Goal: Task Accomplishment & Management: Manage account settings

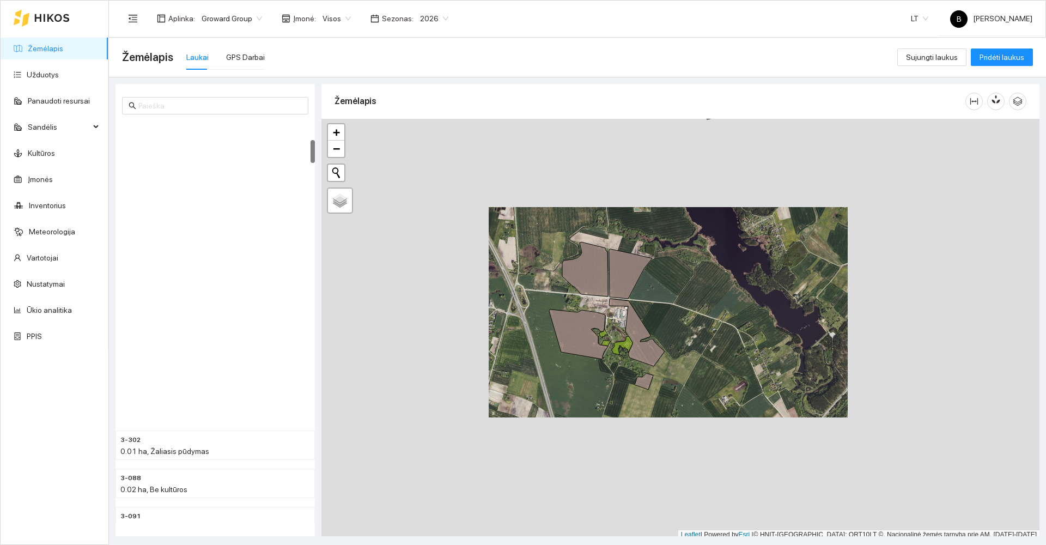
scroll to position [3, 0]
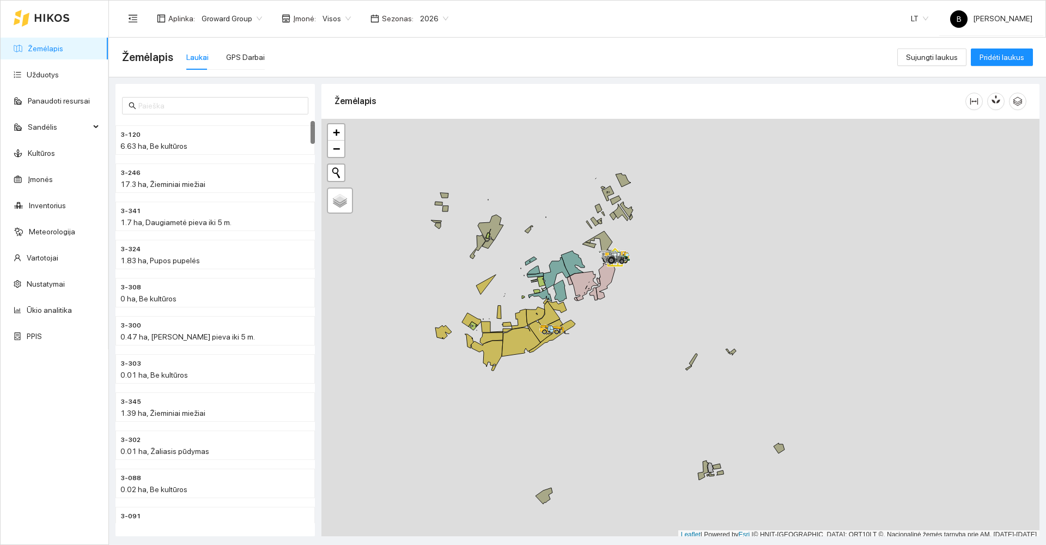
scroll to position [3, 0]
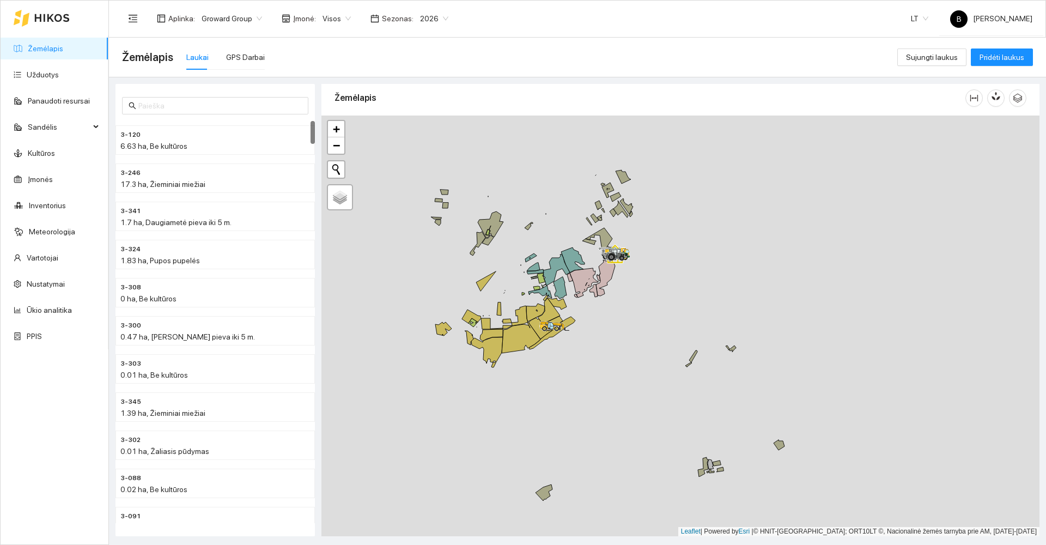
drag, startPoint x: 608, startPoint y: 302, endPoint x: 702, endPoint y: 304, distance: 93.7
click at [702, 304] on div at bounding box center [680, 325] width 718 height 421
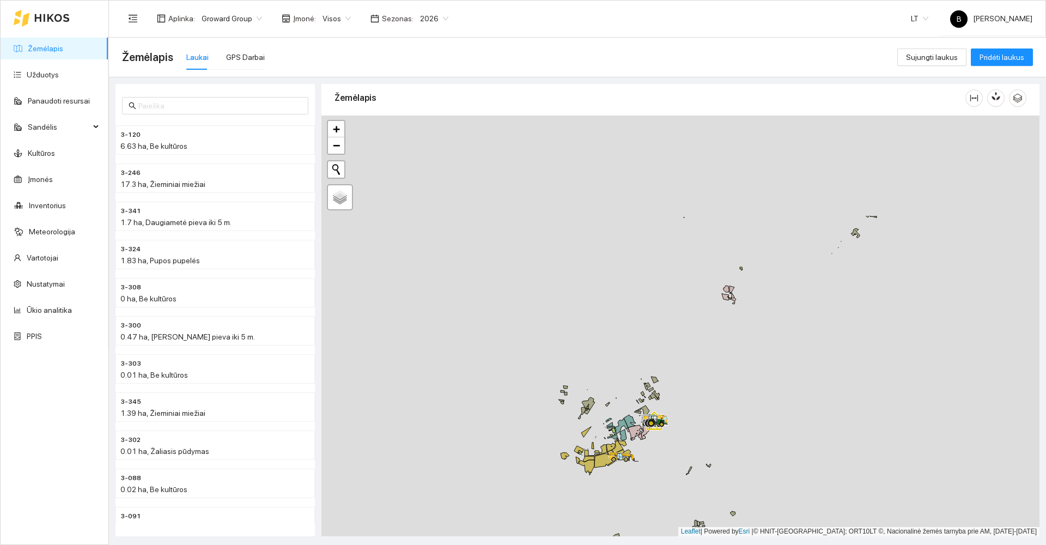
drag, startPoint x: 790, startPoint y: 221, endPoint x: 695, endPoint y: 405, distance: 207.1
click at [694, 405] on div at bounding box center [680, 325] width 718 height 421
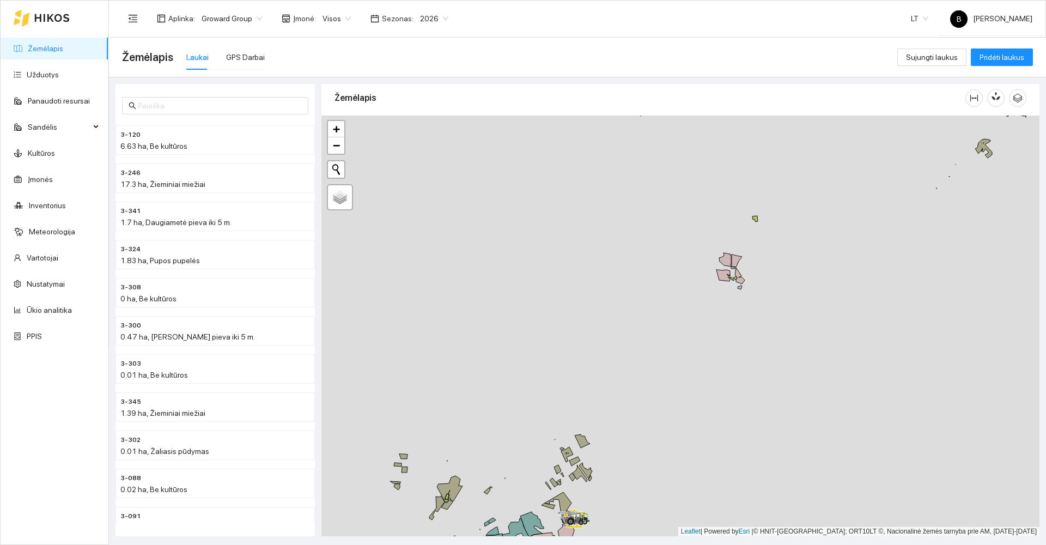
drag, startPoint x: 650, startPoint y: 433, endPoint x: 739, endPoint y: 261, distance: 192.9
click at [737, 265] on div at bounding box center [680, 325] width 718 height 421
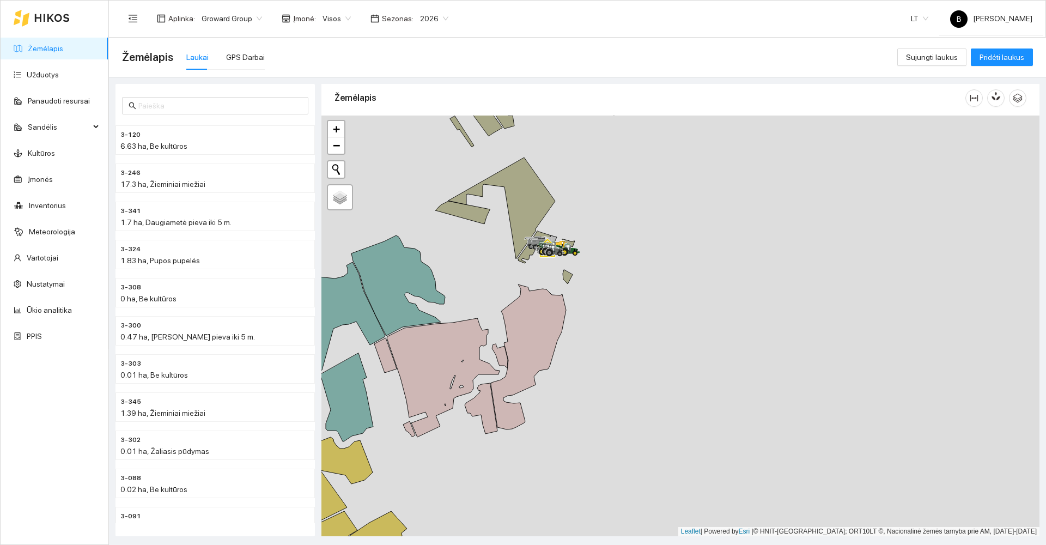
drag, startPoint x: 651, startPoint y: 295, endPoint x: 744, endPoint y: 325, distance: 97.3
click at [745, 325] on div at bounding box center [680, 325] width 718 height 421
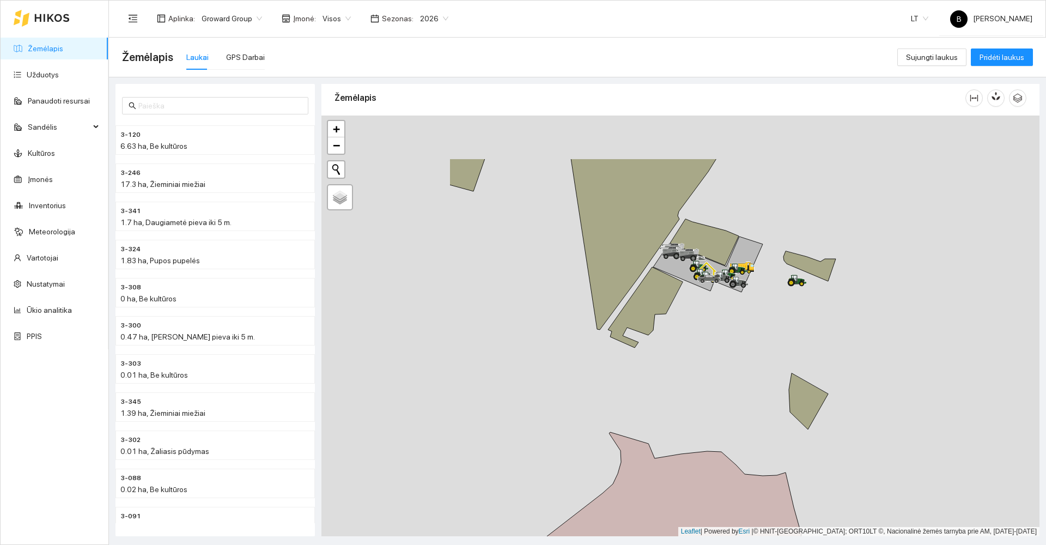
drag, startPoint x: 633, startPoint y: 255, endPoint x: 822, endPoint y: 348, distance: 211.2
click at [842, 345] on div at bounding box center [680, 325] width 718 height 421
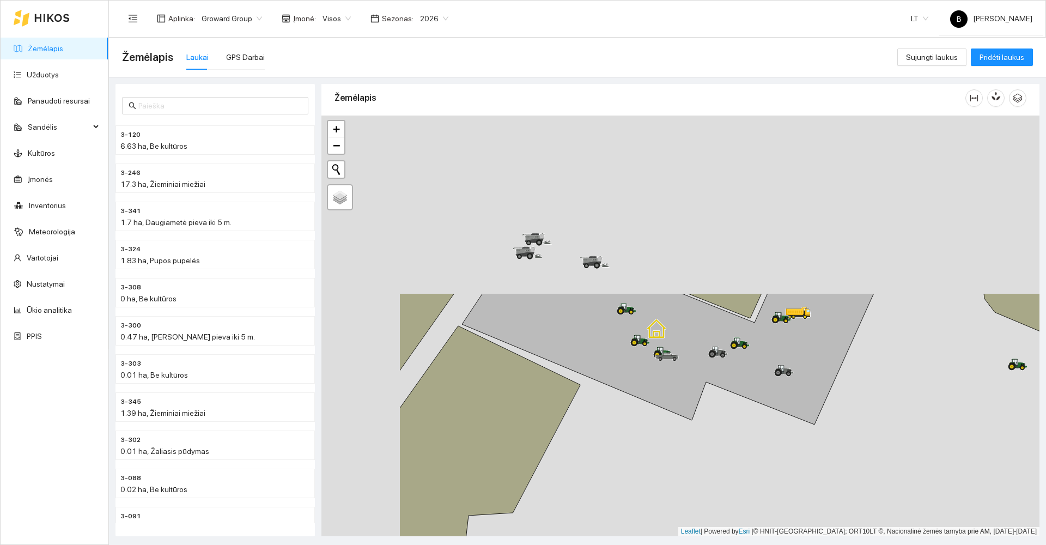
drag, startPoint x: 680, startPoint y: 294, endPoint x: 836, endPoint y: 517, distance: 272.4
click at [836, 517] on div at bounding box center [680, 325] width 718 height 421
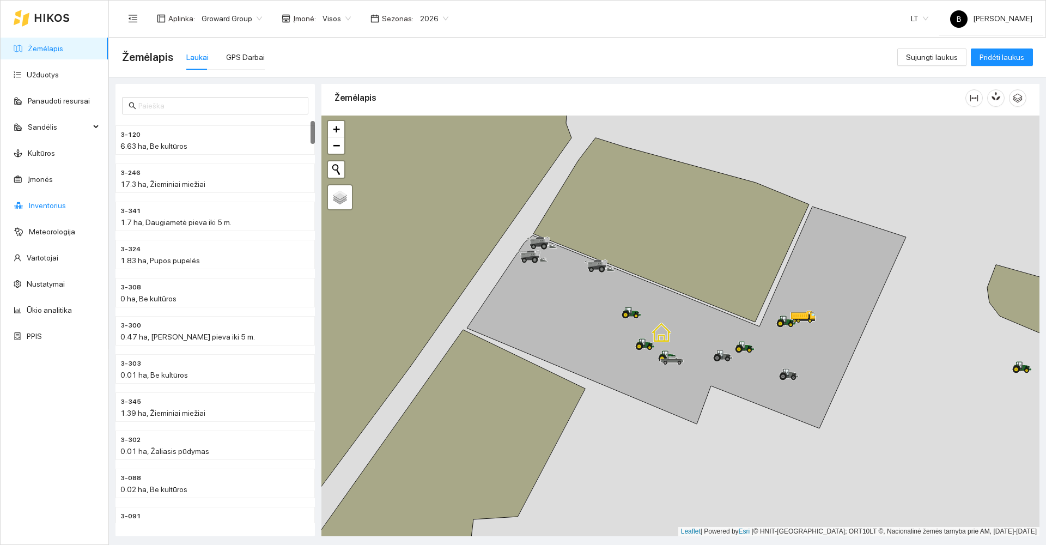
click at [41, 205] on link "Inventorius" at bounding box center [47, 205] width 37 height 9
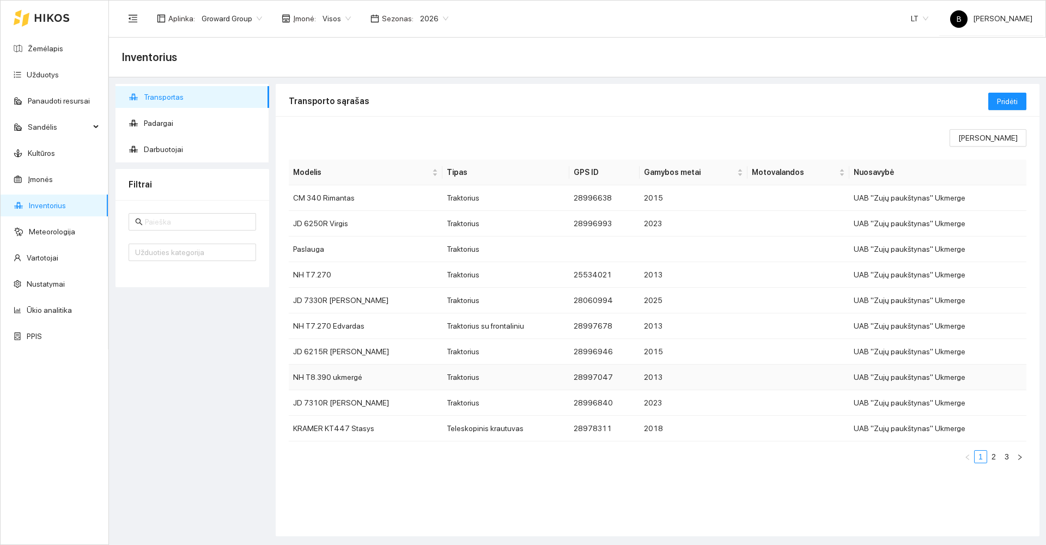
click at [344, 382] on td "NH T8.390 ukmergė" at bounding box center [366, 377] width 154 height 26
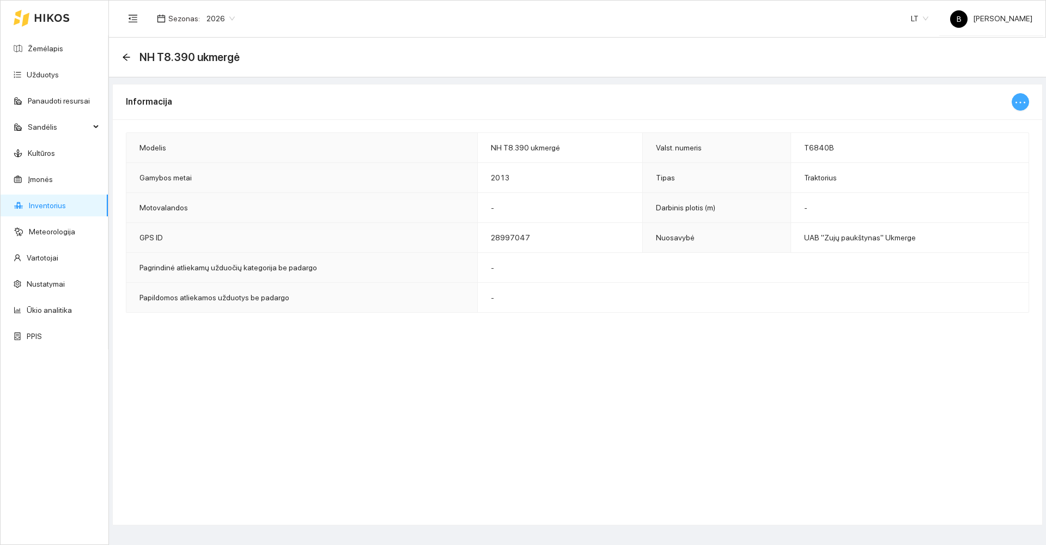
click at [1018, 99] on icon "ellipsis" at bounding box center [1020, 102] width 13 height 13
click at [978, 120] on span "Keisti informaciją" at bounding box center [997, 124] width 56 height 12
type input "NH T8.390 ukmergė"
type input "T6840B"
type input "2013"
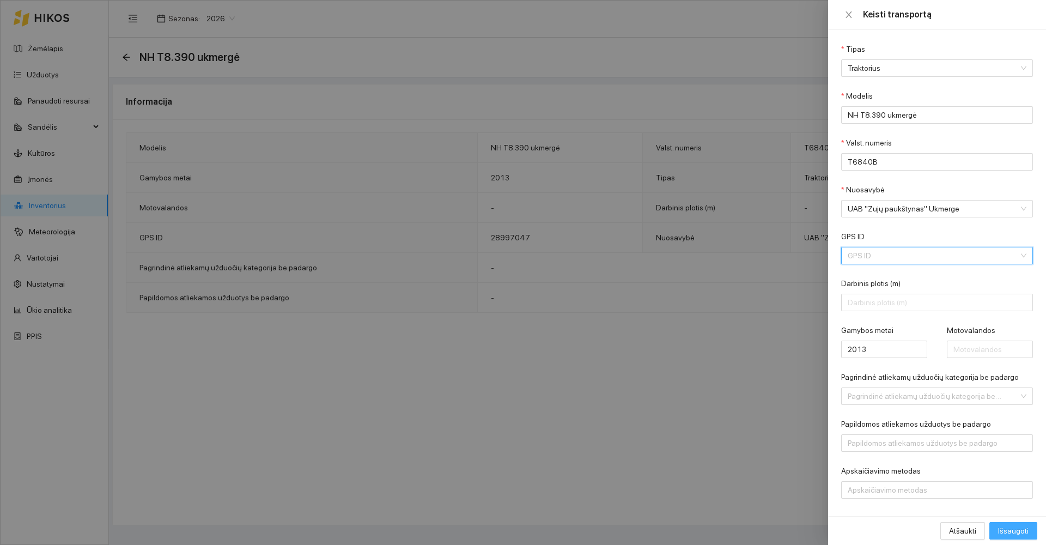
click at [1015, 534] on span "Išsaugoti" at bounding box center [1013, 531] width 31 height 12
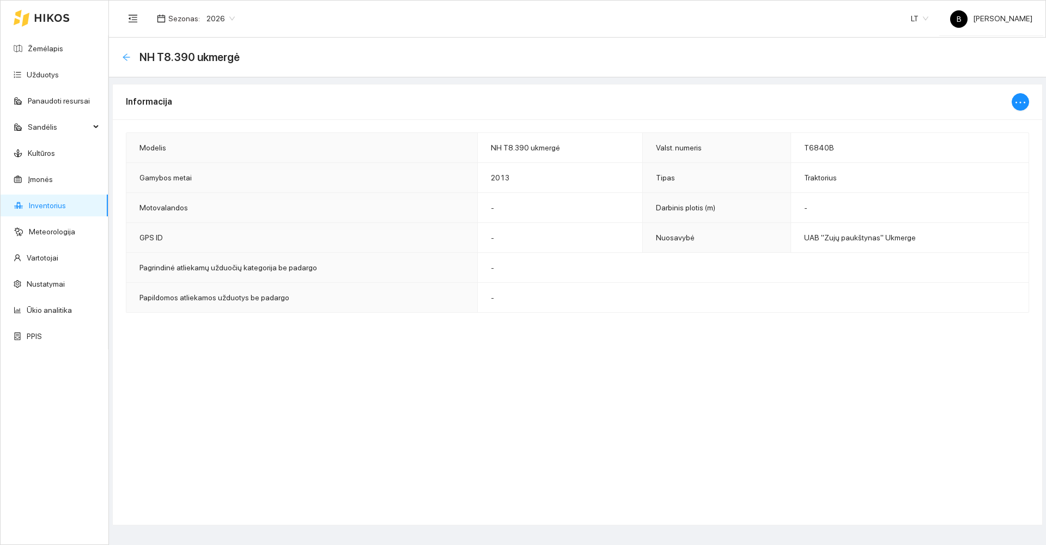
click at [125, 54] on icon "arrow-left" at bounding box center [126, 57] width 9 height 9
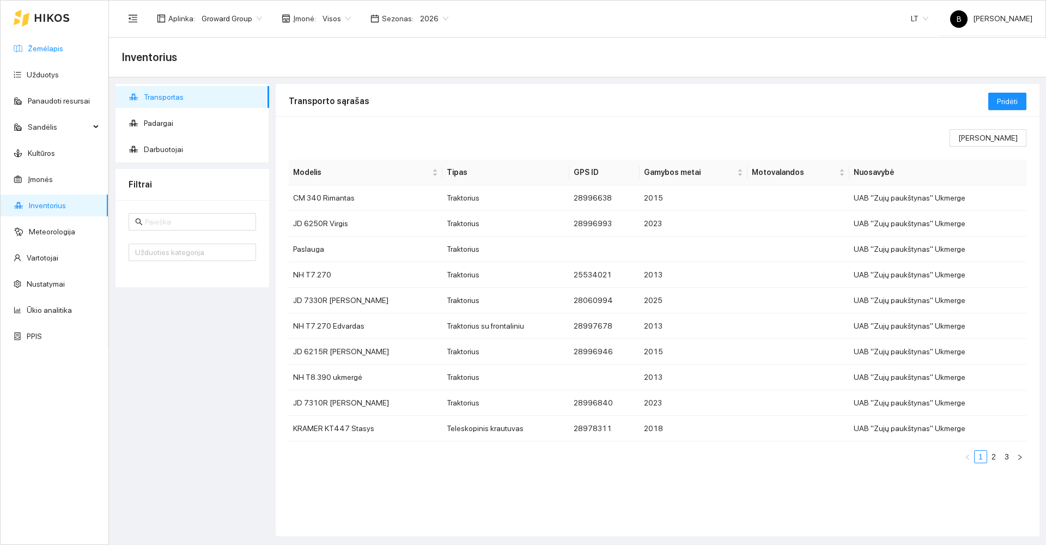
drag, startPoint x: 44, startPoint y: 47, endPoint x: 52, endPoint y: 51, distance: 8.3
click at [44, 46] on link "Žemėlapis" at bounding box center [45, 48] width 35 height 9
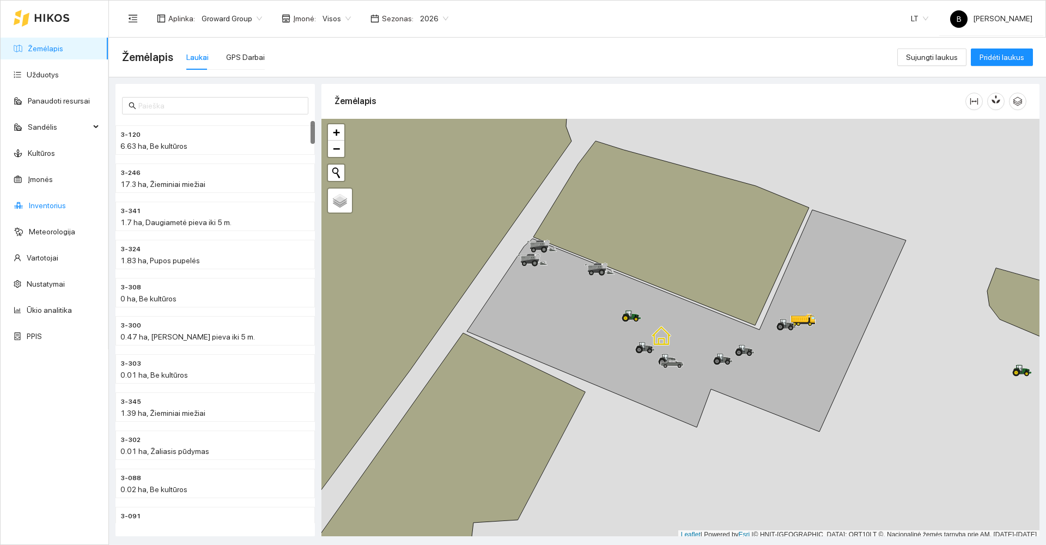
click at [43, 201] on link "Inventorius" at bounding box center [47, 205] width 37 height 9
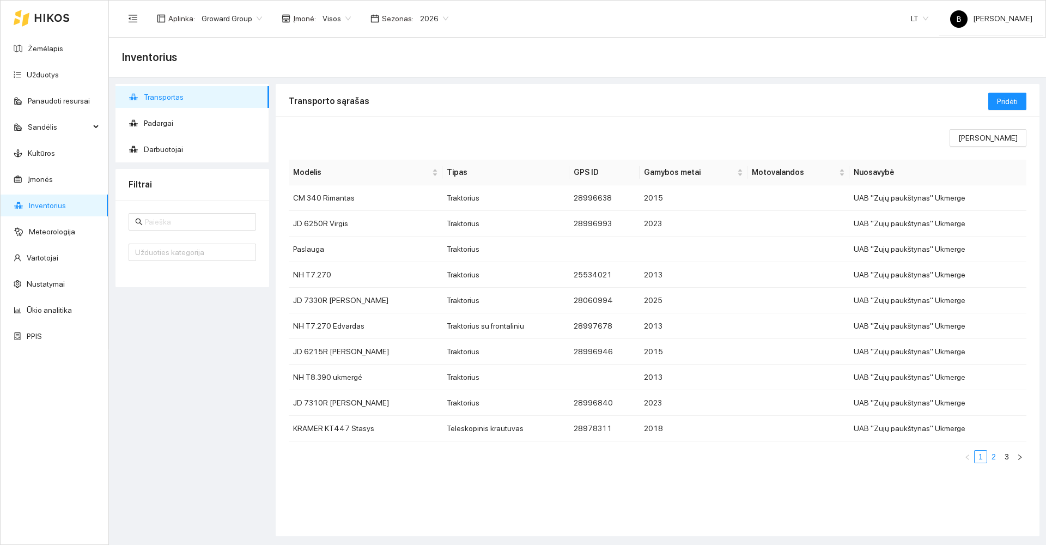
click at [991, 454] on link "2" at bounding box center [994, 456] width 12 height 12
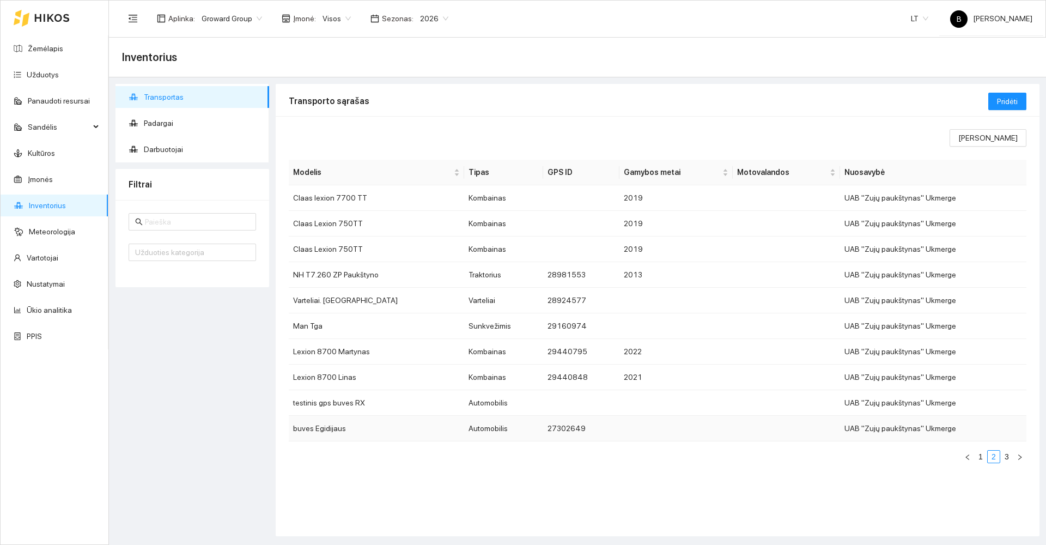
click at [330, 430] on td "buves Egidijaus" at bounding box center [376, 429] width 175 height 26
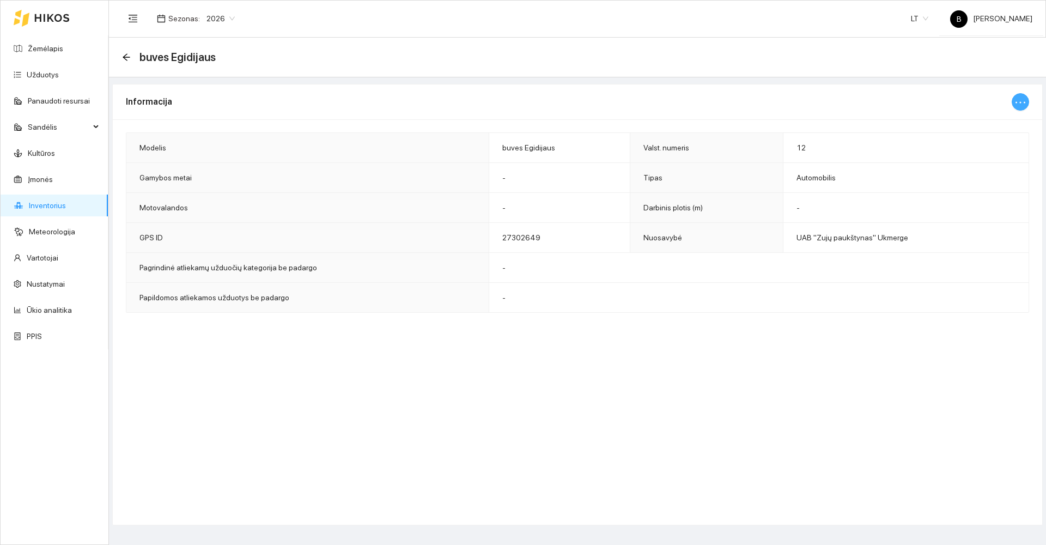
click at [1017, 102] on icon "ellipsis" at bounding box center [1020, 102] width 13 height 13
click at [1002, 123] on span "Keisti informaciją" at bounding box center [997, 124] width 56 height 12
type input "buves Egidijaus"
type input "12"
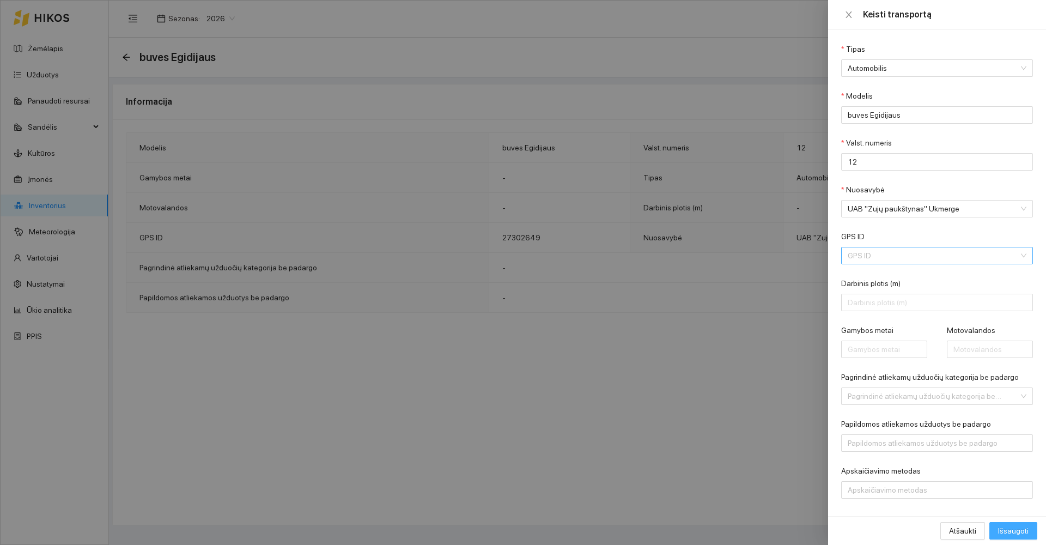
click at [1014, 530] on span "Išsaugoti" at bounding box center [1013, 531] width 31 height 12
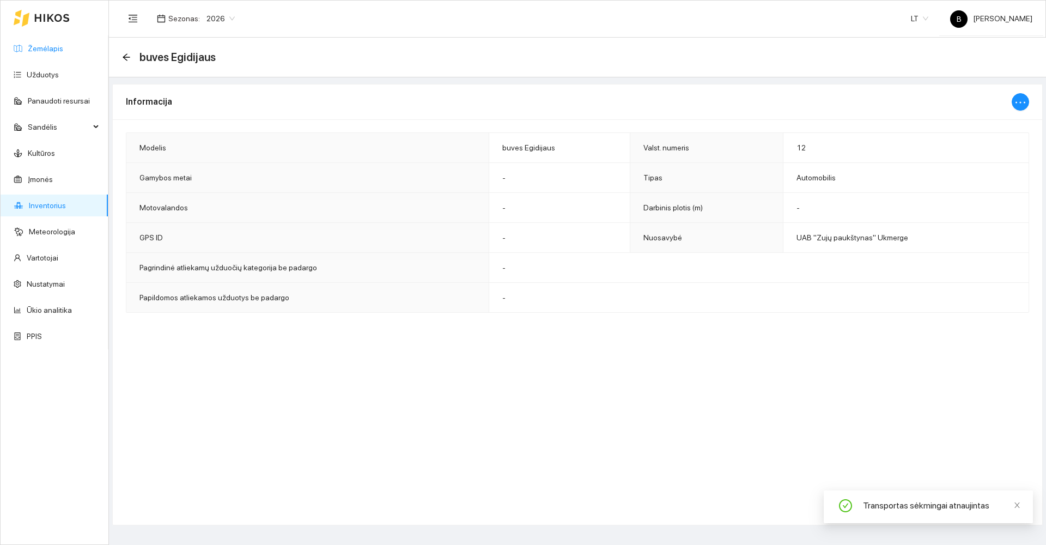
click at [43, 48] on link "Žemėlapis" at bounding box center [45, 48] width 35 height 9
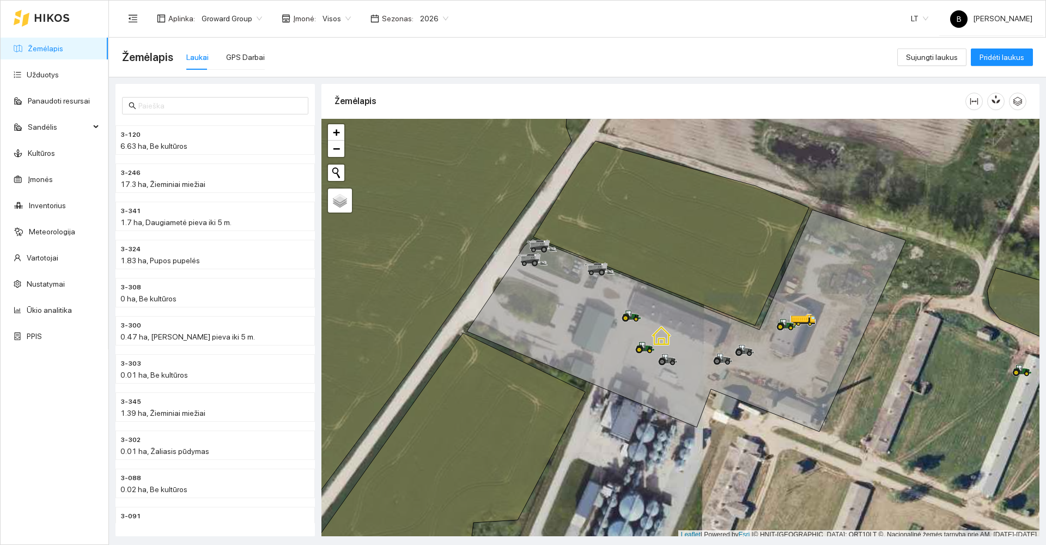
scroll to position [3, 0]
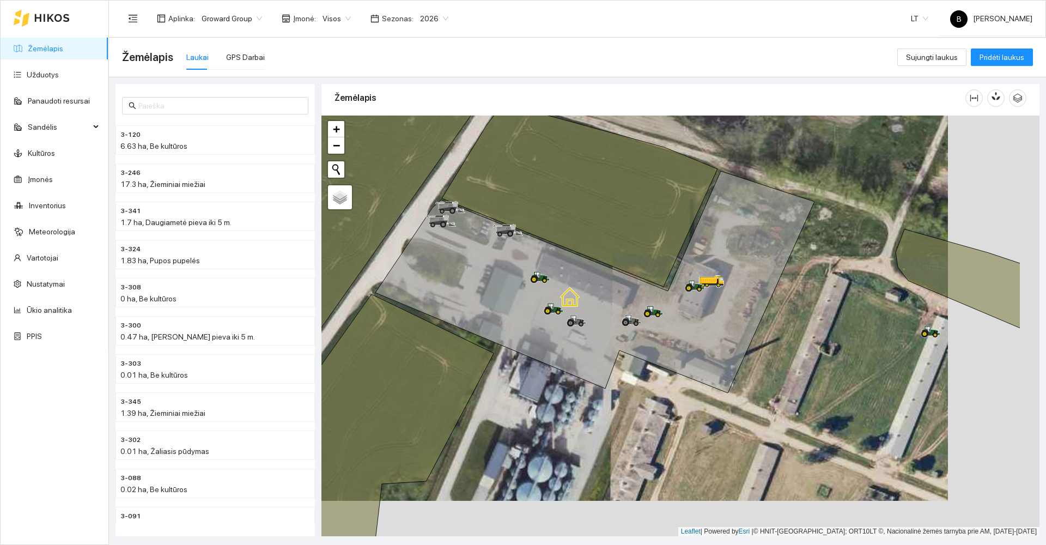
drag, startPoint x: 952, startPoint y: 375, endPoint x: 849, endPoint y: 324, distance: 114.7
click at [840, 326] on div at bounding box center [680, 325] width 718 height 421
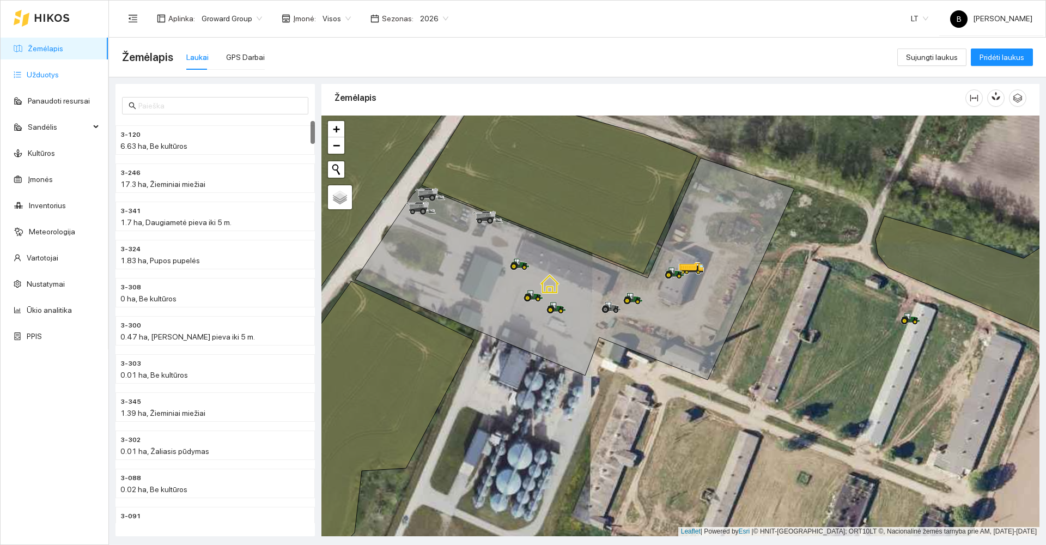
click at [43, 75] on link "Užduotys" at bounding box center [43, 74] width 32 height 9
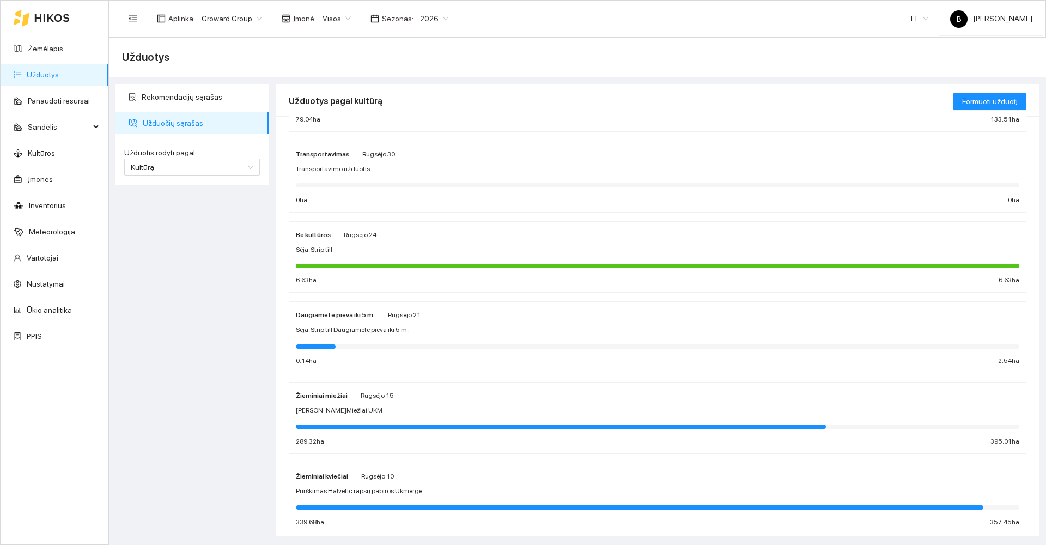
scroll to position [327, 0]
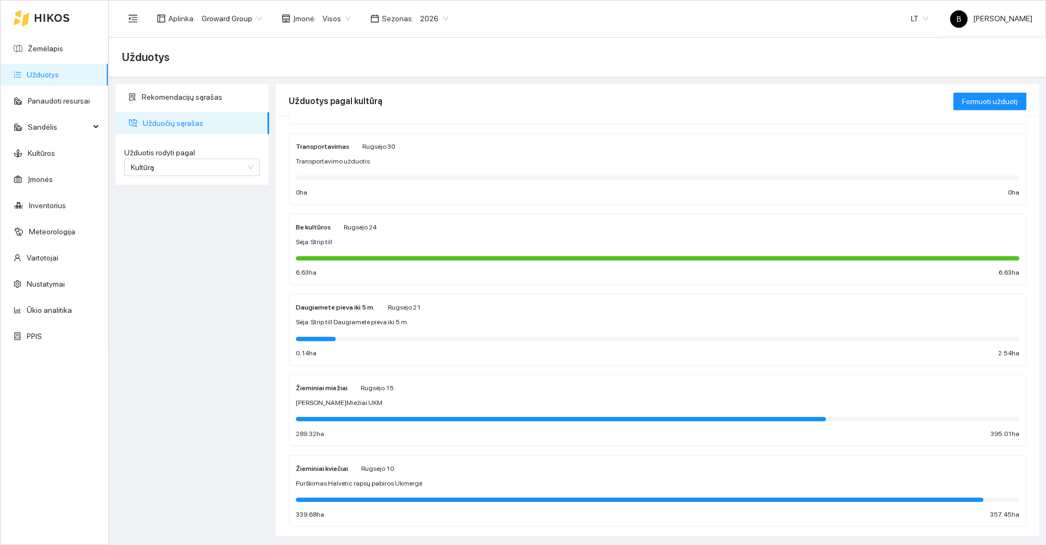
click at [426, 405] on div "[PERSON_NAME]Miežiai UKM" at bounding box center [657, 403] width 723 height 10
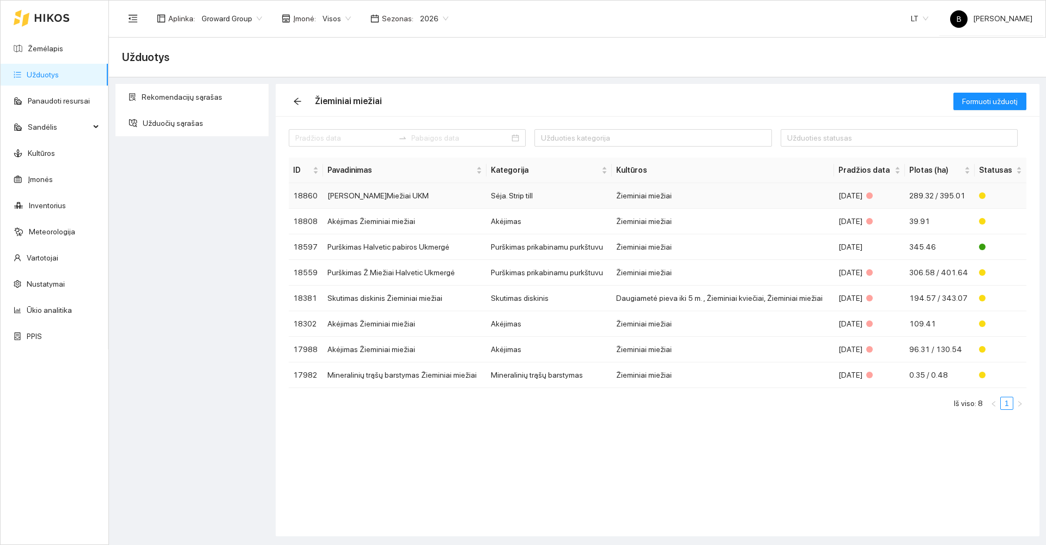
click at [357, 198] on td "[PERSON_NAME]Miežiai UKM" at bounding box center [404, 196] width 163 height 26
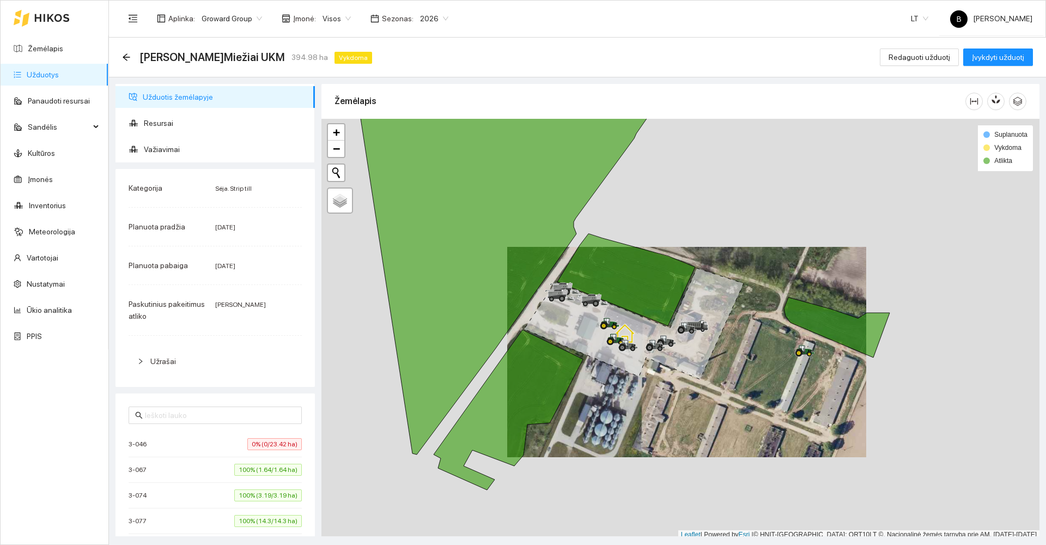
scroll to position [3, 0]
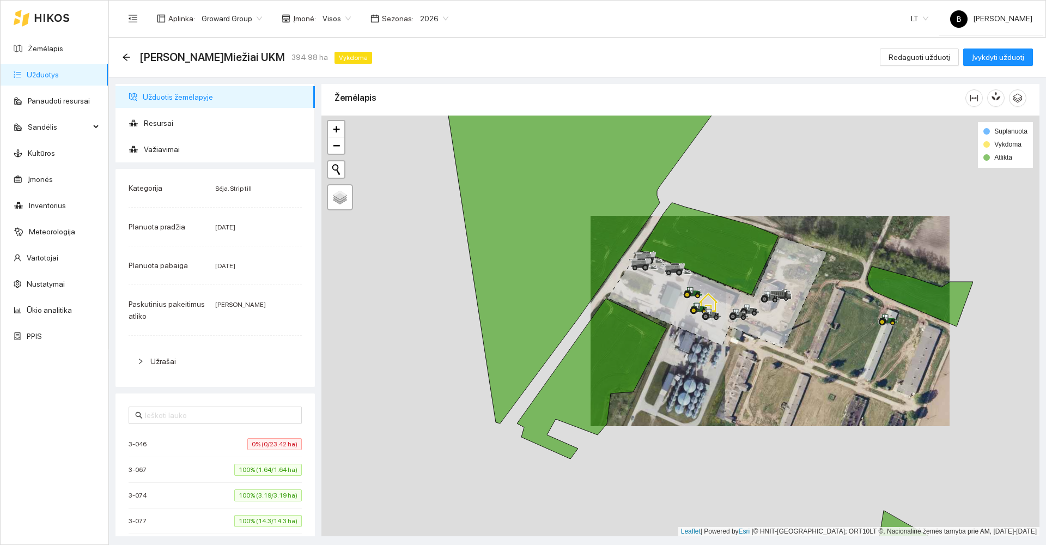
drag, startPoint x: 362, startPoint y: 392, endPoint x: 474, endPoint y: 350, distance: 120.0
click at [474, 350] on div at bounding box center [680, 325] width 718 height 421
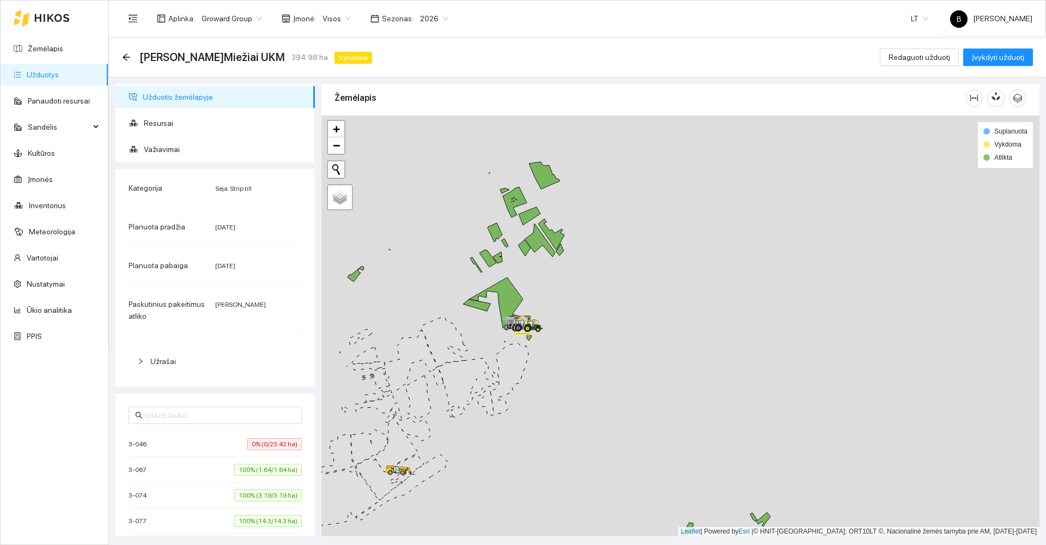
drag, startPoint x: 443, startPoint y: 223, endPoint x: 545, endPoint y: 206, distance: 103.2
click at [545, 206] on div at bounding box center [680, 325] width 718 height 421
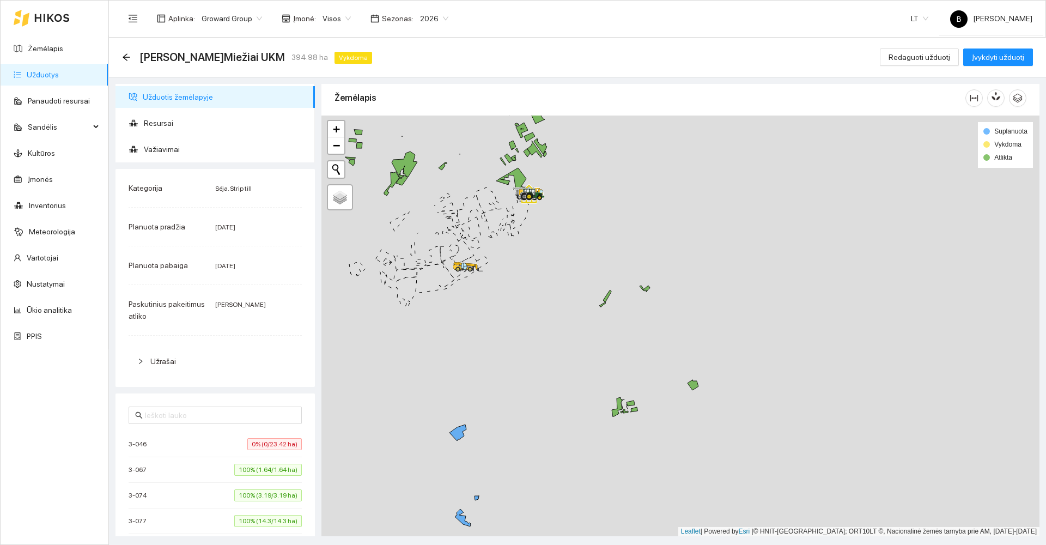
drag, startPoint x: 528, startPoint y: 358, endPoint x: 623, endPoint y: 267, distance: 131.0
click at [623, 267] on div at bounding box center [680, 325] width 718 height 421
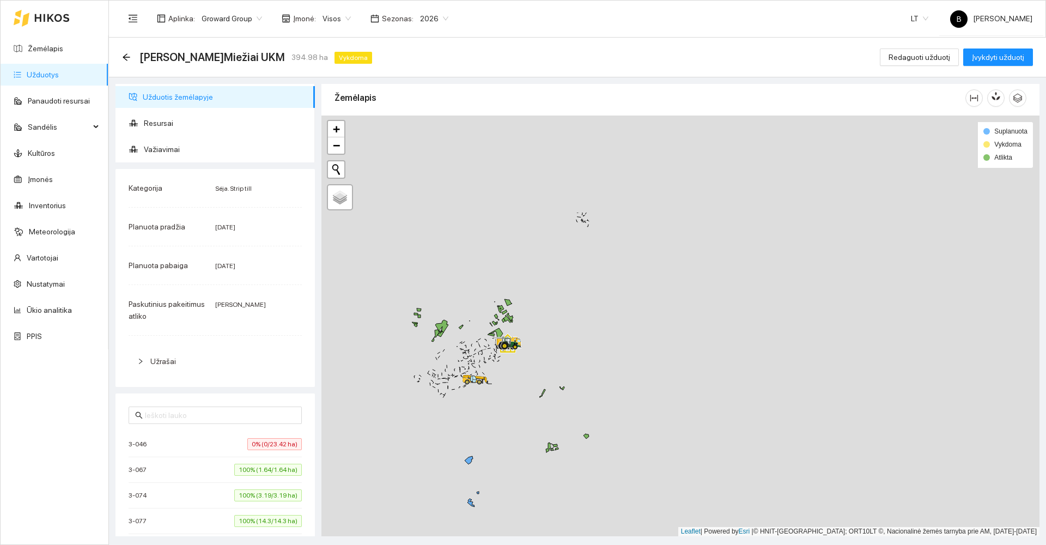
drag, startPoint x: 645, startPoint y: 236, endPoint x: 546, endPoint y: 382, distance: 176.5
click at [546, 383] on div at bounding box center [680, 325] width 718 height 421
drag, startPoint x: 608, startPoint y: 323, endPoint x: 675, endPoint y: 263, distance: 89.5
click at [675, 265] on div at bounding box center [680, 325] width 718 height 421
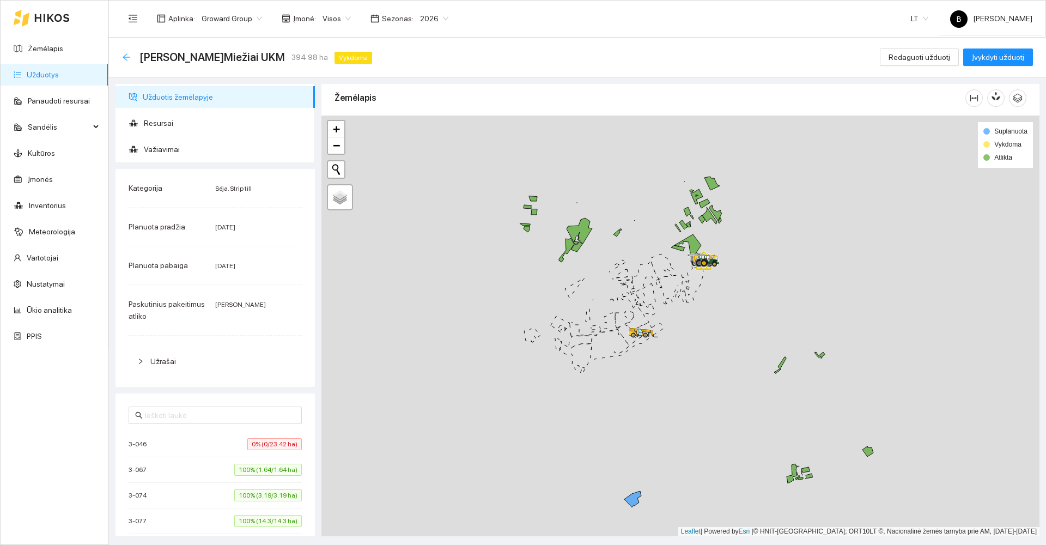
click at [123, 54] on icon "arrow-left" at bounding box center [126, 57] width 9 height 9
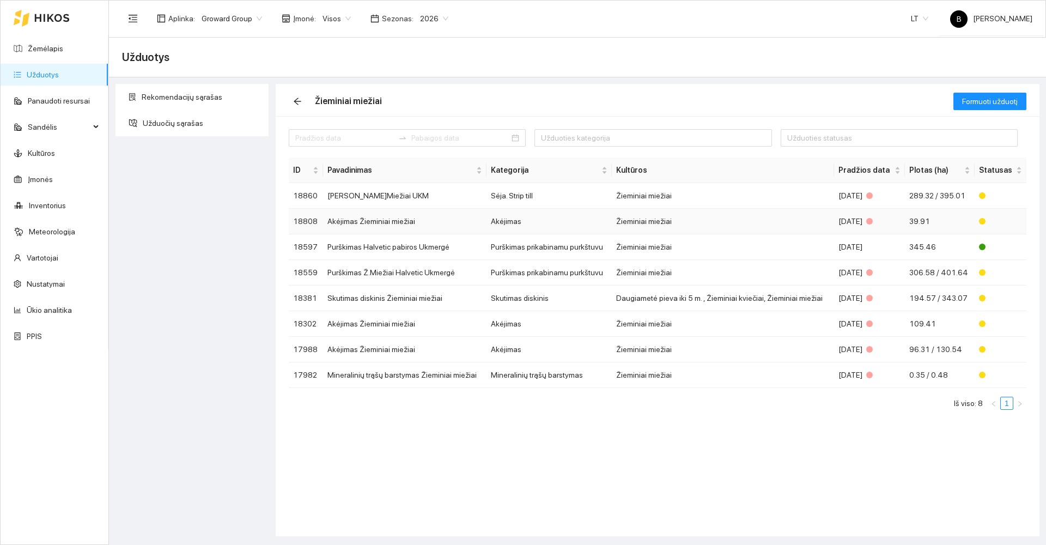
click at [352, 219] on td "Akėjimas Žieminiai miežiai" at bounding box center [404, 222] width 163 height 26
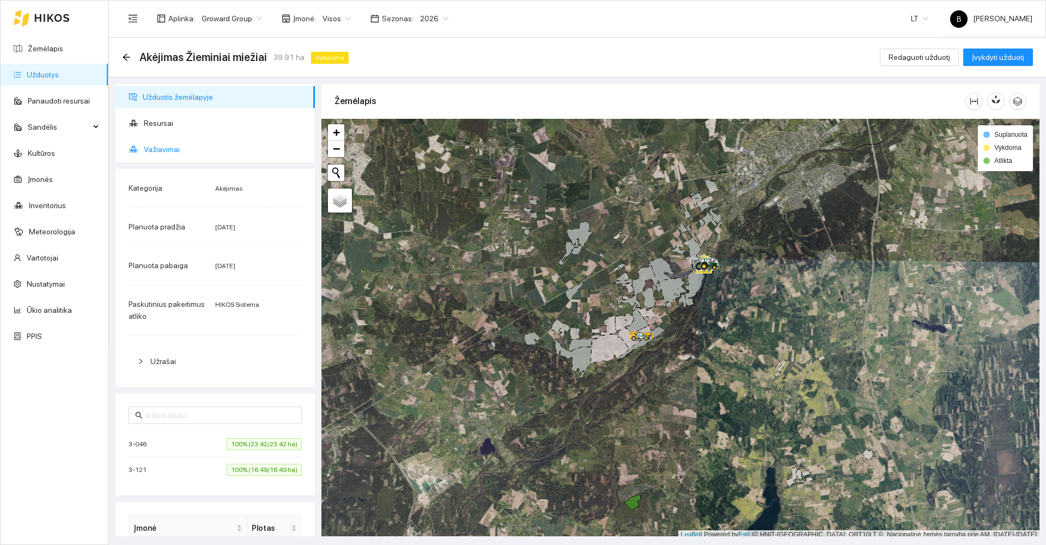
click at [165, 151] on span "Važiavimai" at bounding box center [225, 149] width 162 height 22
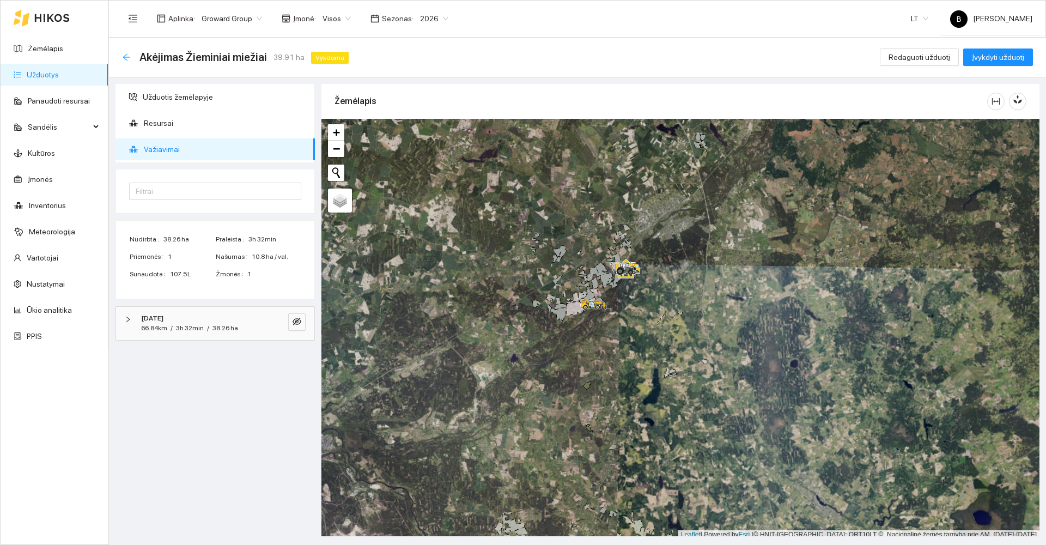
click at [125, 57] on icon "arrow-left" at bounding box center [126, 56] width 7 height 7
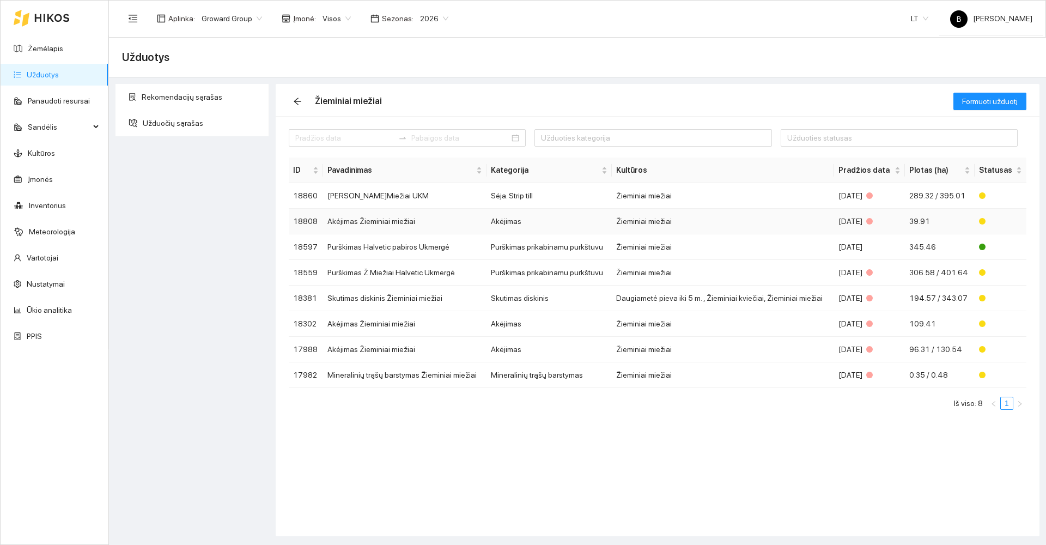
click at [378, 222] on td "Akėjimas Žieminiai miežiai" at bounding box center [404, 222] width 163 height 26
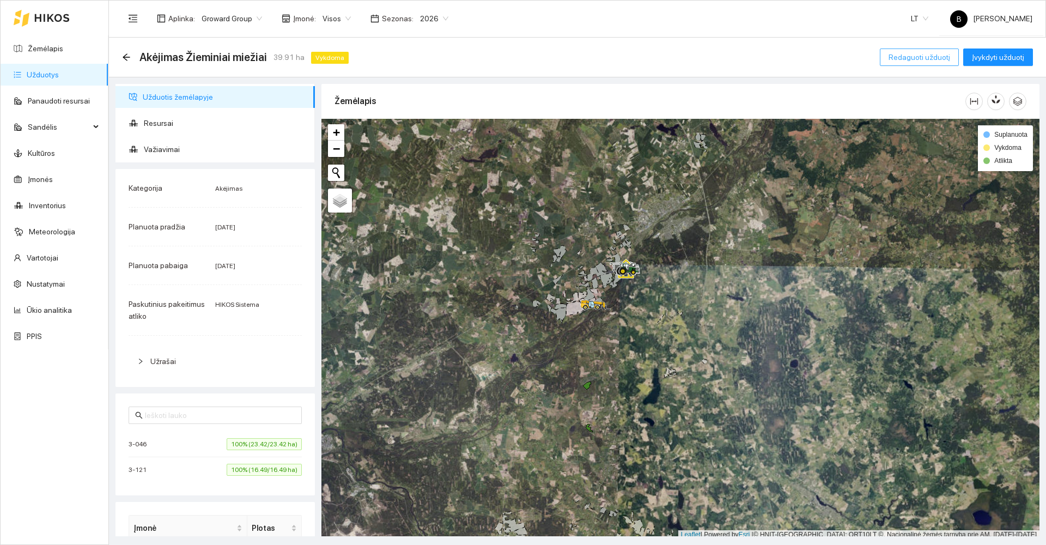
click at [911, 52] on span "Redaguoti užduotį" at bounding box center [919, 57] width 62 height 12
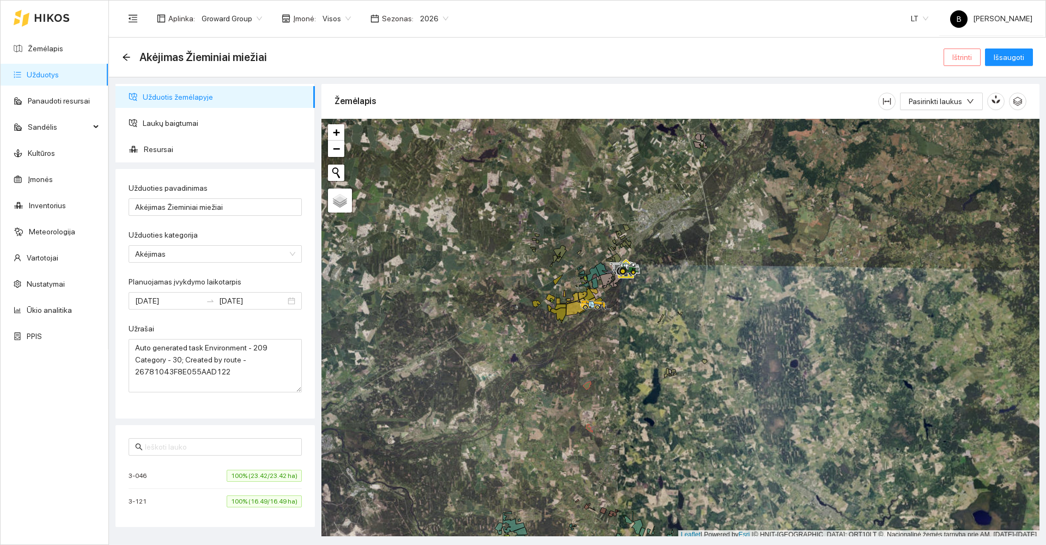
click at [972, 53] on span "Ištrinti" at bounding box center [962, 57] width 20 height 12
click at [965, 106] on span "Taip" at bounding box center [966, 110] width 14 height 12
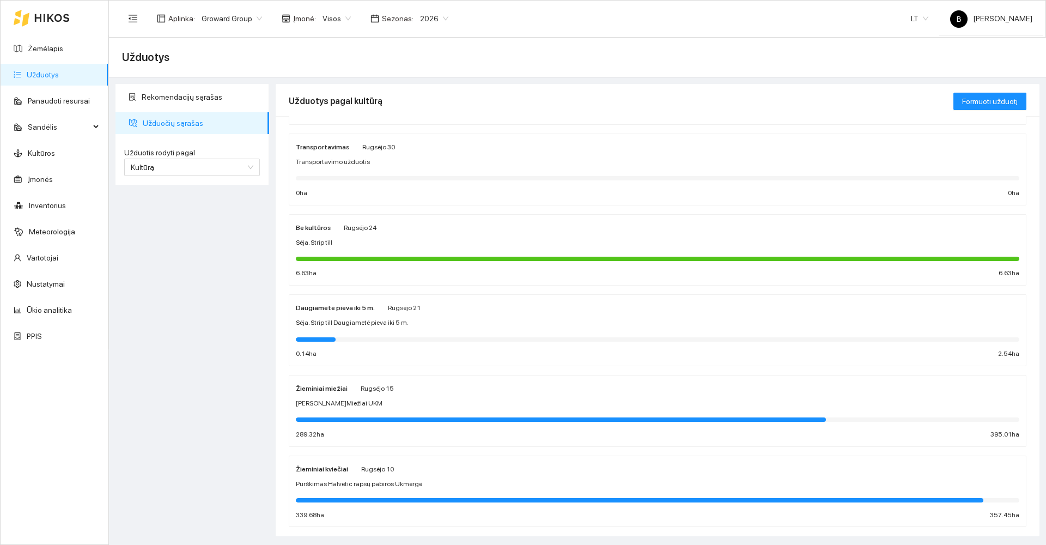
scroll to position [327, 0]
click at [456, 399] on div "[PERSON_NAME]Miežiai UKM" at bounding box center [657, 403] width 723 height 10
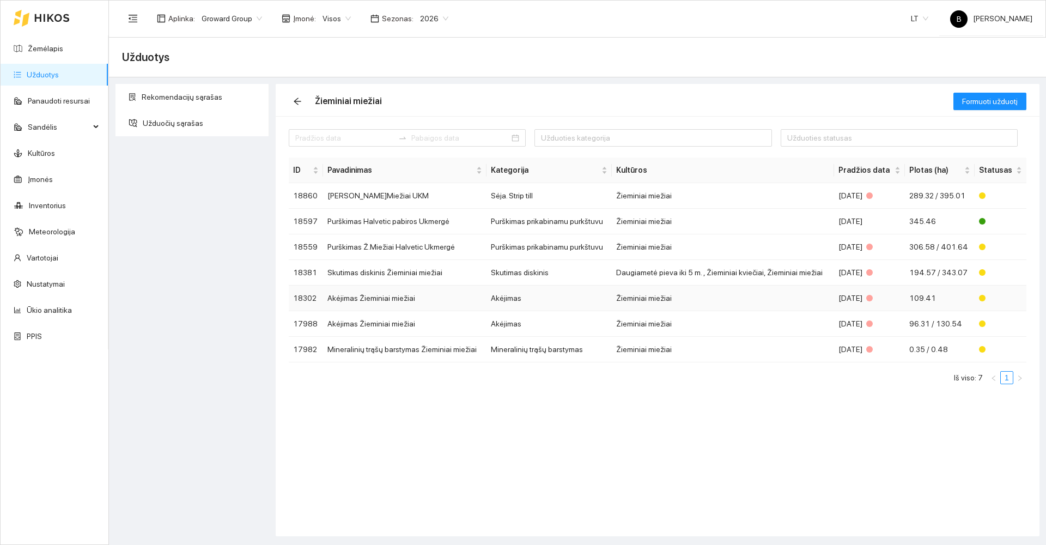
click at [396, 298] on td "Akėjimas Žieminiai miežiai" at bounding box center [404, 298] width 163 height 26
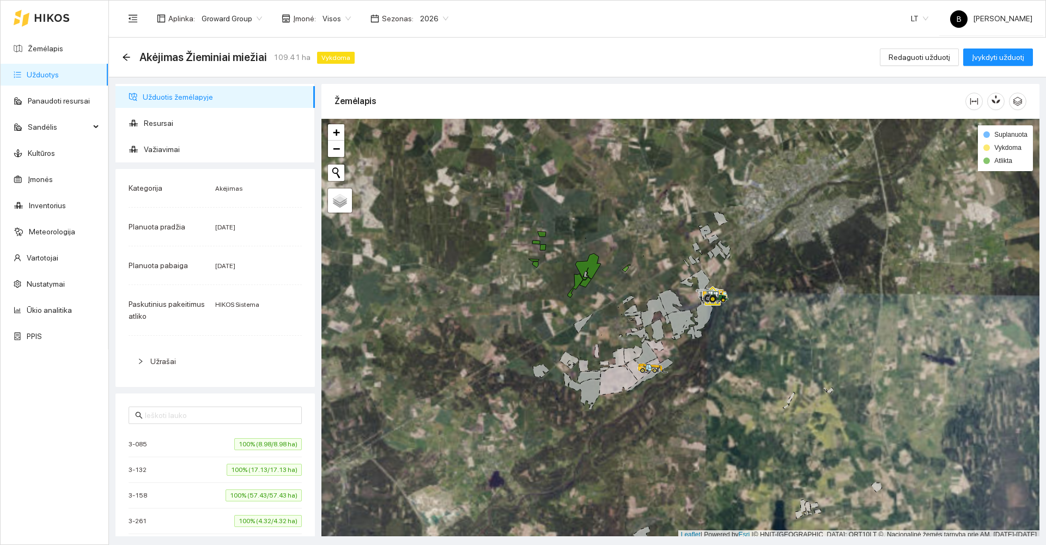
scroll to position [3, 0]
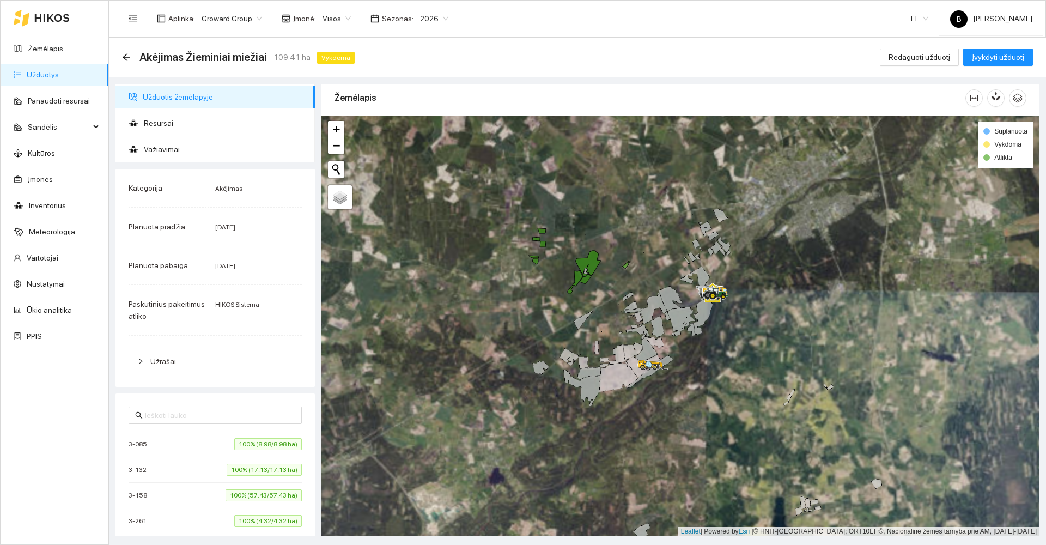
drag, startPoint x: 578, startPoint y: 274, endPoint x: 473, endPoint y: 326, distance: 117.4
click at [473, 326] on div at bounding box center [680, 325] width 718 height 421
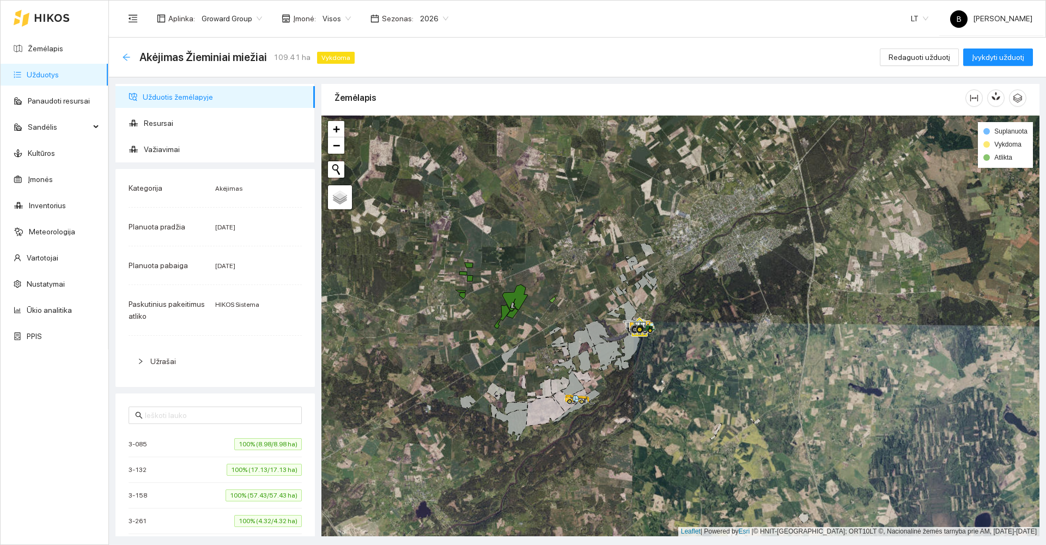
click at [129, 54] on icon "arrow-left" at bounding box center [126, 57] width 9 height 9
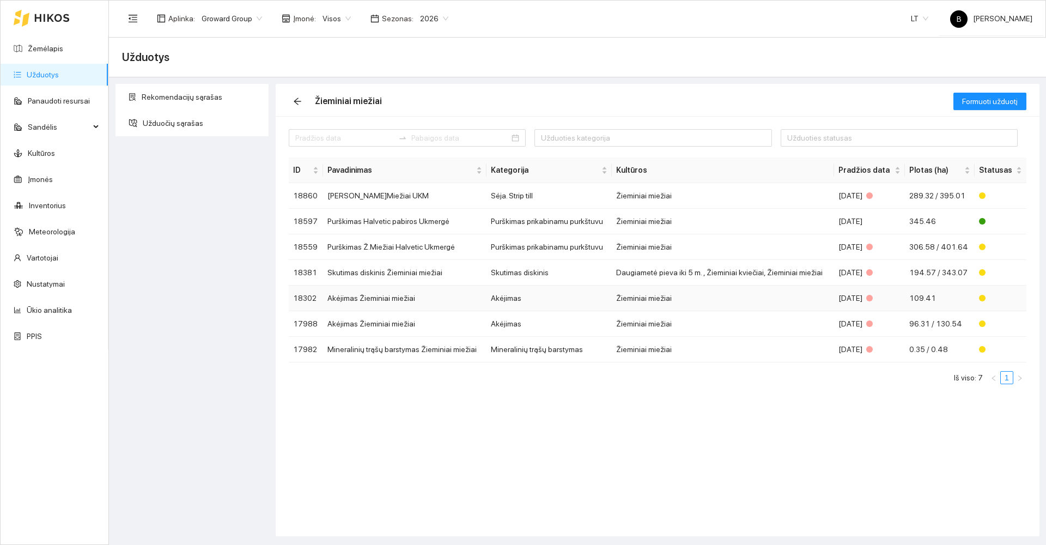
click at [349, 299] on td "Akėjimas Žieminiai miežiai" at bounding box center [404, 298] width 163 height 26
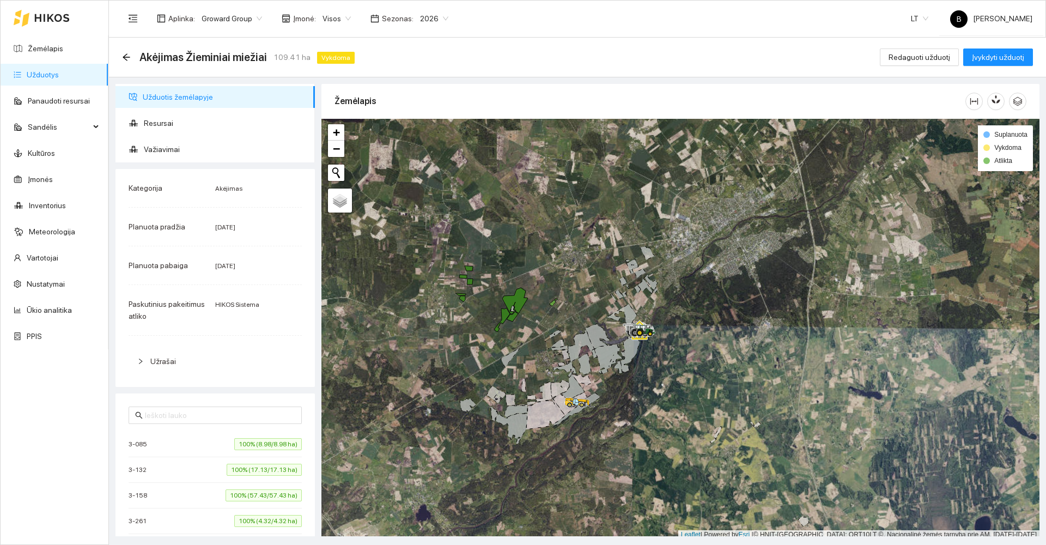
click at [127, 50] on div "Akėjimas Žieminiai miežiai 109.41 ha Vykdoma" at bounding box center [240, 56] width 237 height 17
click at [128, 57] on icon "arrow-left" at bounding box center [126, 56] width 7 height 7
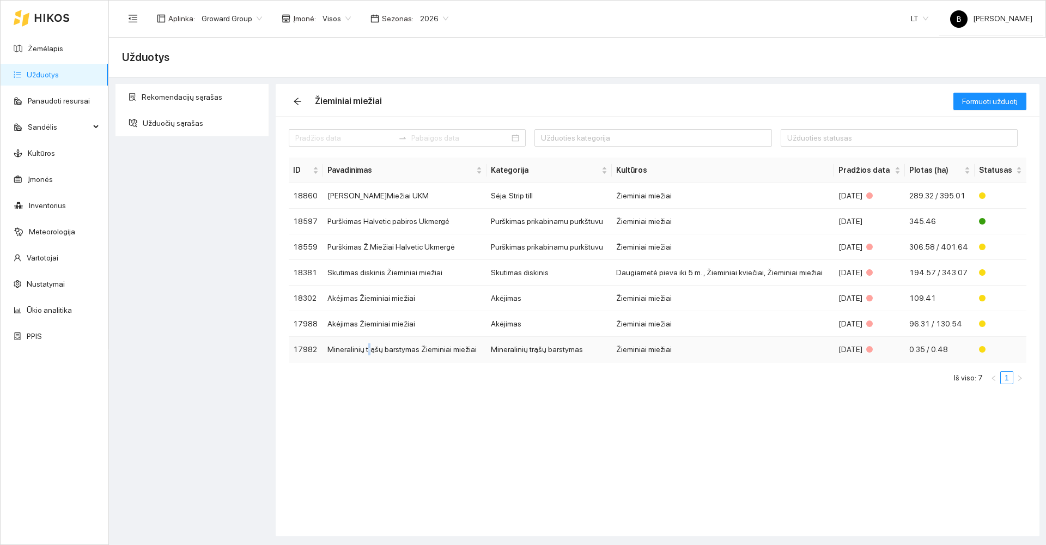
click at [369, 349] on td "Mineralinių trąšų barstymas Žieminiai miežiai" at bounding box center [404, 350] width 163 height 26
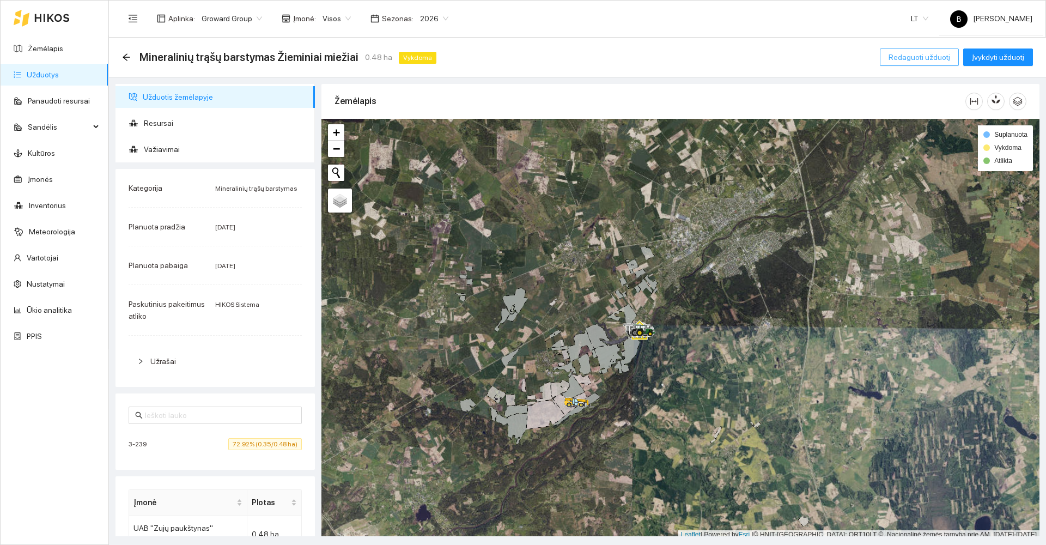
click at [913, 59] on span "Redaguoti užduotį" at bounding box center [919, 57] width 62 height 12
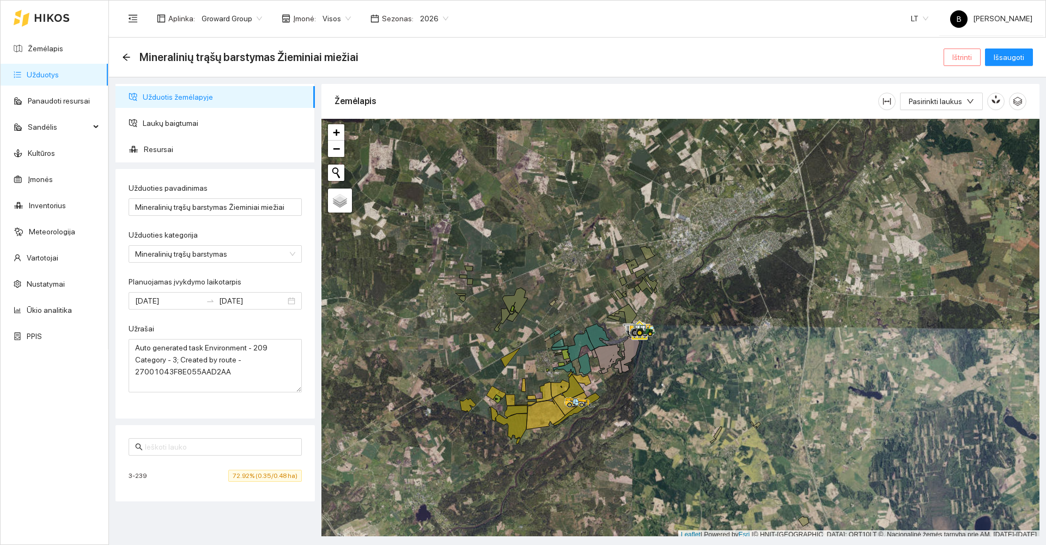
click at [962, 58] on span "Ištrinti" at bounding box center [962, 57] width 20 height 12
click at [965, 109] on span "Taip" at bounding box center [966, 110] width 14 height 12
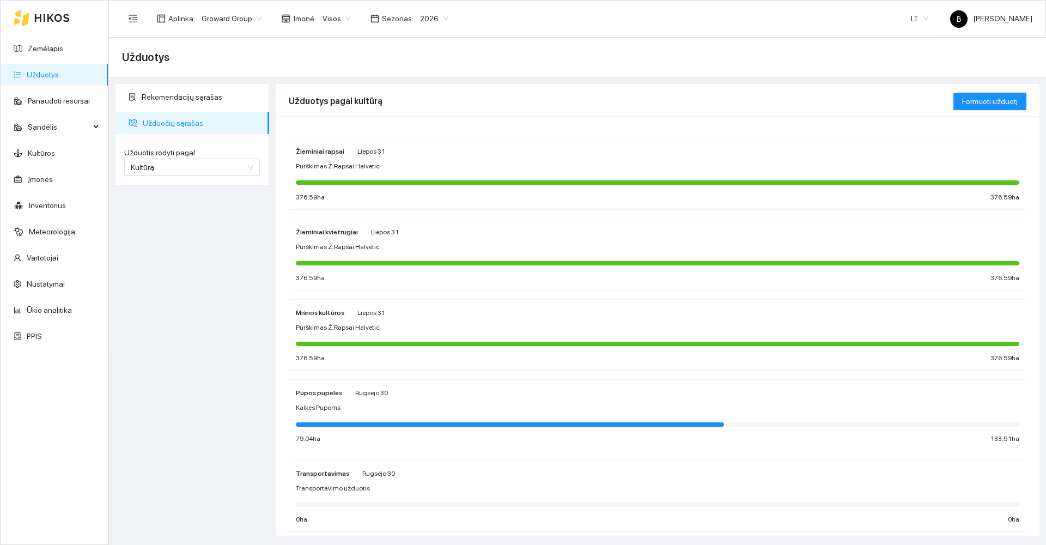
click at [379, 412] on div "Kalkės Pupoms" at bounding box center [657, 408] width 723 height 10
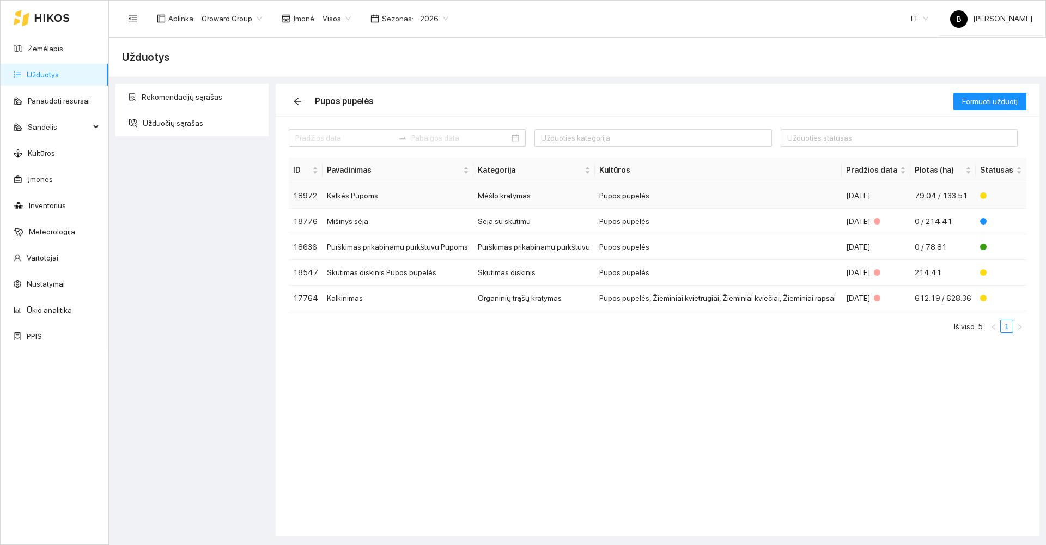
click at [375, 197] on td "Kalkės Pupoms" at bounding box center [397, 196] width 151 height 26
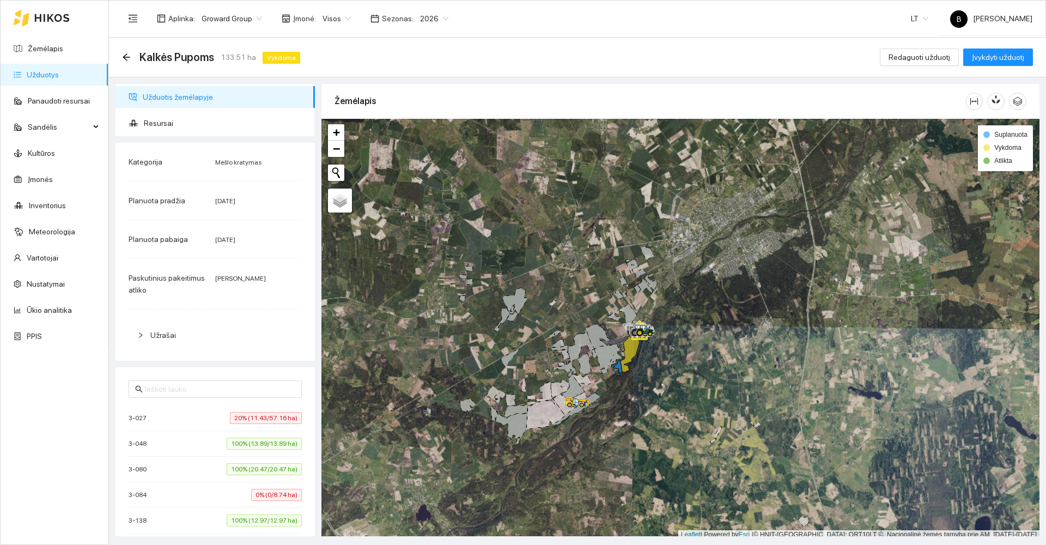
scroll to position [3, 0]
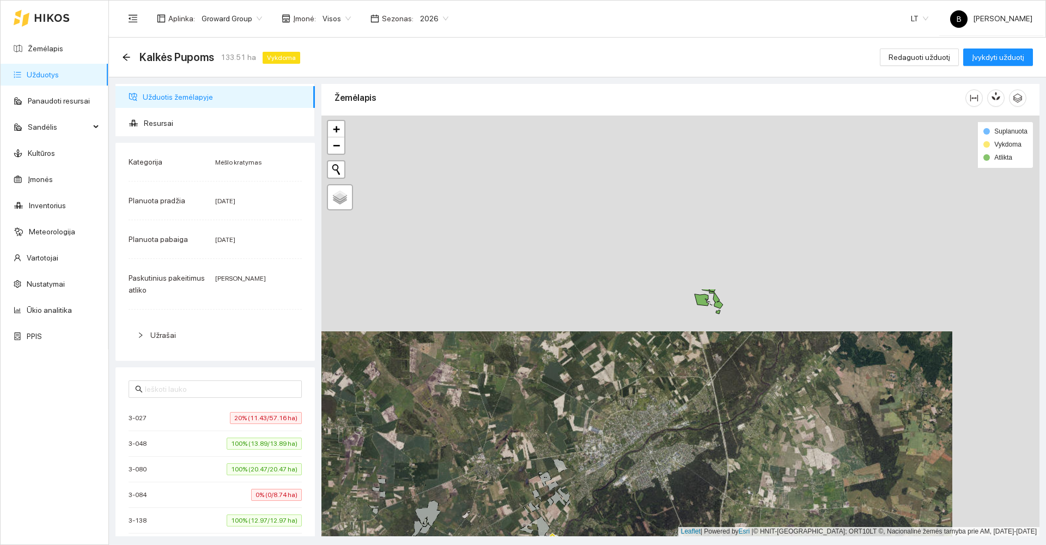
click at [474, 496] on div at bounding box center [680, 325] width 718 height 421
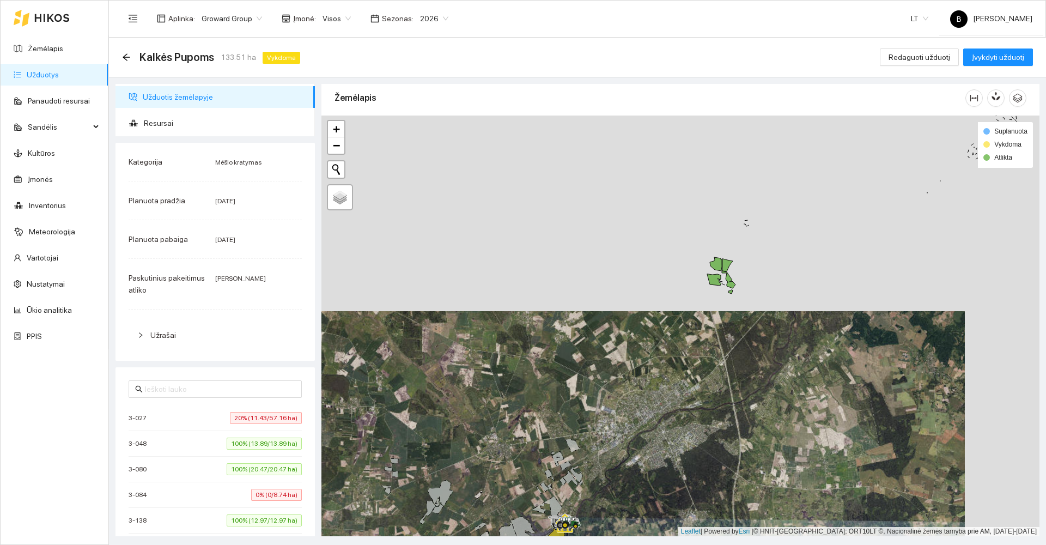
drag, startPoint x: 439, startPoint y: 455, endPoint x: 540, endPoint y: 296, distance: 188.6
click at [540, 296] on div at bounding box center [680, 325] width 718 height 421
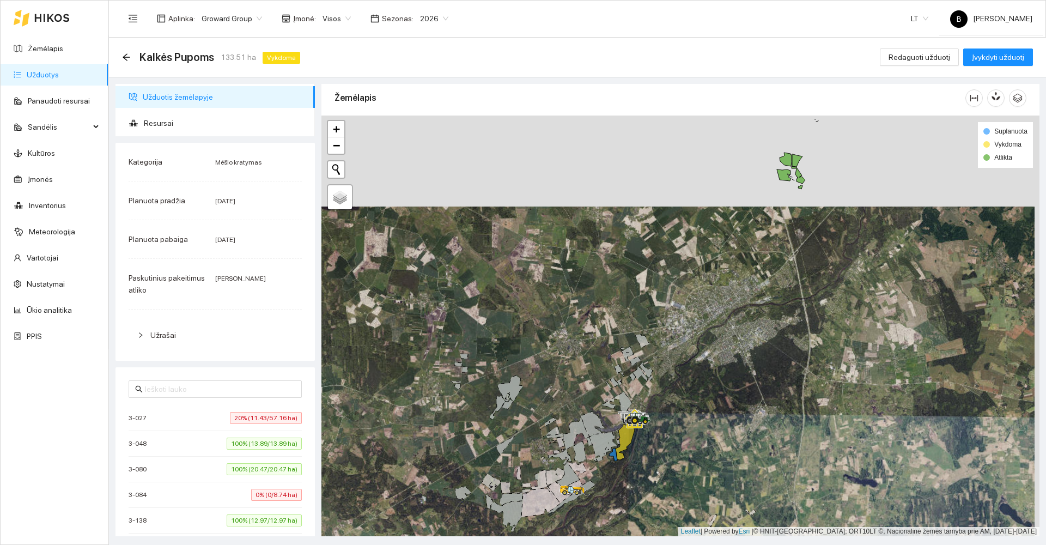
drag, startPoint x: 598, startPoint y: 318, endPoint x: 572, endPoint y: 364, distance: 53.1
click at [573, 365] on div at bounding box center [680, 325] width 718 height 421
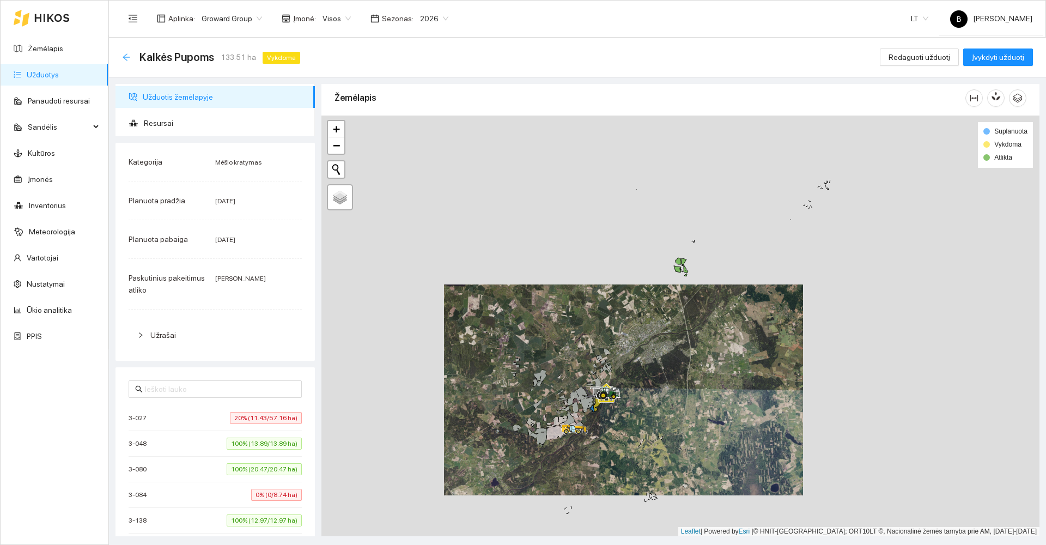
click at [125, 56] on icon "arrow-left" at bounding box center [126, 56] width 7 height 7
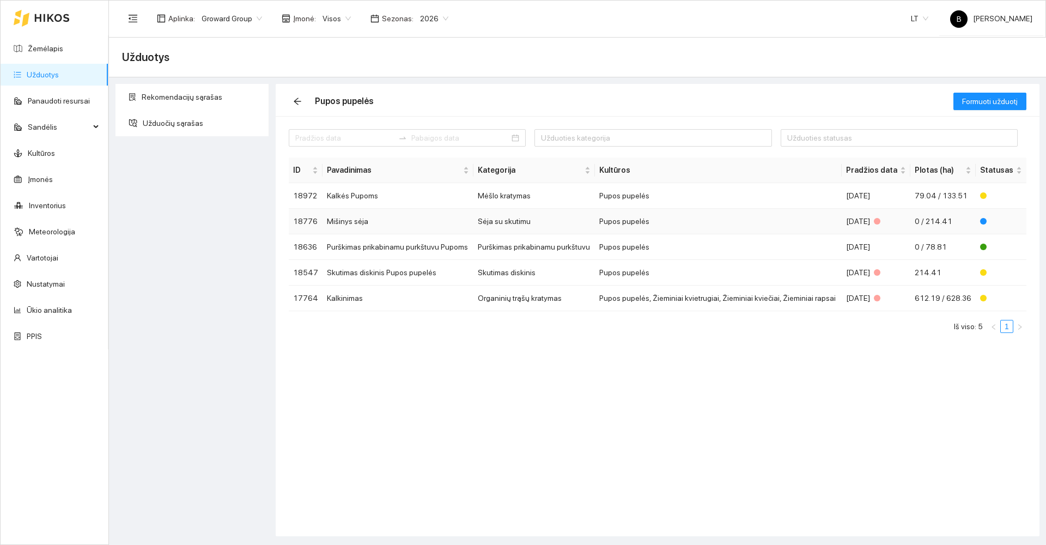
click at [348, 222] on td "Mišinys sėja" at bounding box center [397, 222] width 151 height 26
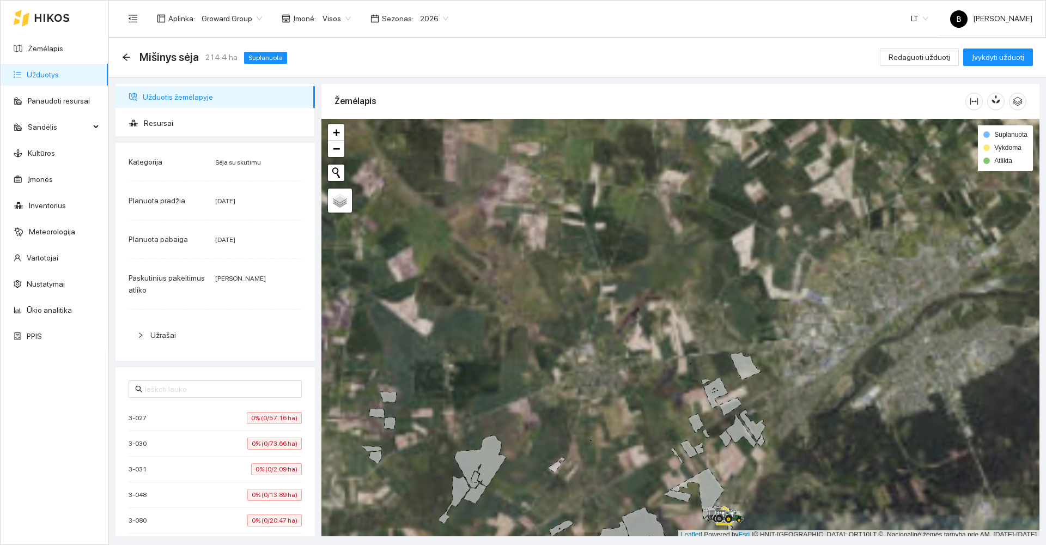
scroll to position [3, 0]
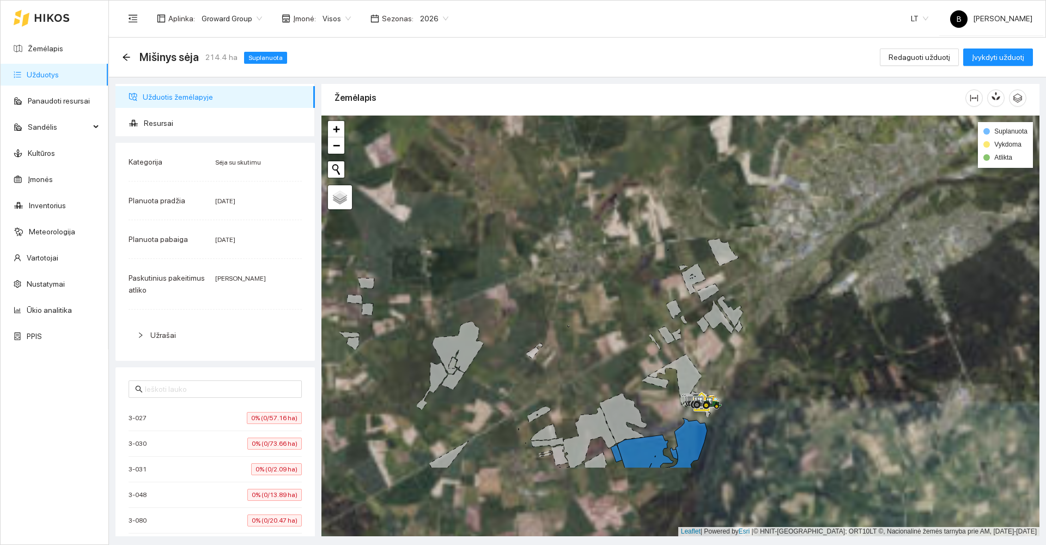
drag, startPoint x: 549, startPoint y: 395, endPoint x: 521, endPoint y: 279, distance: 119.8
click at [523, 282] on div at bounding box center [680, 325] width 718 height 421
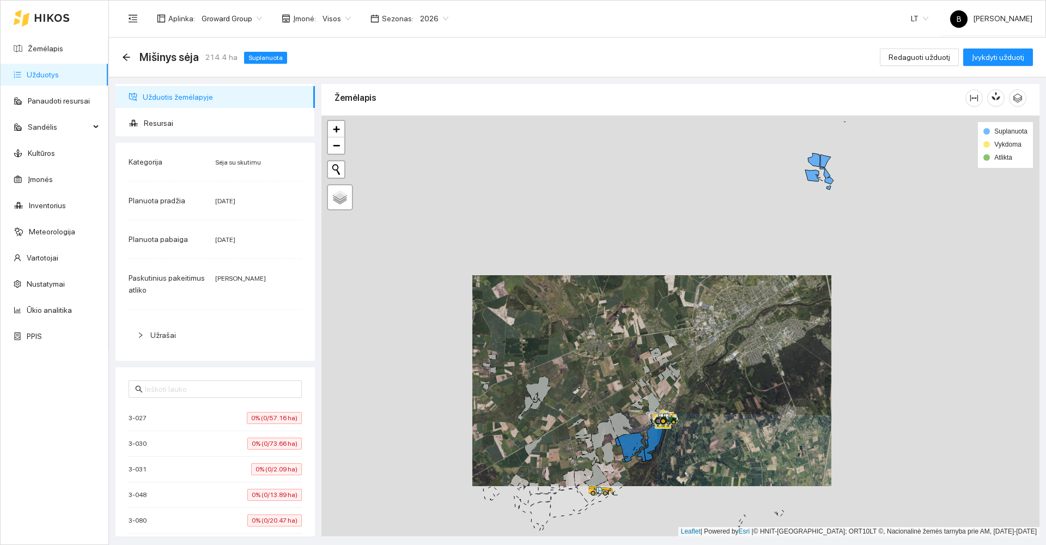
drag, startPoint x: 792, startPoint y: 347, endPoint x: 633, endPoint y: 397, distance: 166.8
click at [633, 397] on div at bounding box center [680, 325] width 718 height 421
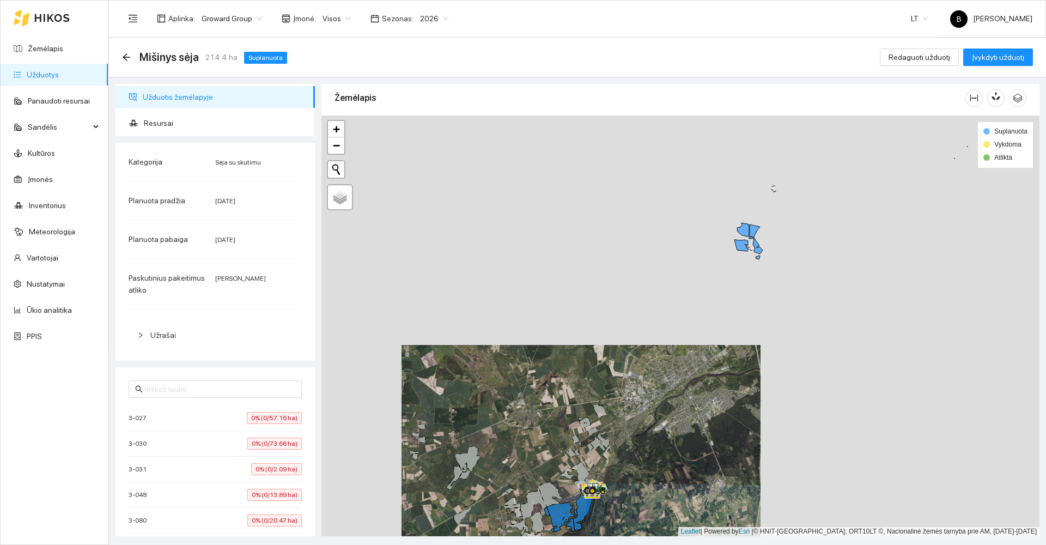
drag, startPoint x: 787, startPoint y: 270, endPoint x: 798, endPoint y: 324, distance: 55.1
click at [798, 324] on div at bounding box center [680, 325] width 718 height 421
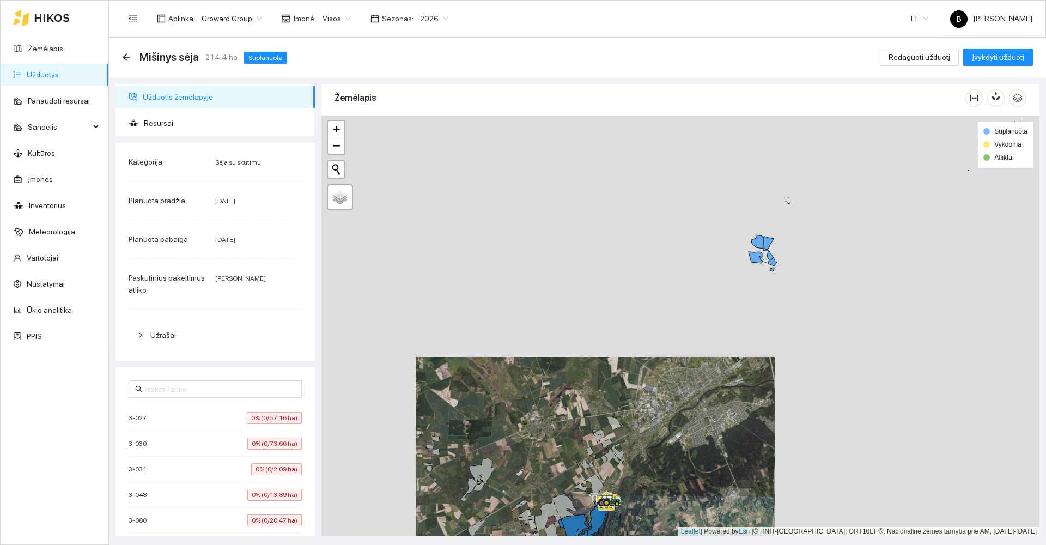
drag, startPoint x: 599, startPoint y: 301, endPoint x: 594, endPoint y: 208, distance: 93.8
click at [594, 208] on div at bounding box center [680, 325] width 718 height 421
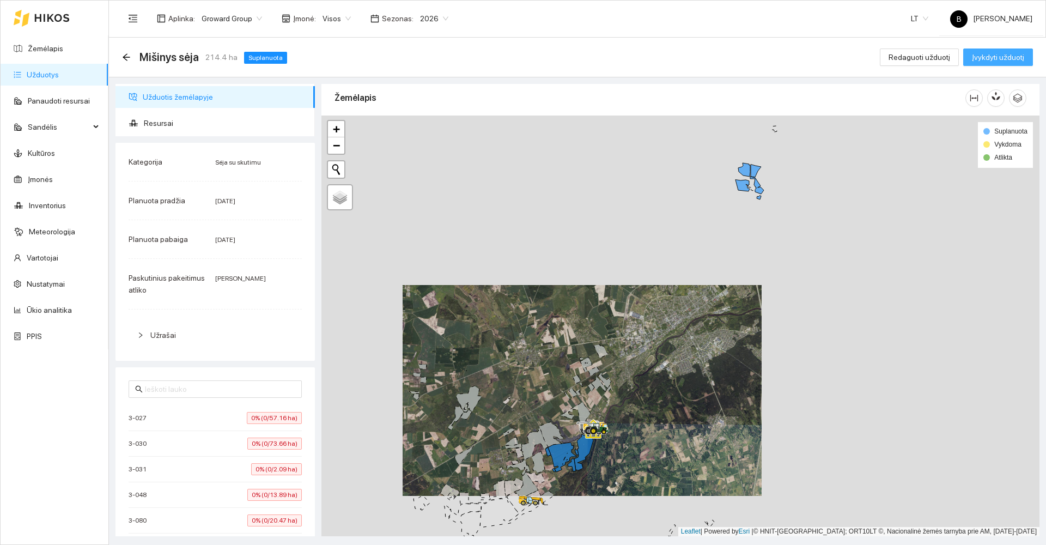
click at [1002, 55] on span "Įvykdyti užduotį" at bounding box center [998, 57] width 52 height 12
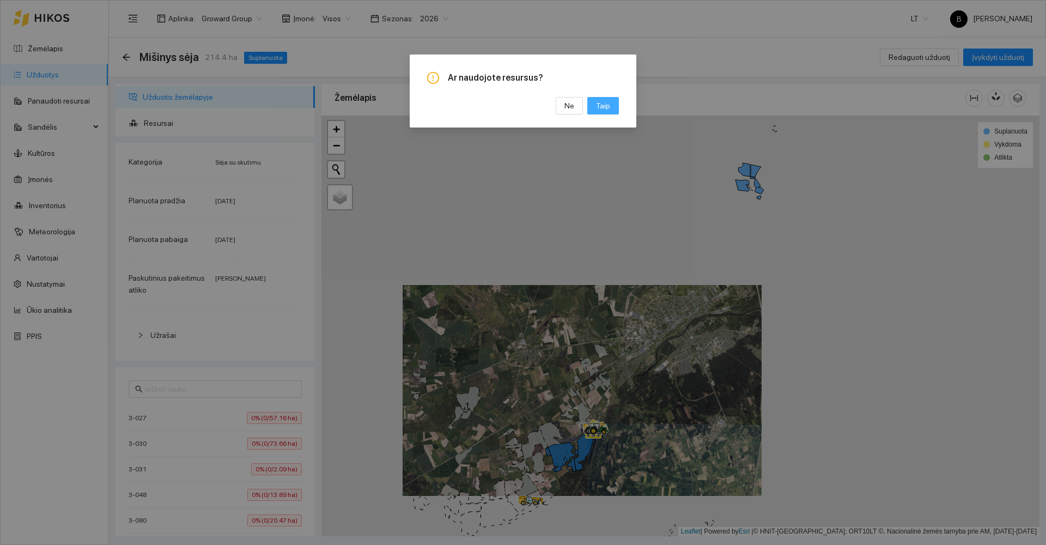
click at [603, 108] on span "Taip" at bounding box center [603, 106] width 14 height 12
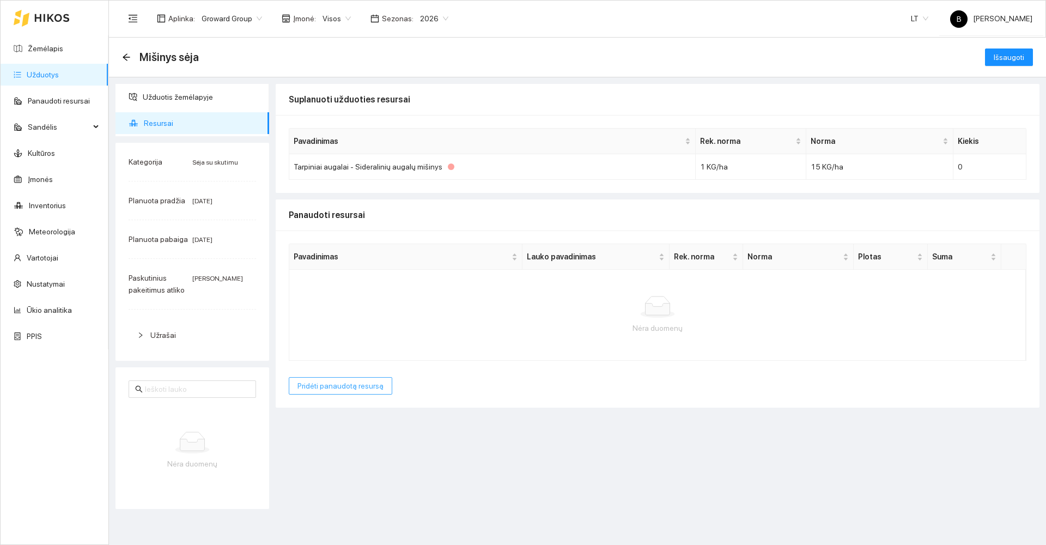
click at [330, 386] on span "Pridėti panaudotą resursą" at bounding box center [340, 386] width 86 height 12
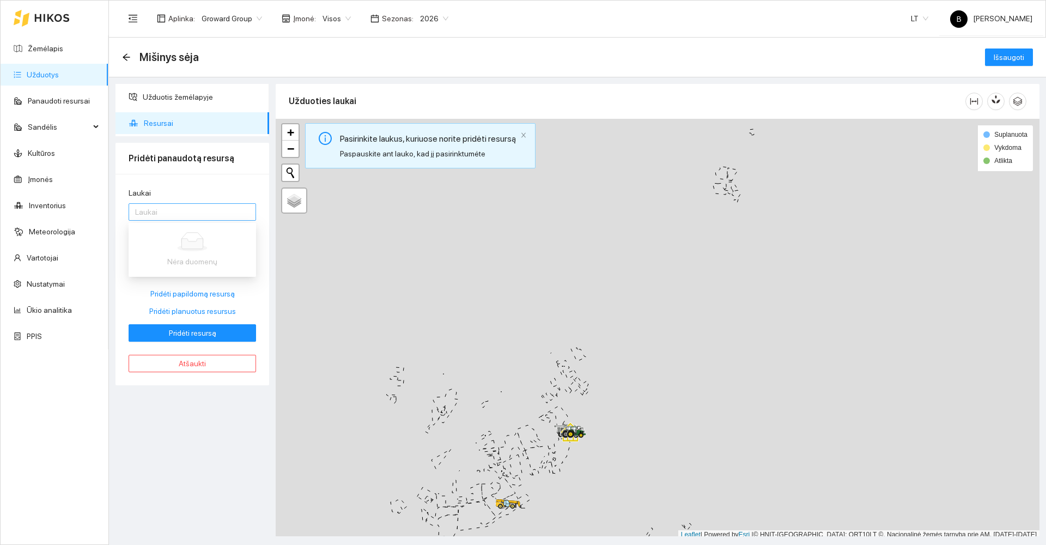
click at [180, 209] on div at bounding box center [186, 211] width 111 height 13
click at [179, 212] on div at bounding box center [186, 211] width 111 height 13
click at [188, 312] on span "Pridėti planuotus resursus" at bounding box center [192, 311] width 87 height 12
type input "15"
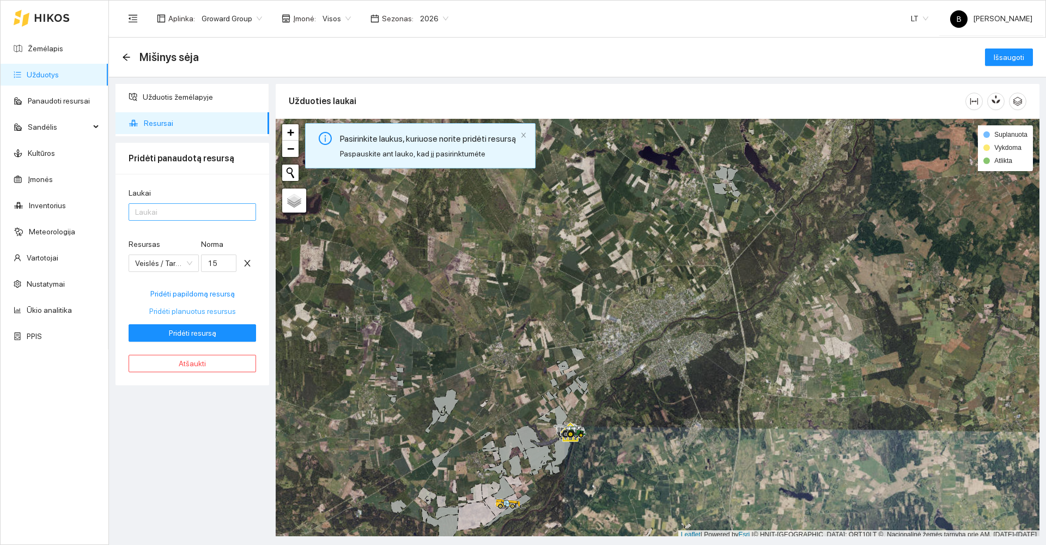
click at [168, 210] on div at bounding box center [186, 211] width 111 height 13
click at [520, 136] on icon "close" at bounding box center [523, 135] width 7 height 7
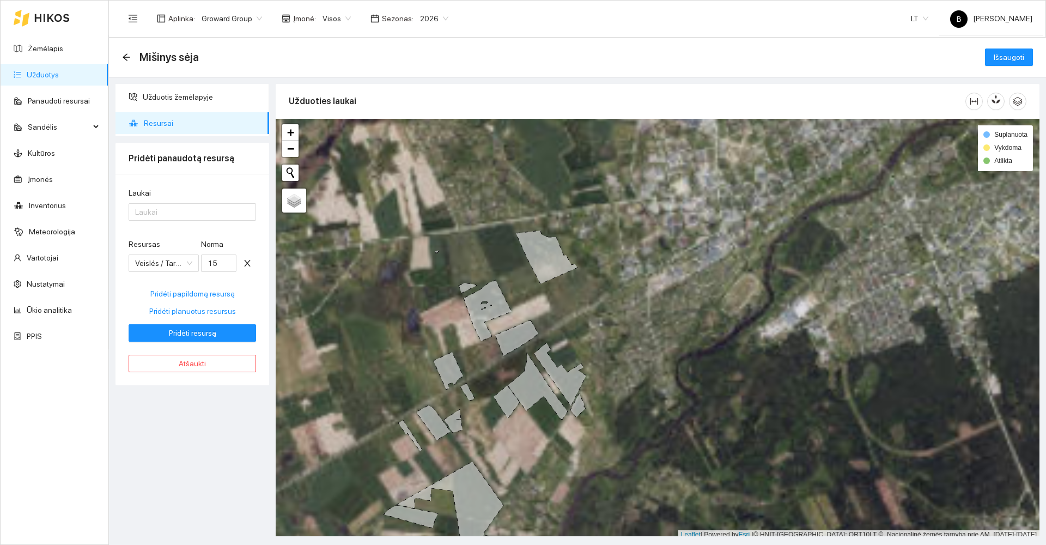
scroll to position [3, 0]
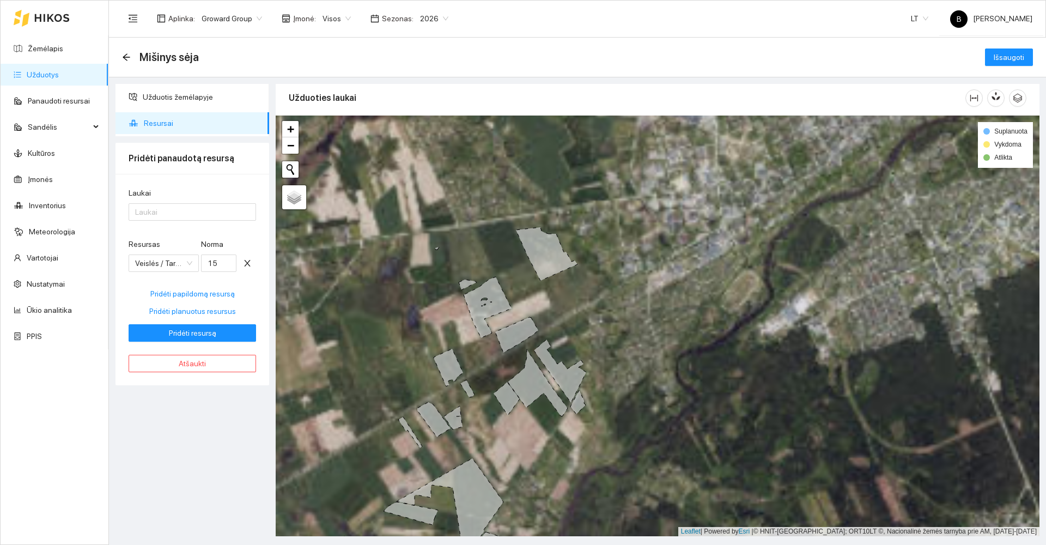
drag, startPoint x: 598, startPoint y: 428, endPoint x: 644, endPoint y: 306, distance: 130.5
click at [644, 308] on div at bounding box center [658, 325] width 764 height 421
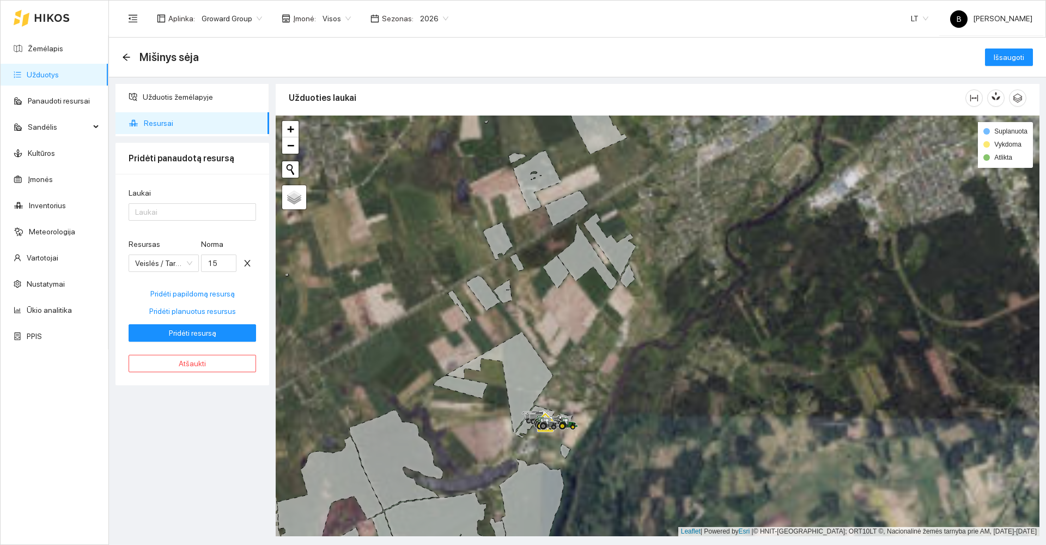
drag, startPoint x: 617, startPoint y: 384, endPoint x: 649, endPoint y: 255, distance: 133.0
click at [649, 255] on div at bounding box center [658, 325] width 764 height 421
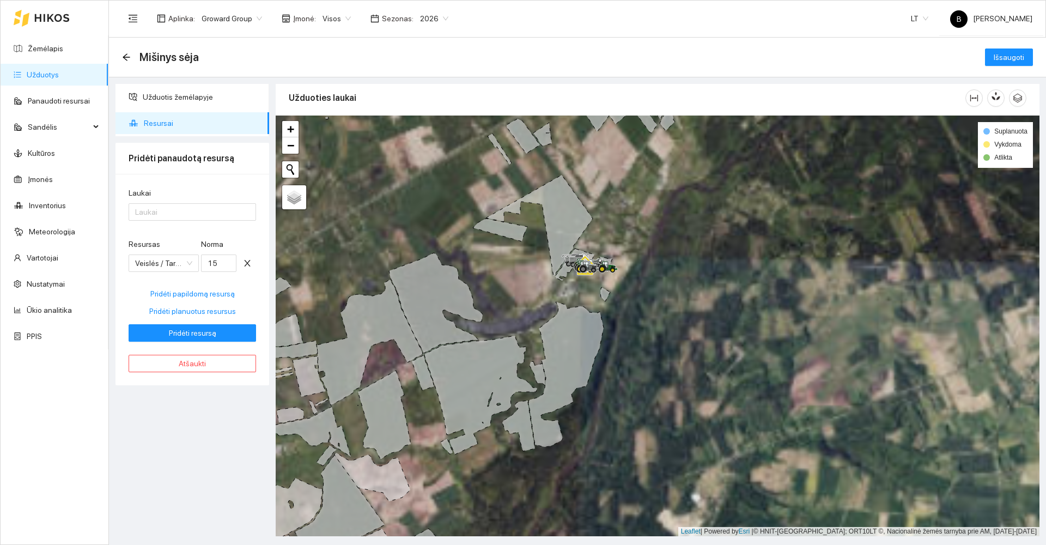
click at [519, 425] on icon at bounding box center [518, 425] width 33 height 51
click at [179, 212] on div at bounding box center [186, 211] width 111 height 13
click at [170, 99] on span "Užduotis žemėlapyje" at bounding box center [202, 97] width 118 height 22
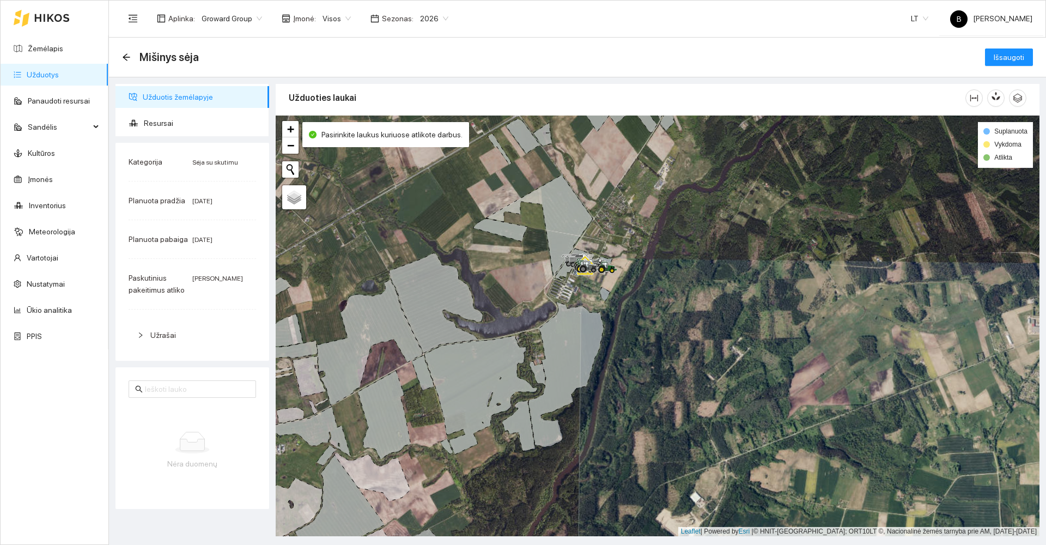
click at [559, 381] on icon at bounding box center [565, 374] width 75 height 145
click at [184, 96] on span "Užduotis žemėlapyje" at bounding box center [202, 97] width 118 height 22
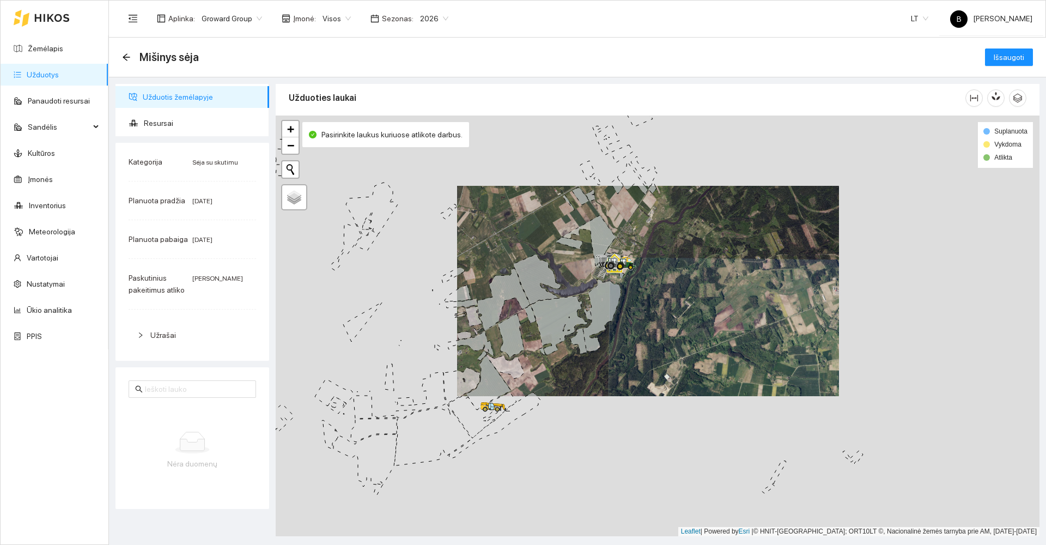
click at [611, 301] on icon at bounding box center [602, 315] width 38 height 72
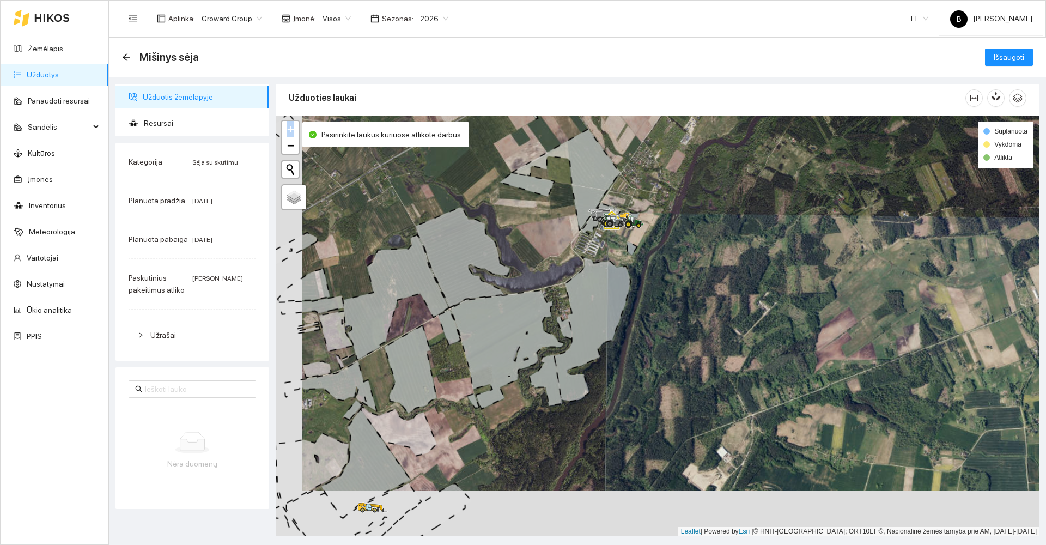
click at [611, 301] on icon at bounding box center [593, 329] width 76 height 145
click at [125, 57] on icon "arrow-left" at bounding box center [126, 56] width 7 height 7
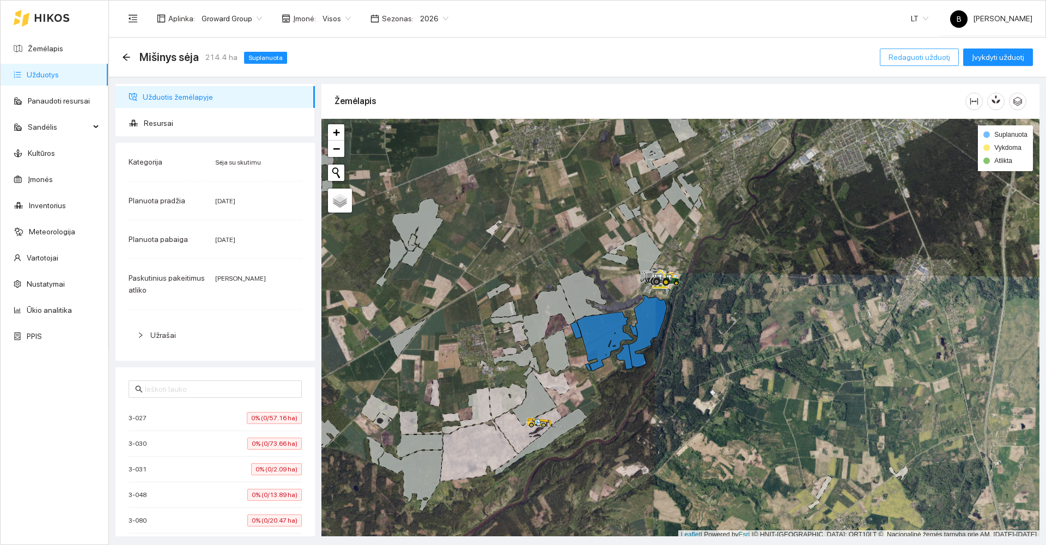
click at [919, 53] on span "Redaguoti užduotį" at bounding box center [919, 57] width 62 height 12
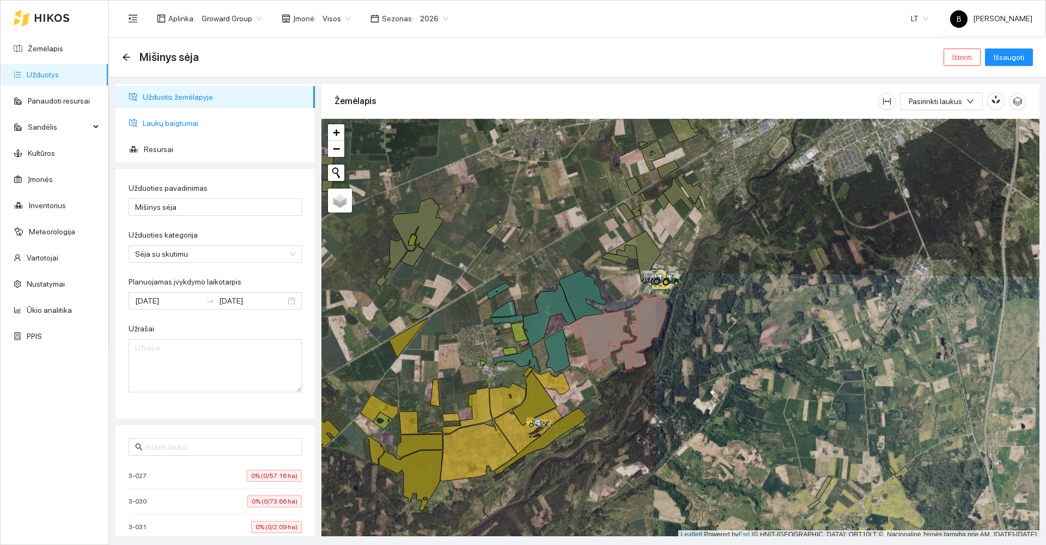
click at [175, 124] on span "Laukų baigtumai" at bounding box center [224, 123] width 163 height 22
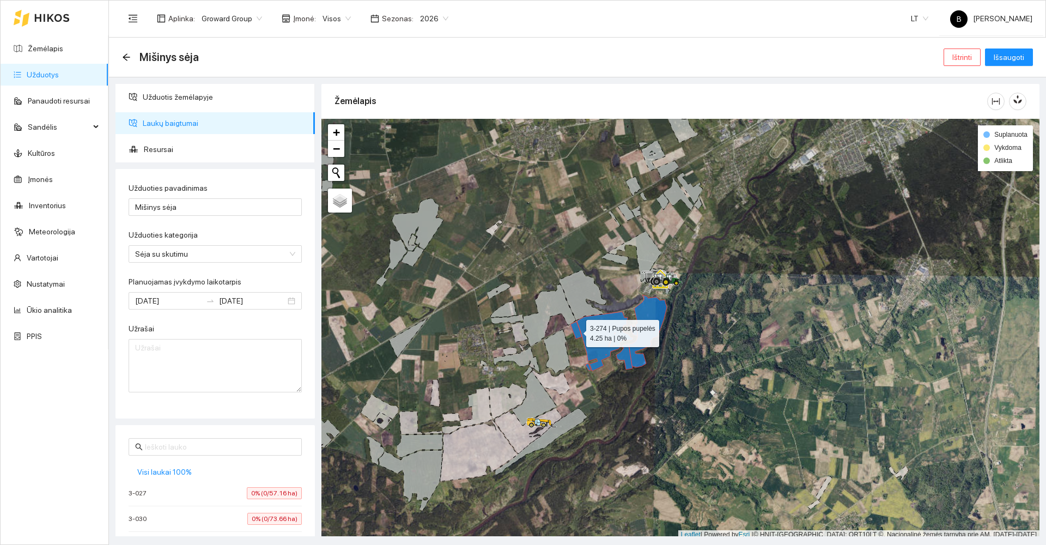
scroll to position [3, 0]
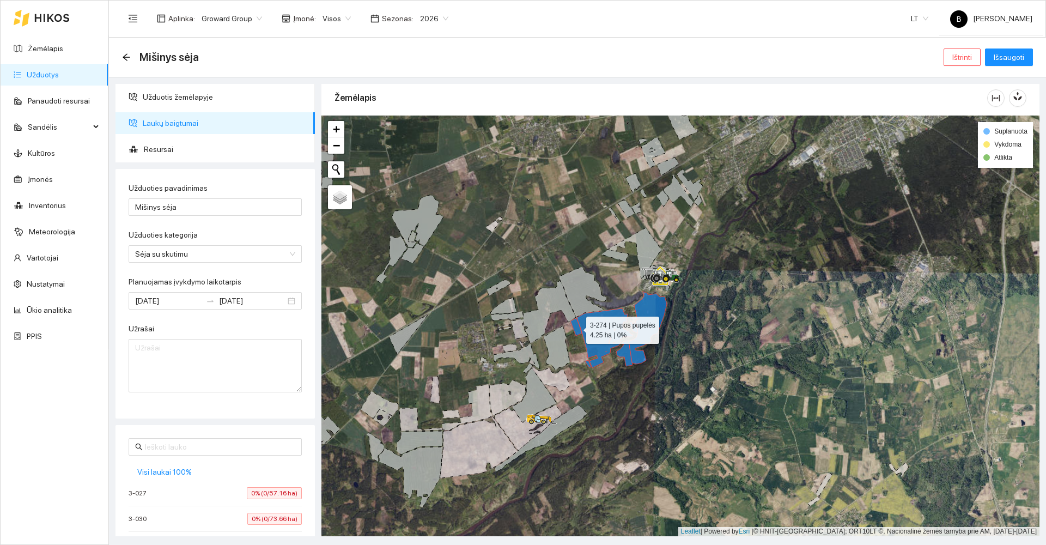
click at [576, 331] on icon at bounding box center [575, 326] width 11 height 17
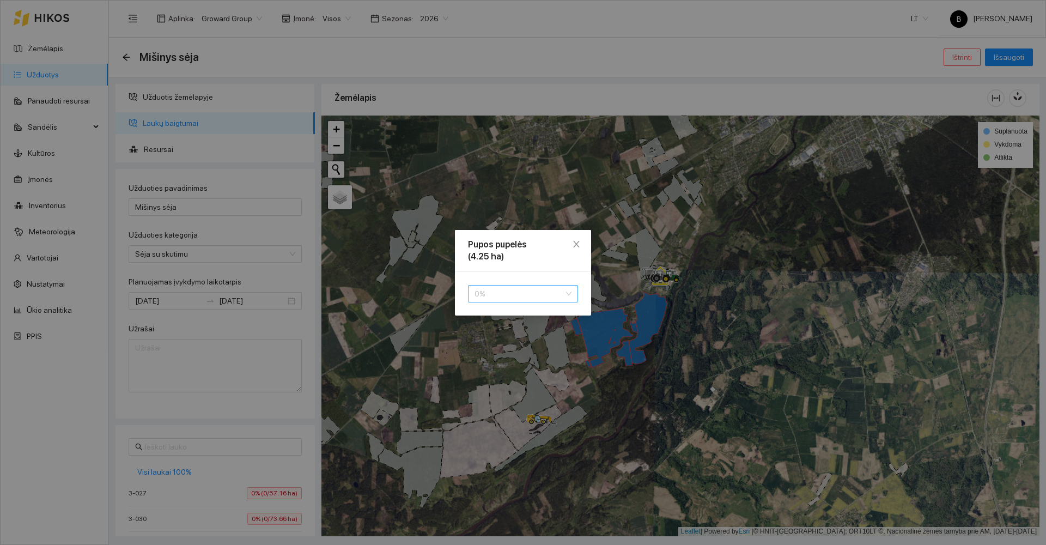
click at [533, 290] on span "0 %" at bounding box center [522, 293] width 97 height 16
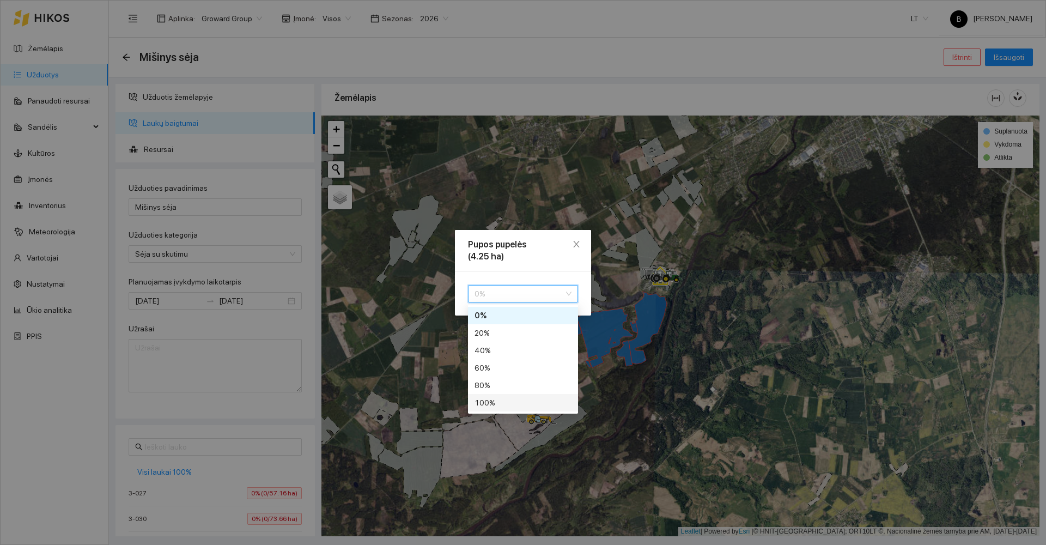
click at [505, 405] on div "100 %" at bounding box center [522, 403] width 97 height 12
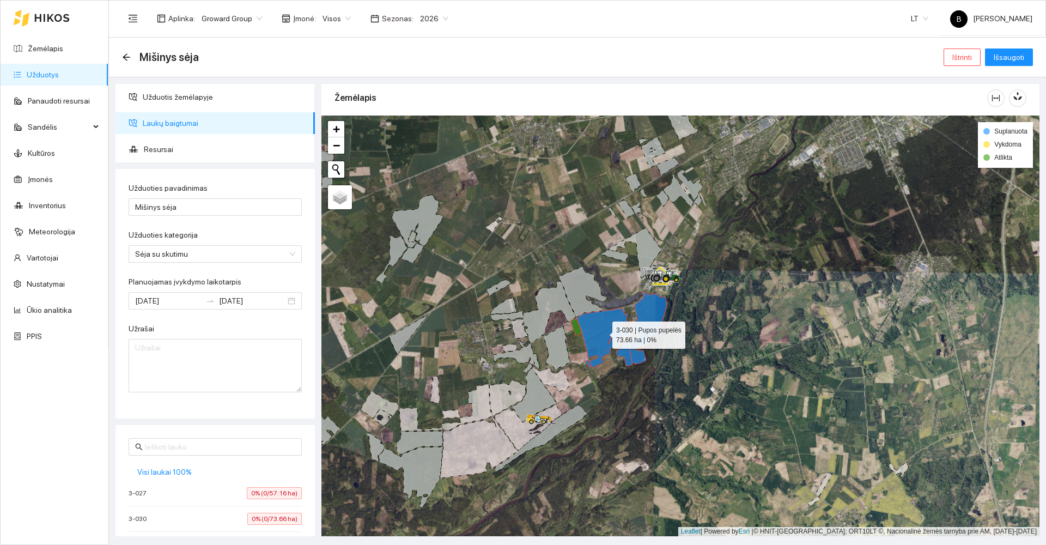
click at [595, 348] on icon at bounding box center [605, 337] width 56 height 59
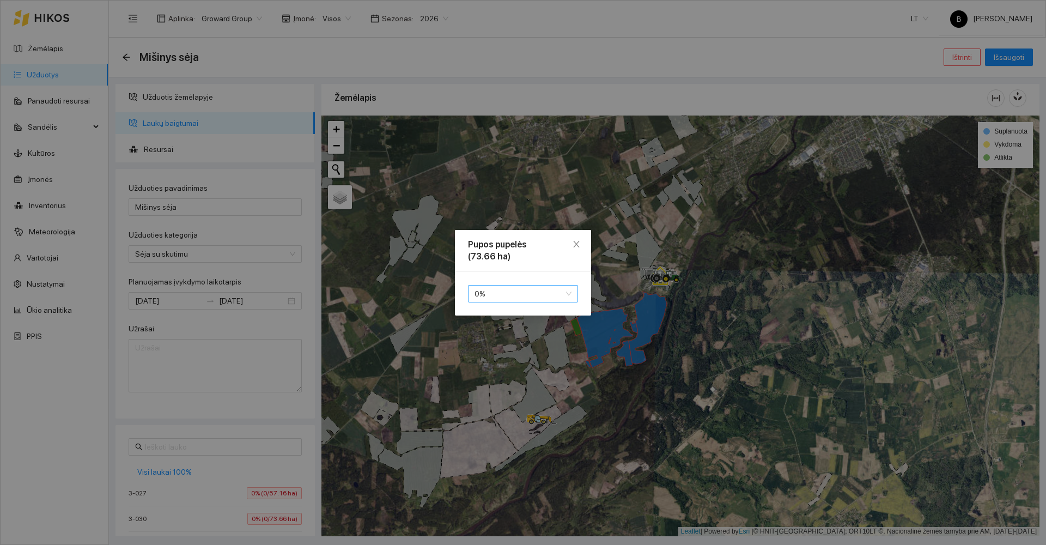
click at [533, 297] on span "0 %" at bounding box center [522, 293] width 97 height 16
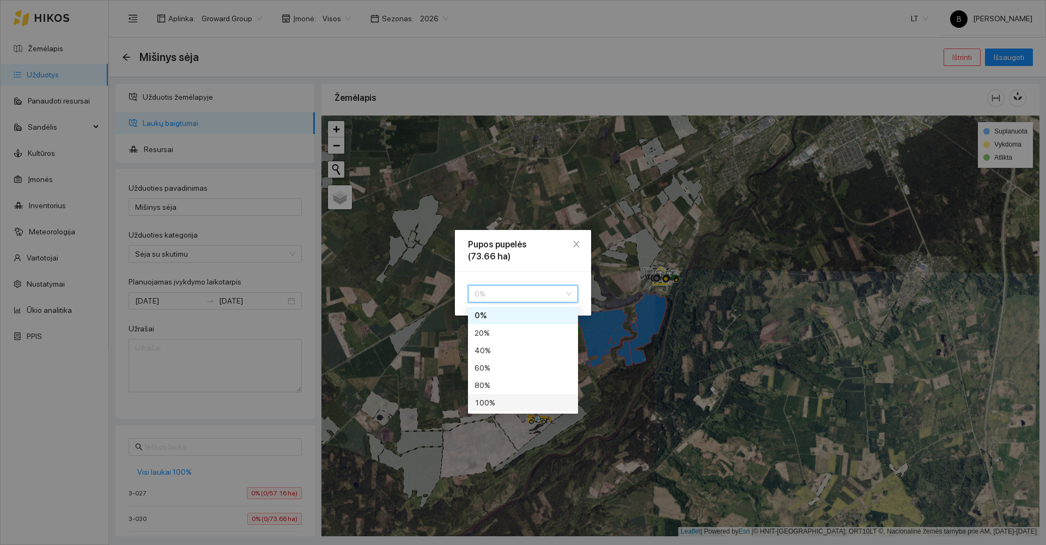
click at [507, 407] on div "100 %" at bounding box center [522, 403] width 97 height 12
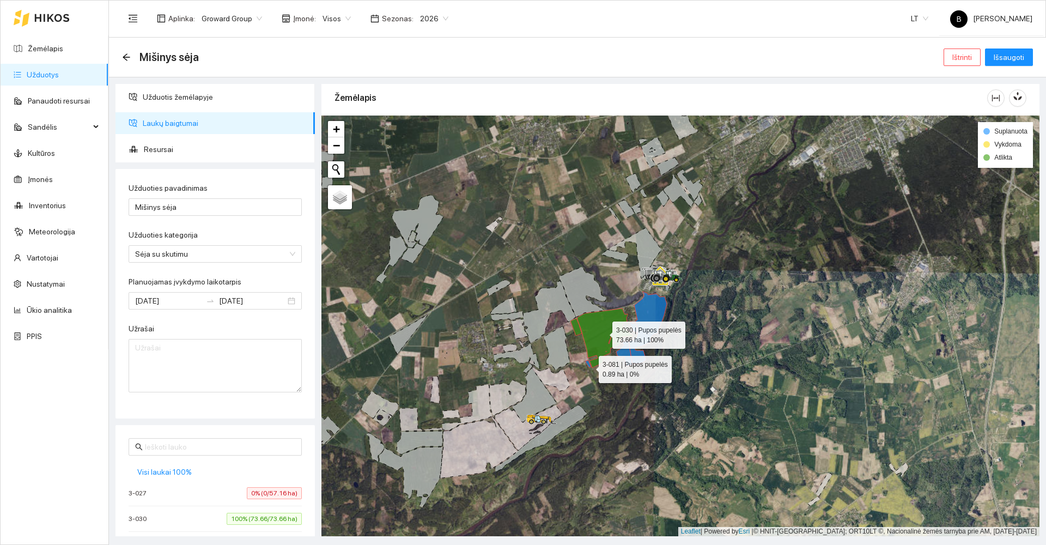
click at [589, 367] on icon at bounding box center [588, 363] width 6 height 7
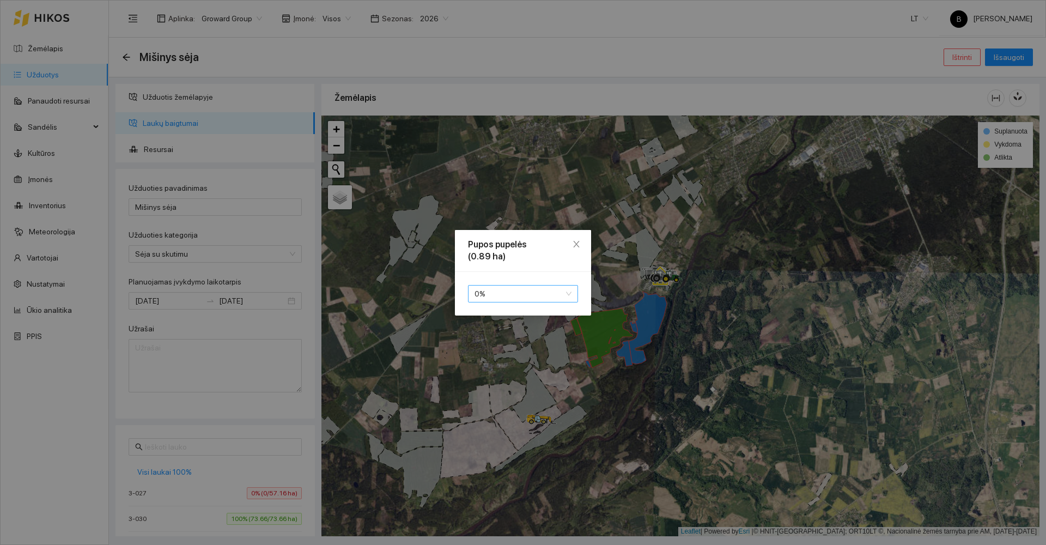
click at [511, 297] on span "0 %" at bounding box center [522, 293] width 97 height 16
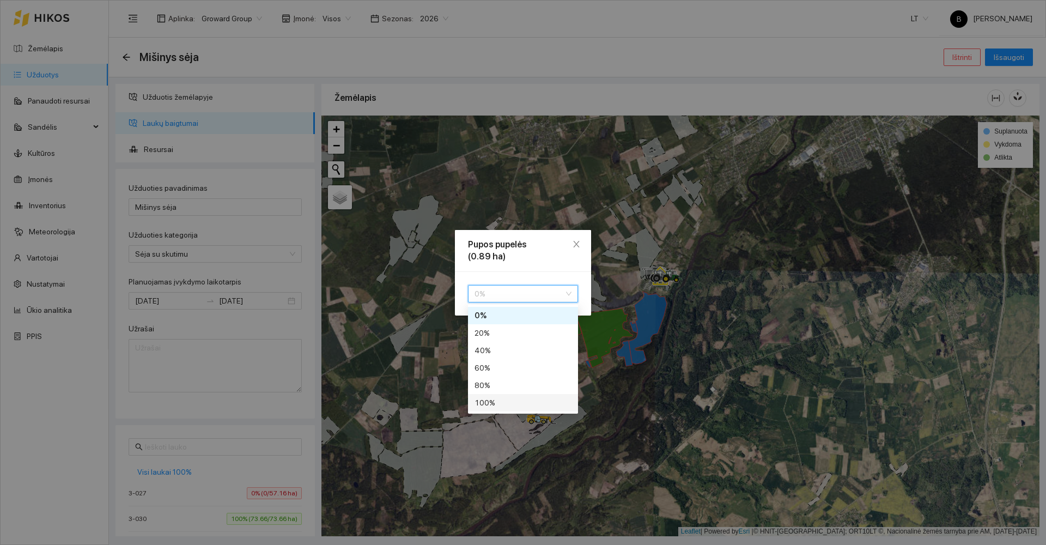
click at [499, 399] on div "100 %" at bounding box center [522, 403] width 97 height 12
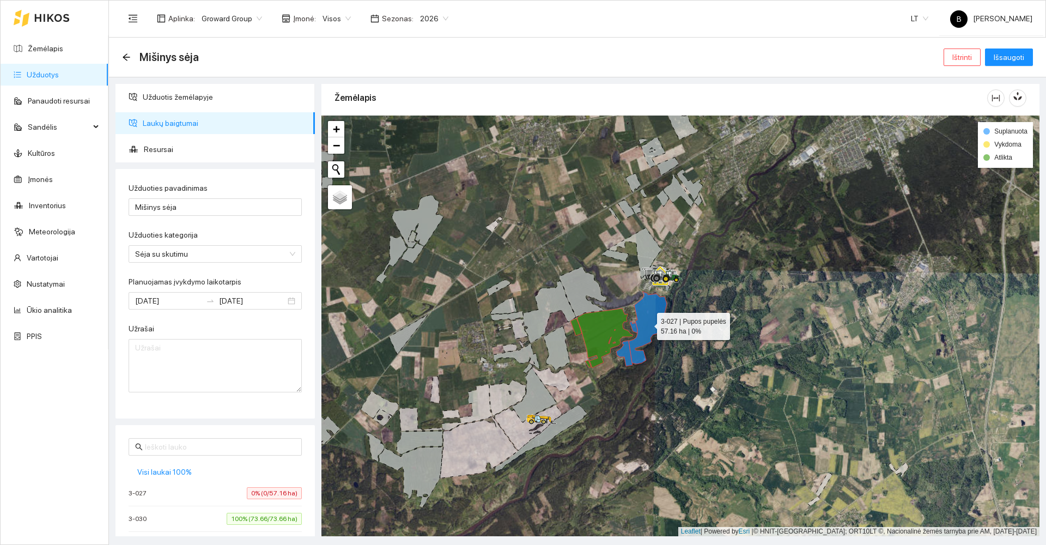
click at [647, 325] on icon at bounding box center [648, 327] width 38 height 72
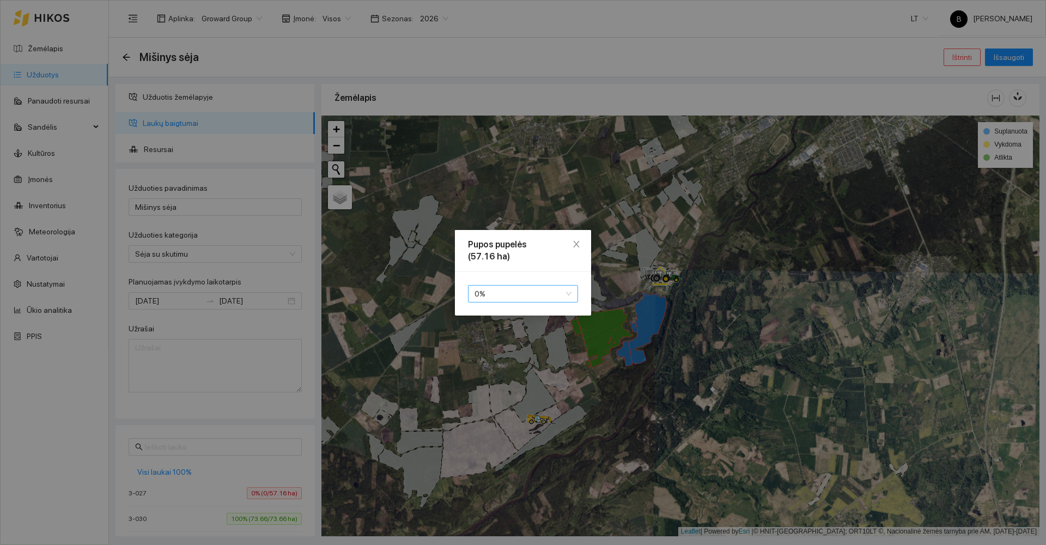
click at [505, 292] on span "0 %" at bounding box center [522, 293] width 97 height 16
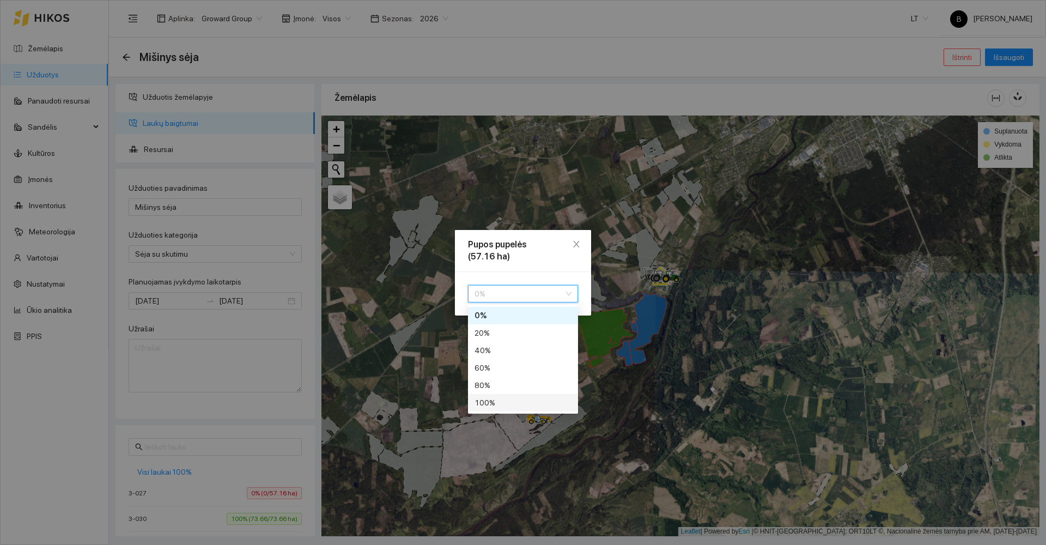
click at [493, 403] on div "100 %" at bounding box center [522, 403] width 97 height 12
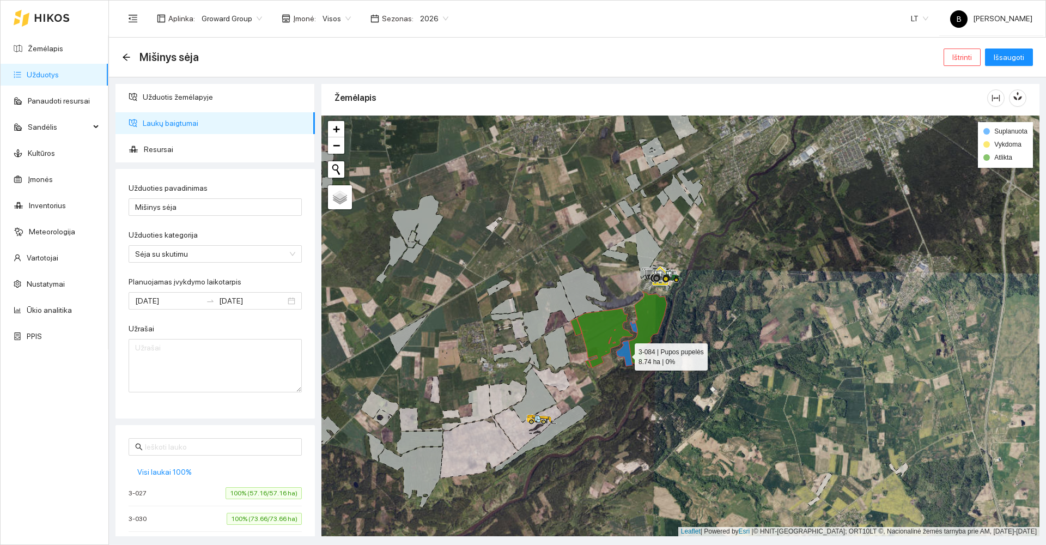
click at [625, 354] on icon at bounding box center [624, 353] width 16 height 26
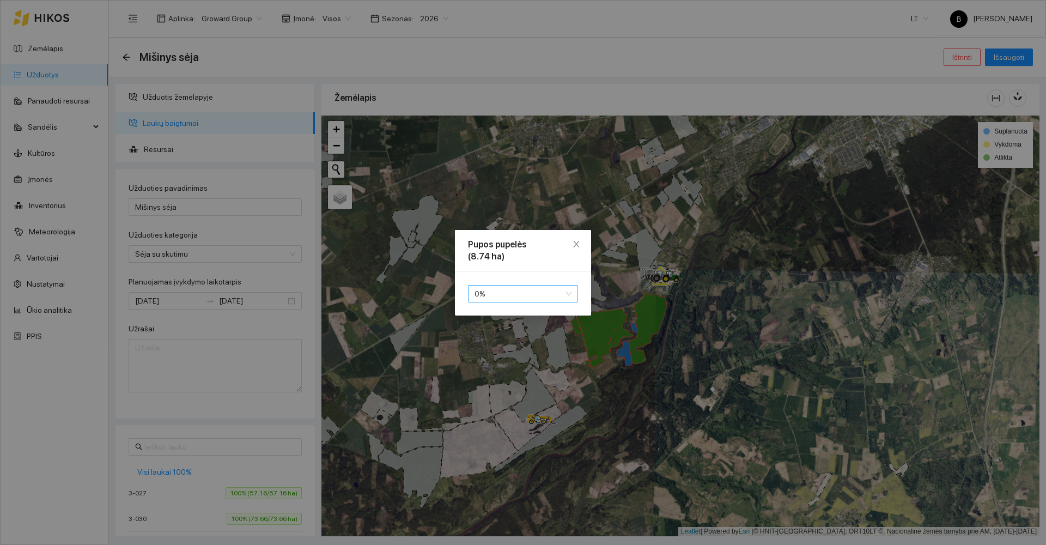
click at [532, 296] on span "0 %" at bounding box center [522, 293] width 97 height 16
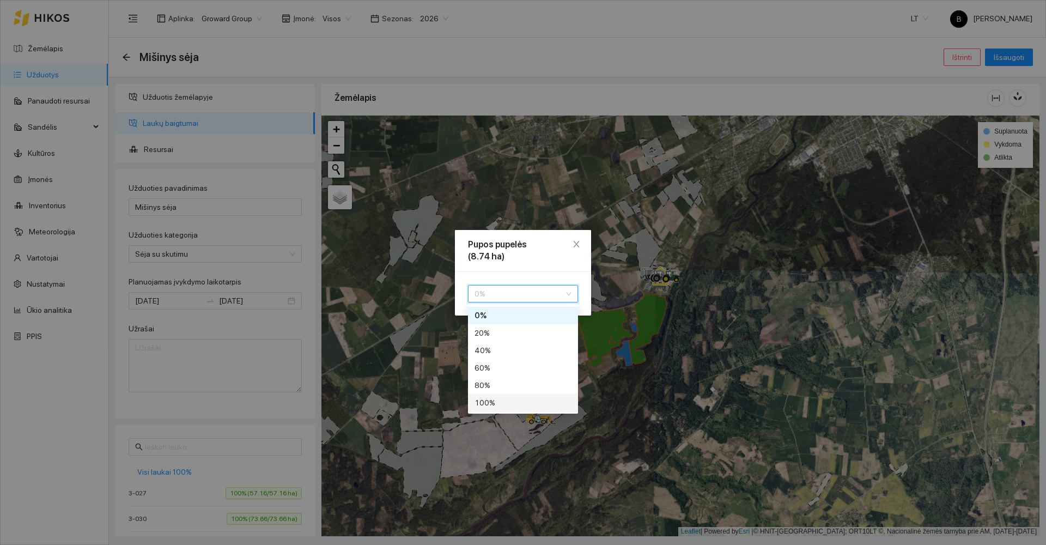
click at [506, 399] on div "100 %" at bounding box center [522, 403] width 97 height 12
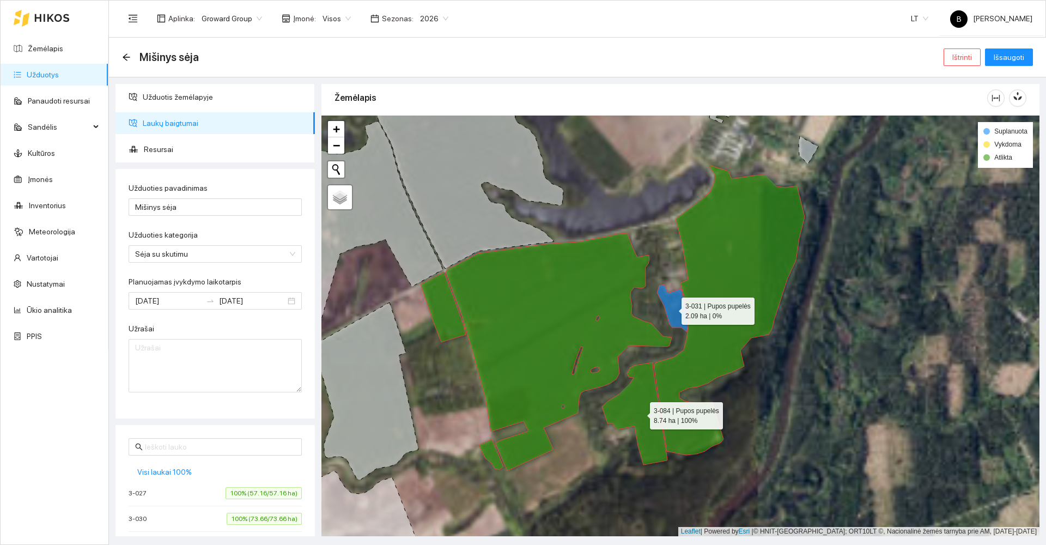
click at [672, 308] on icon at bounding box center [672, 307] width 31 height 47
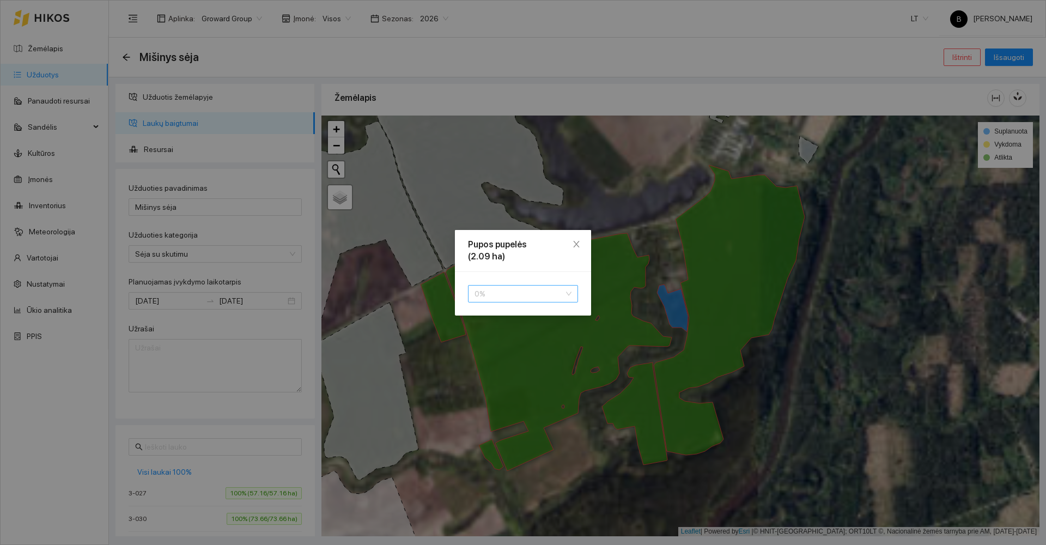
click at [537, 297] on span "0 %" at bounding box center [522, 293] width 97 height 16
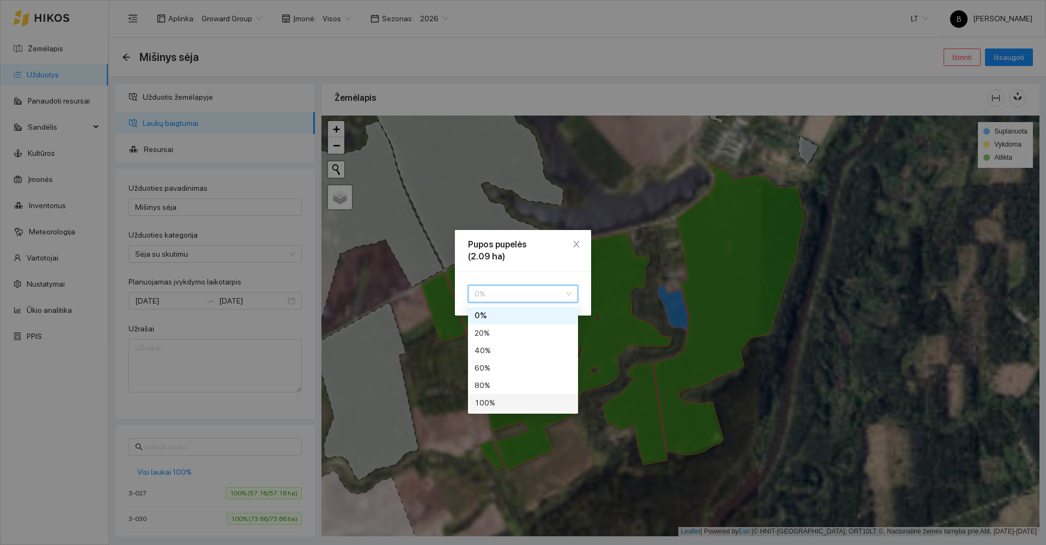
click at [510, 406] on div "100 %" at bounding box center [522, 403] width 97 height 12
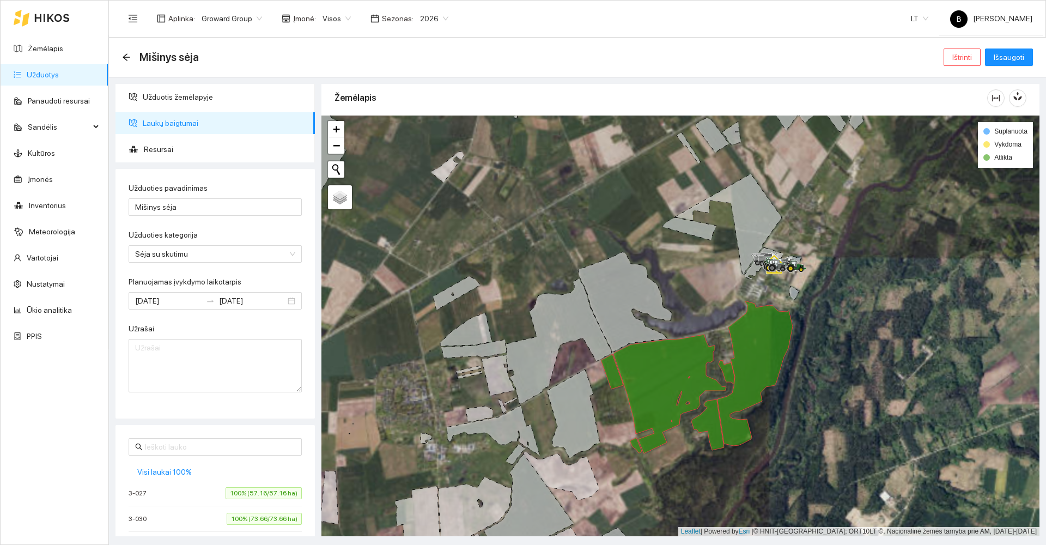
drag, startPoint x: 717, startPoint y: 232, endPoint x: 650, endPoint y: 390, distance: 171.8
click at [650, 390] on div at bounding box center [680, 325] width 718 height 421
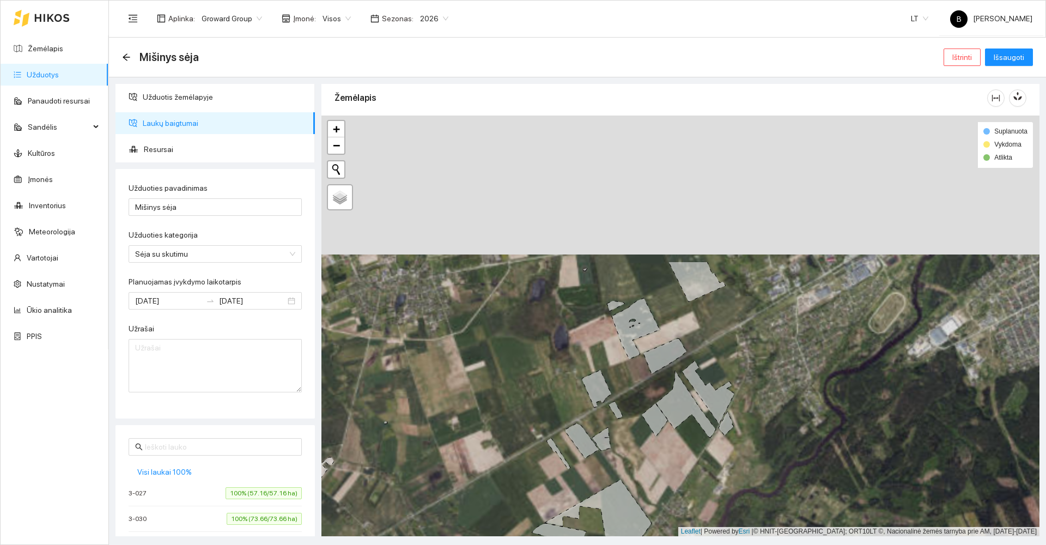
drag, startPoint x: 702, startPoint y: 229, endPoint x: 619, endPoint y: 410, distance: 199.4
click at [619, 412] on icon at bounding box center [615, 409] width 14 height 17
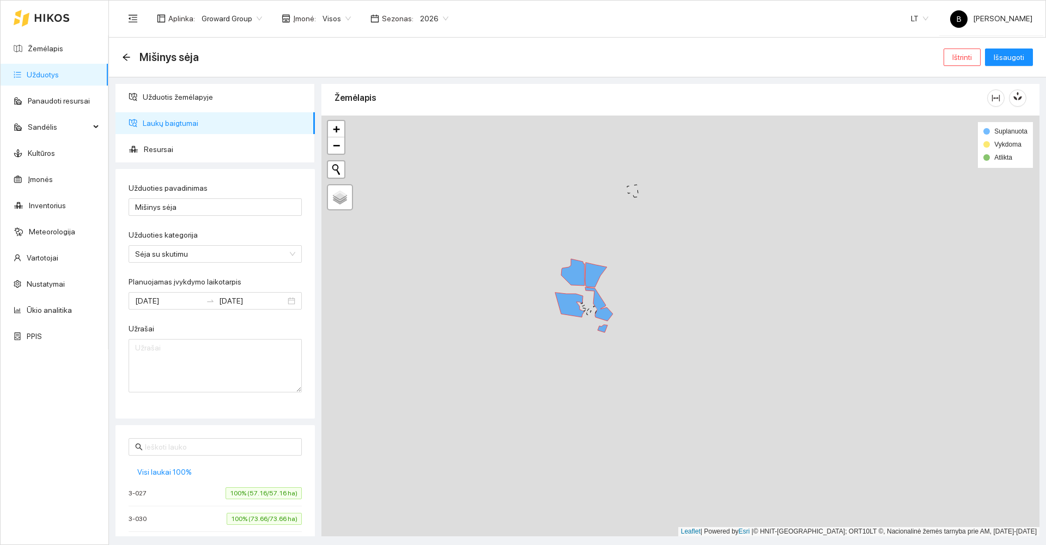
drag, startPoint x: 672, startPoint y: 295, endPoint x: 778, endPoint y: 344, distance: 116.5
click at [787, 345] on div at bounding box center [680, 325] width 718 height 421
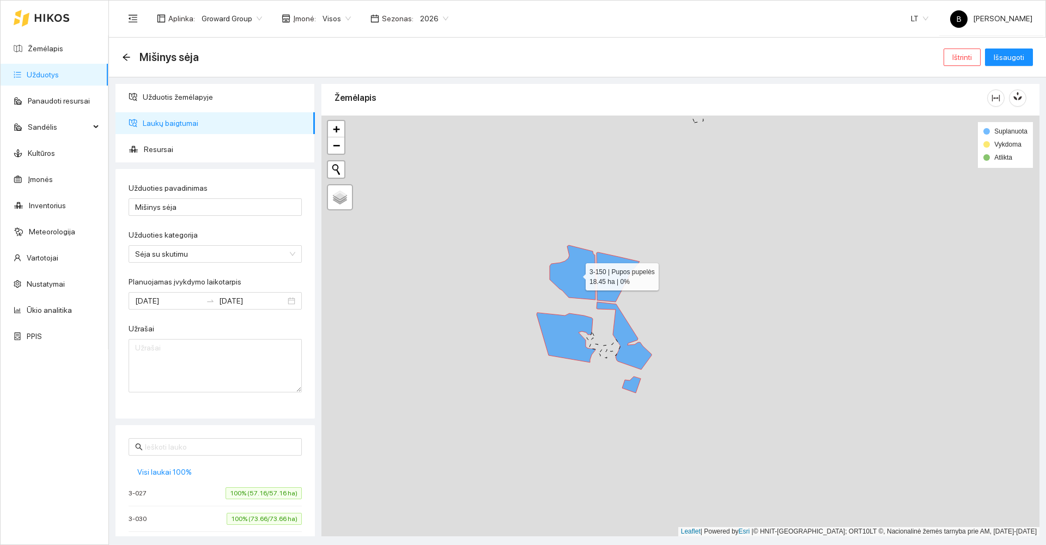
click at [576, 277] on icon at bounding box center [573, 272] width 46 height 54
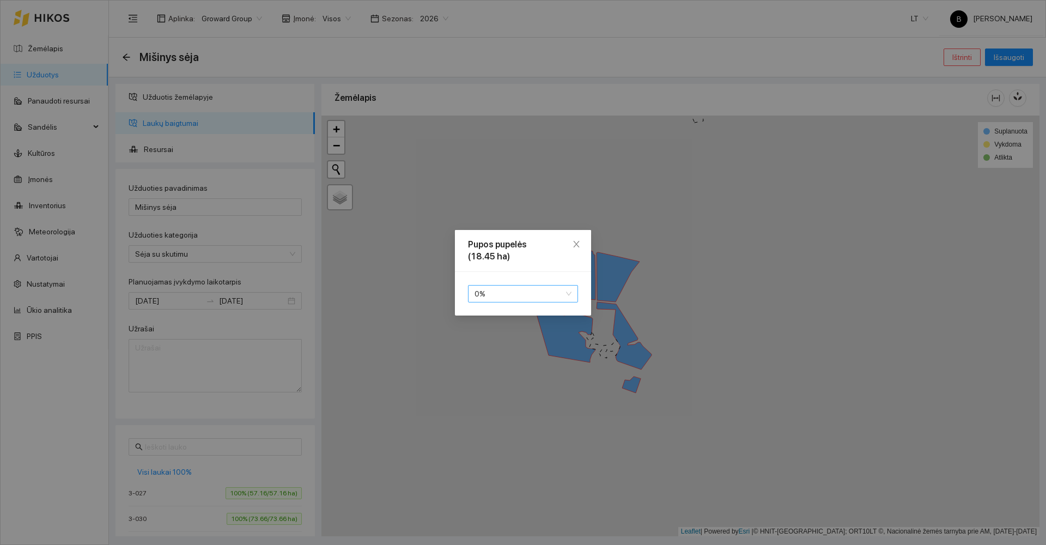
click at [513, 297] on span "0 %" at bounding box center [522, 293] width 97 height 16
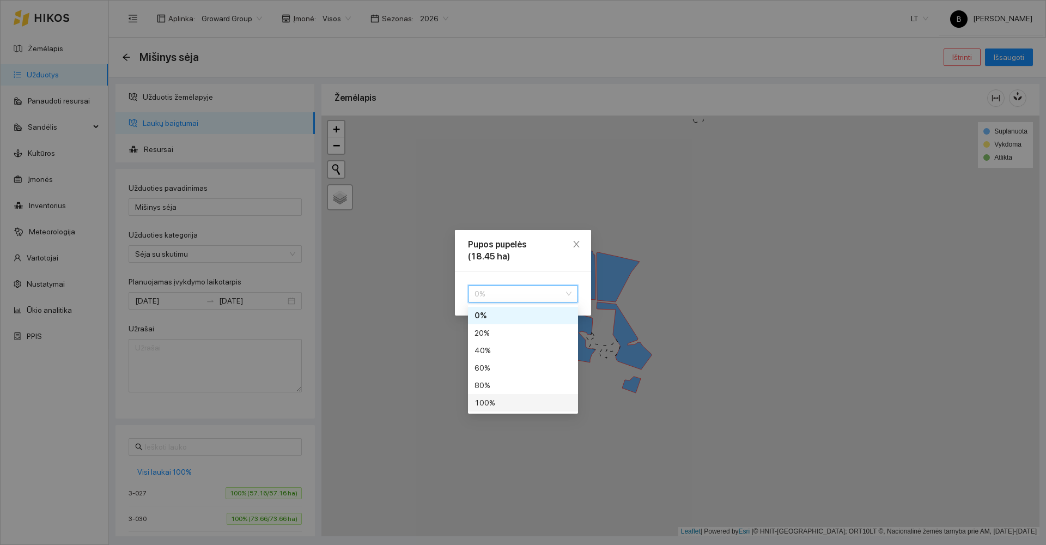
click at [498, 405] on div "100 %" at bounding box center [522, 403] width 97 height 12
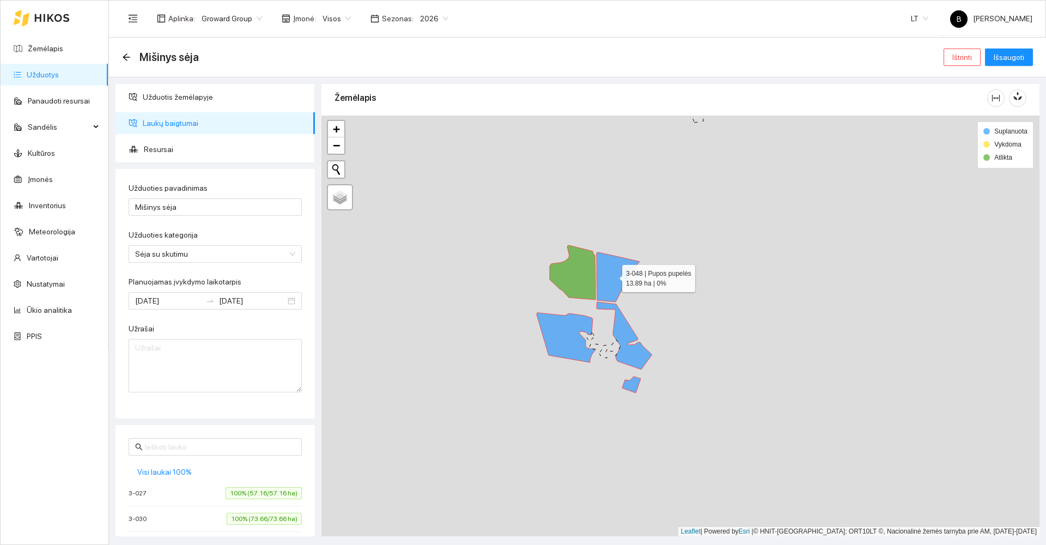
click at [610, 258] on icon at bounding box center [617, 277] width 43 height 50
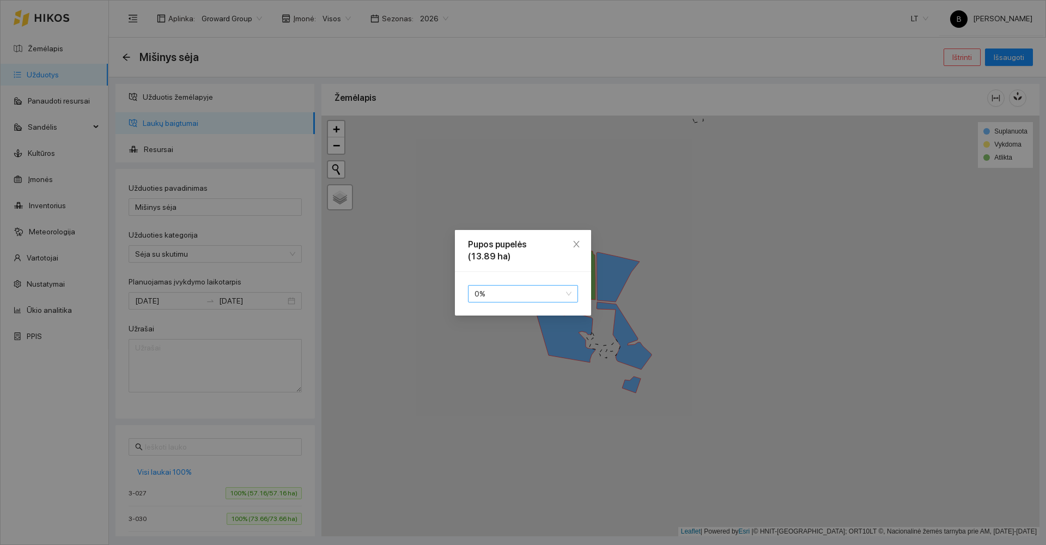
click at [539, 290] on span "0 %" at bounding box center [522, 293] width 97 height 16
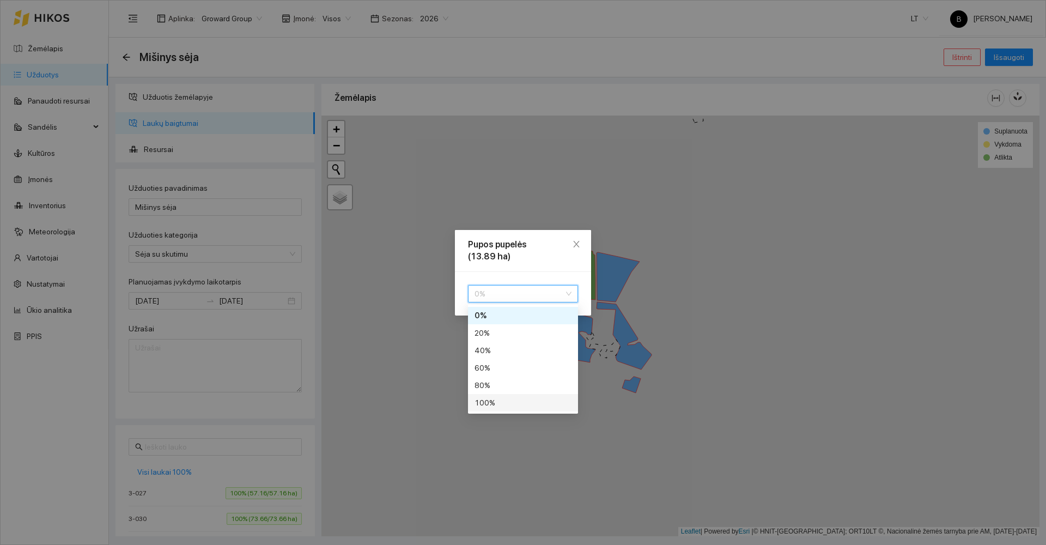
click at [497, 402] on div "100 %" at bounding box center [522, 403] width 97 height 12
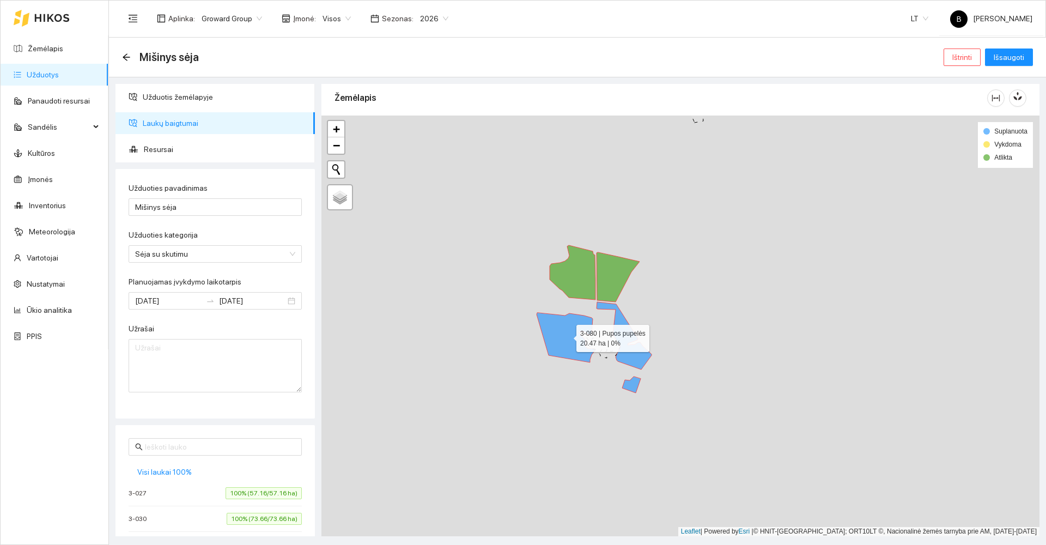
click at [550, 334] on icon at bounding box center [566, 338] width 59 height 50
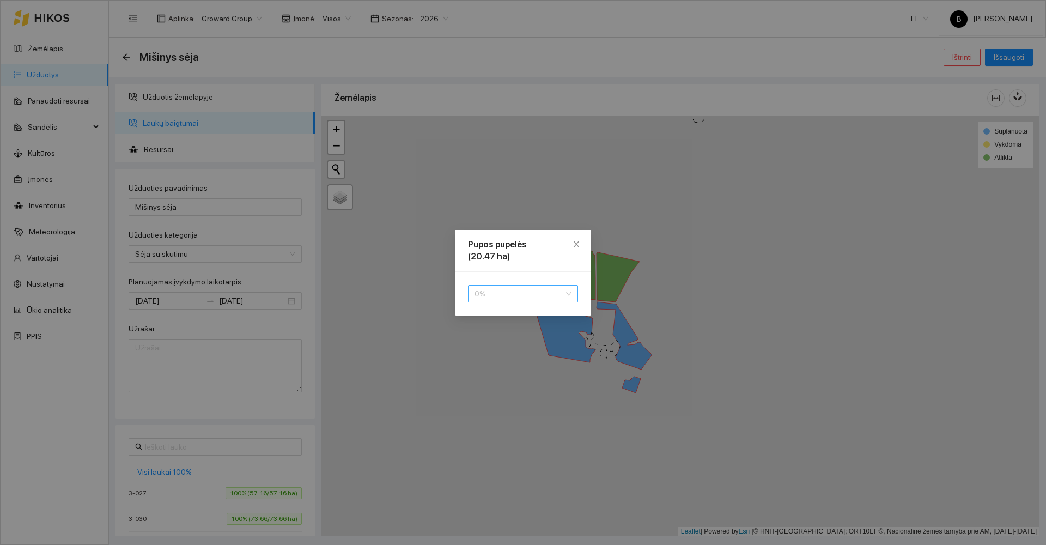
click at [504, 287] on span "0 %" at bounding box center [522, 293] width 97 height 16
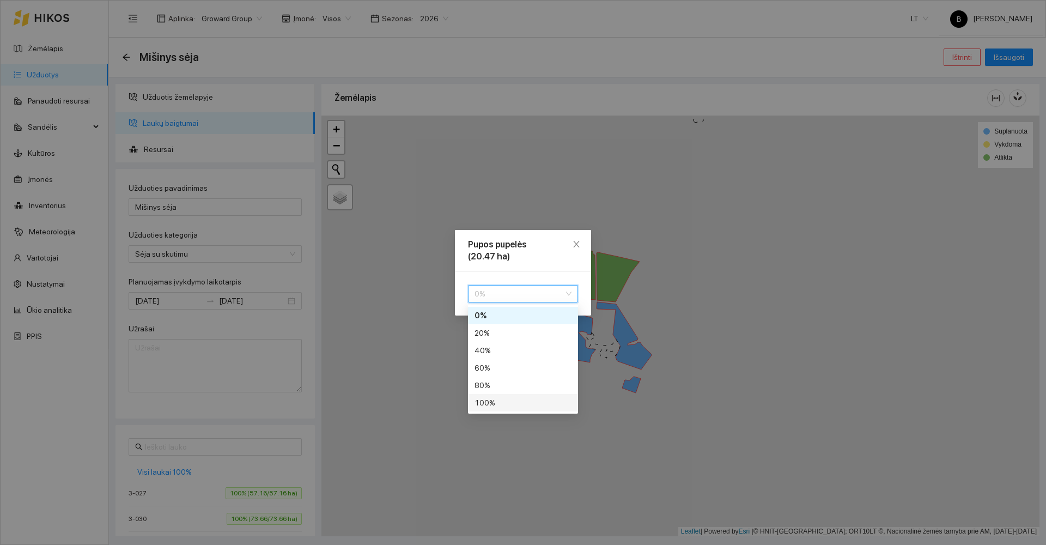
click at [515, 400] on div "100 %" at bounding box center [522, 403] width 97 height 12
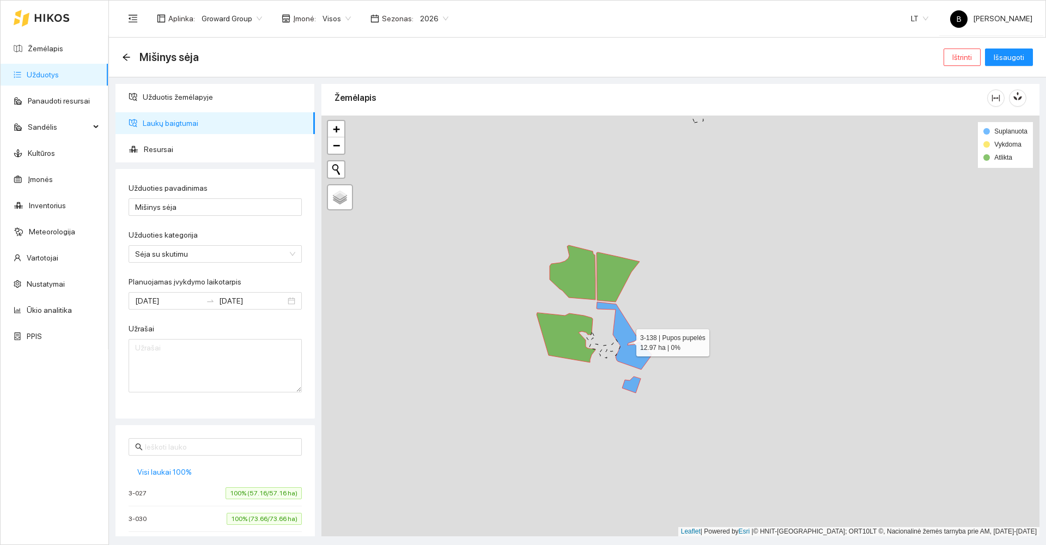
click at [618, 321] on icon at bounding box center [623, 336] width 55 height 68
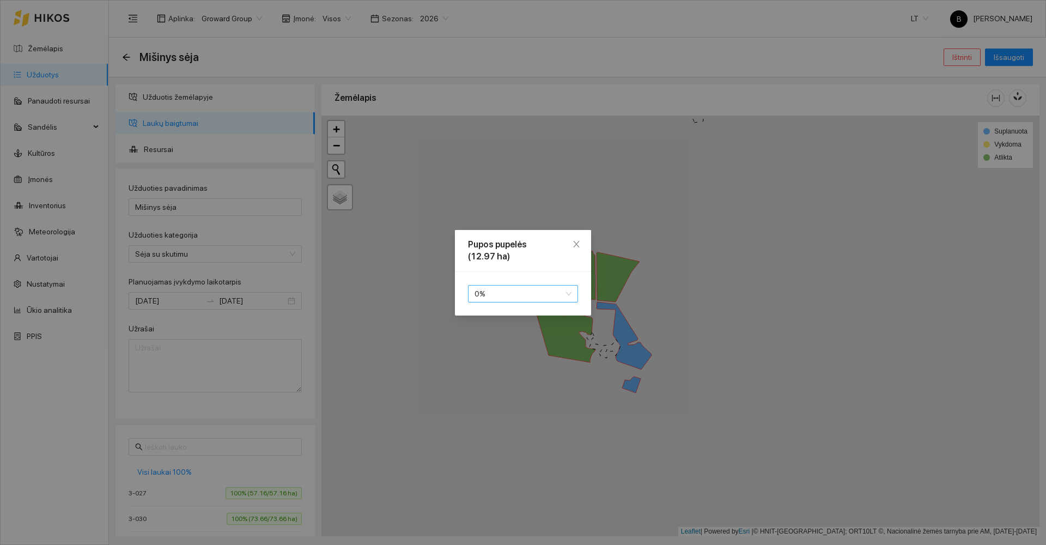
click at [495, 296] on span "0 %" at bounding box center [522, 293] width 97 height 16
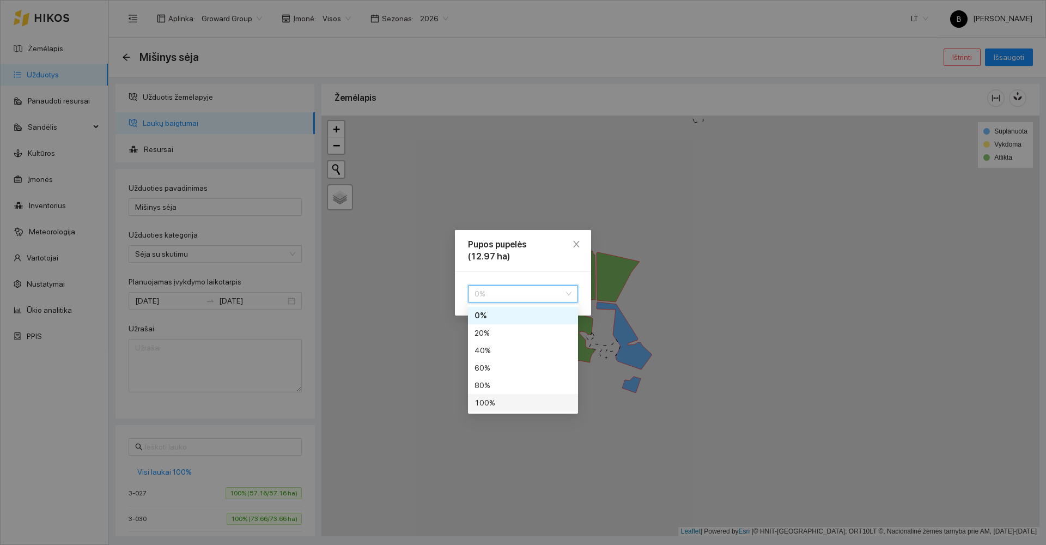
click at [513, 404] on div "100 %" at bounding box center [522, 403] width 97 height 12
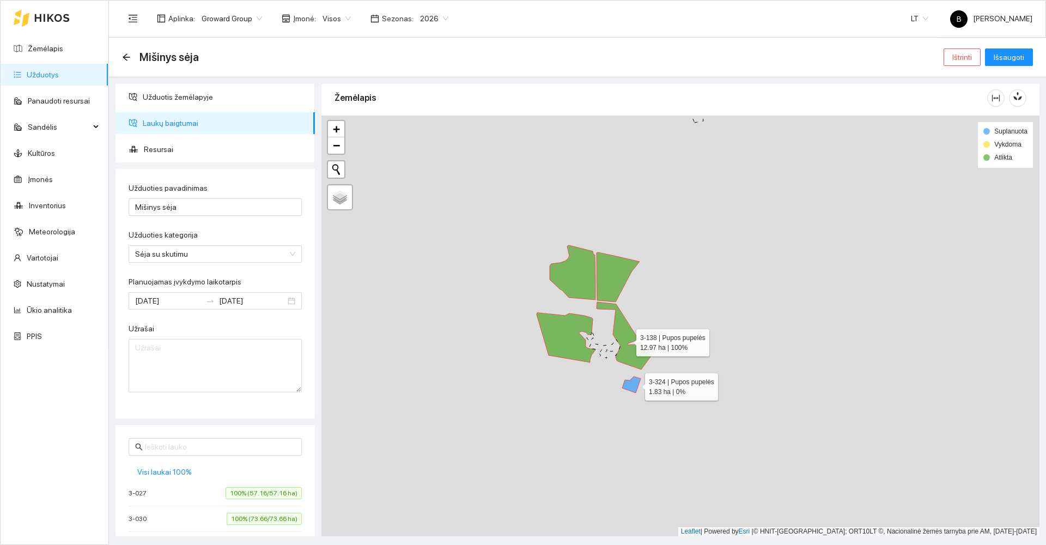
click at [635, 384] on icon at bounding box center [631, 384] width 19 height 16
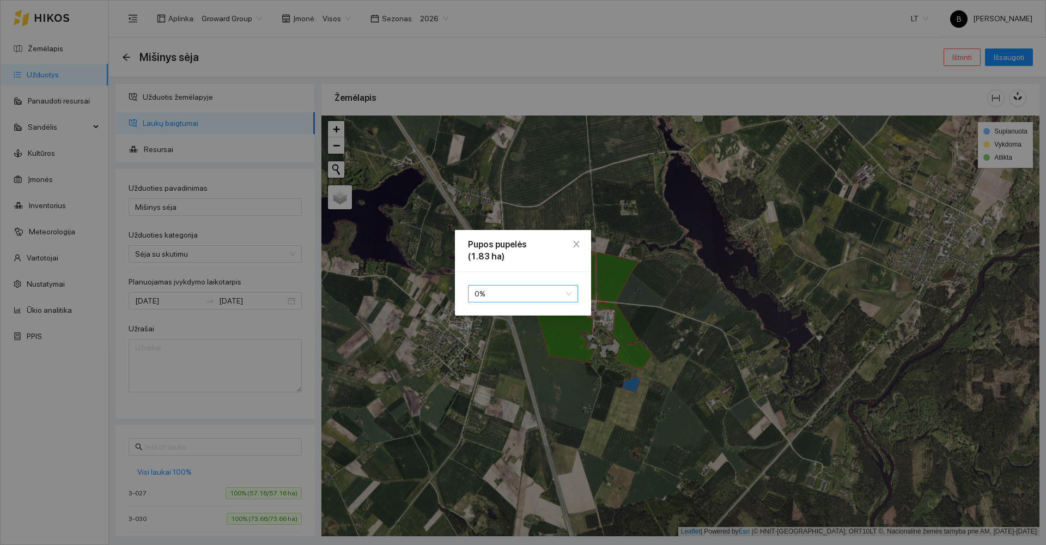
click at [515, 294] on span "0 %" at bounding box center [522, 293] width 97 height 16
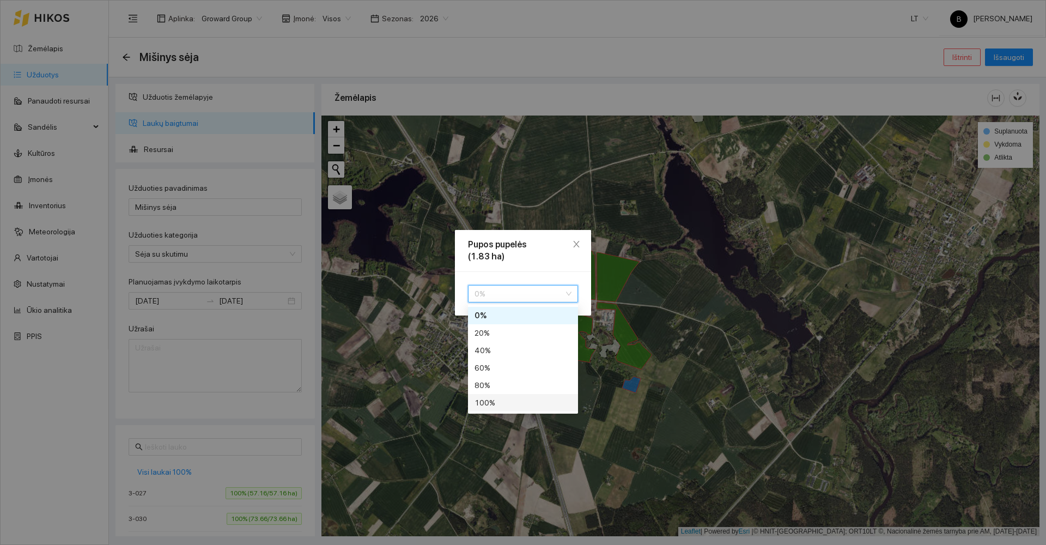
click at [511, 404] on div "100 %" at bounding box center [522, 403] width 97 height 12
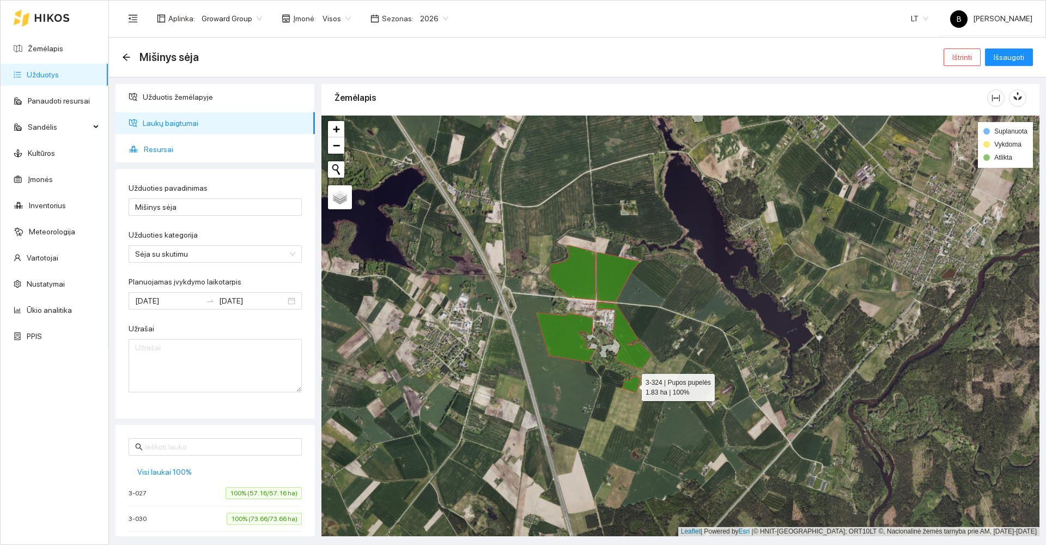
click at [164, 151] on span "Resursai" at bounding box center [225, 149] width 162 height 22
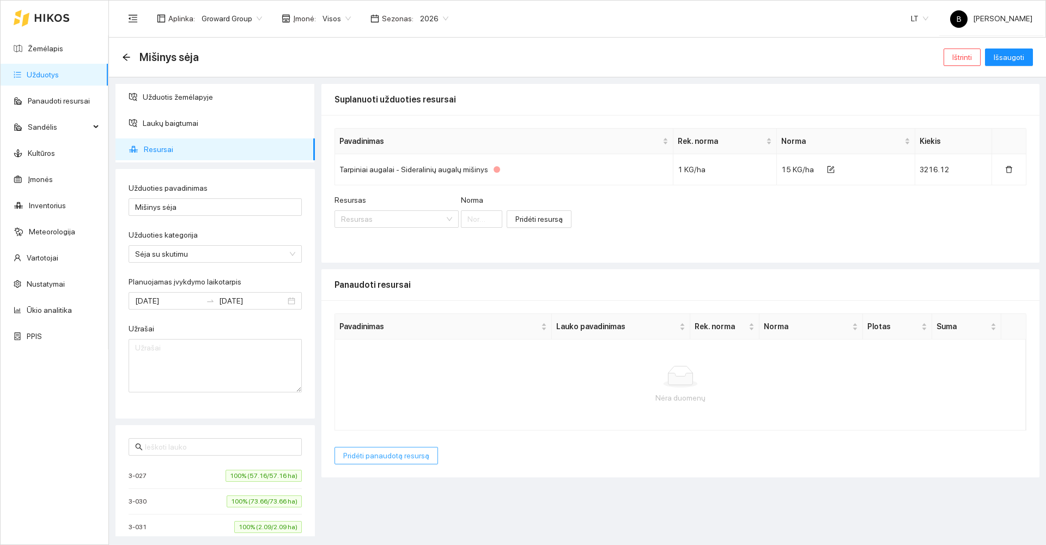
click at [361, 457] on span "Pridėti panaudotą resursą" at bounding box center [386, 455] width 86 height 12
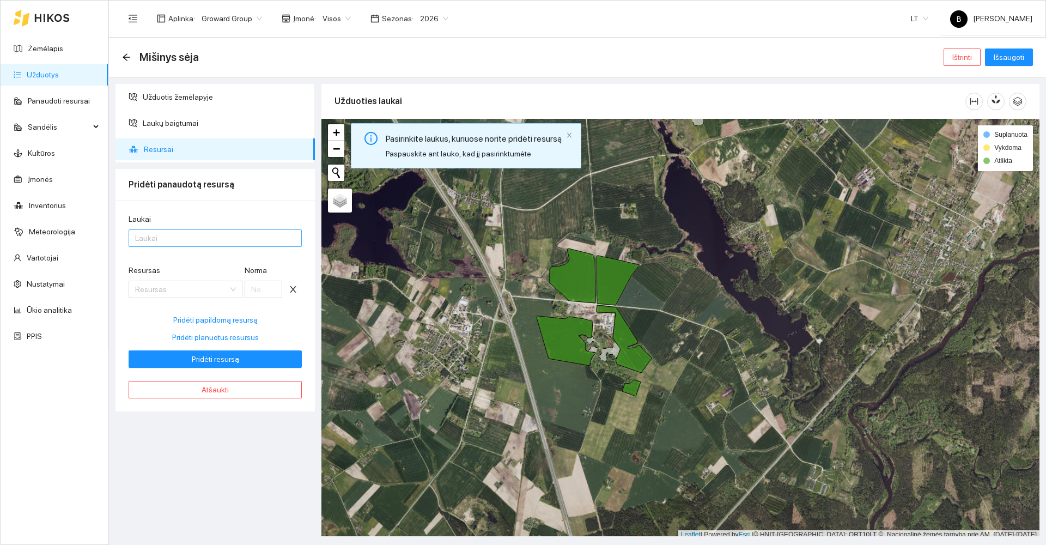
click at [180, 234] on div at bounding box center [209, 237] width 157 height 13
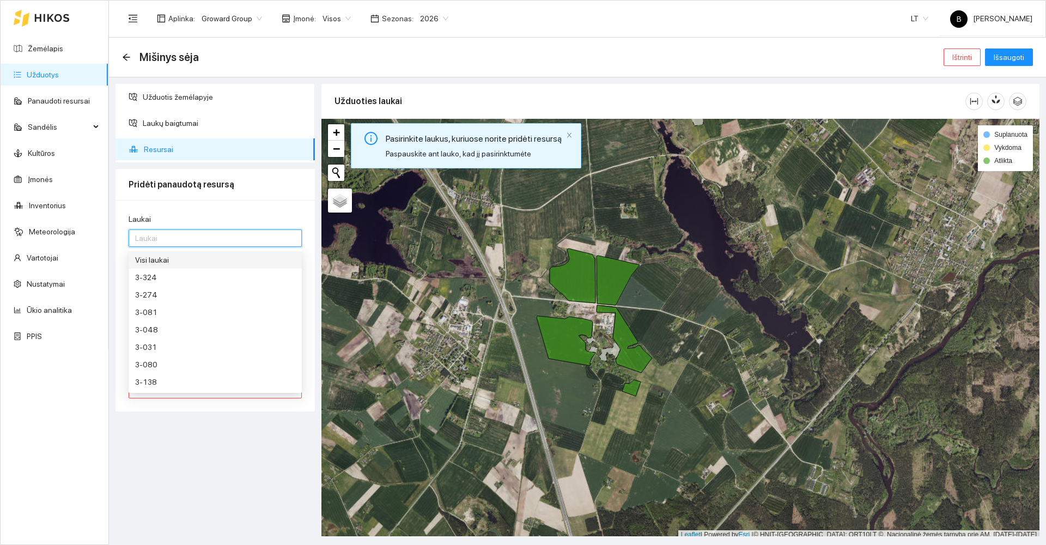
click at [179, 259] on div "Visi laukai" at bounding box center [215, 260] width 160 height 12
click at [254, 209] on div "Laukai Visi laukai Resursas Resursas Norma Pridėti papildomą resursą Pridėti pl…" at bounding box center [214, 305] width 199 height 211
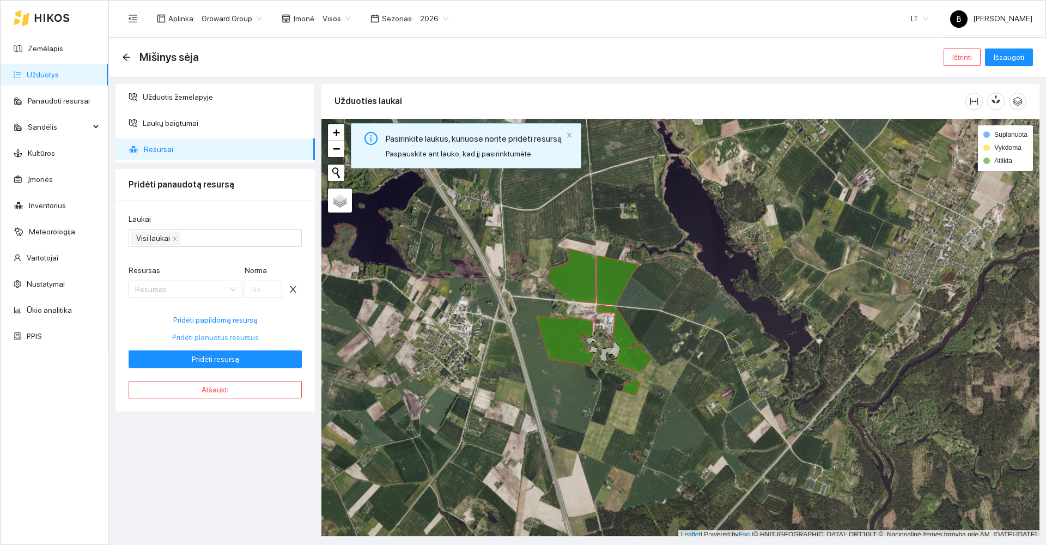
click at [215, 336] on span "Pridėti planuotus resursus" at bounding box center [215, 337] width 87 height 12
type input "15"
click at [199, 356] on span "Pridėti resursą" at bounding box center [215, 359] width 47 height 12
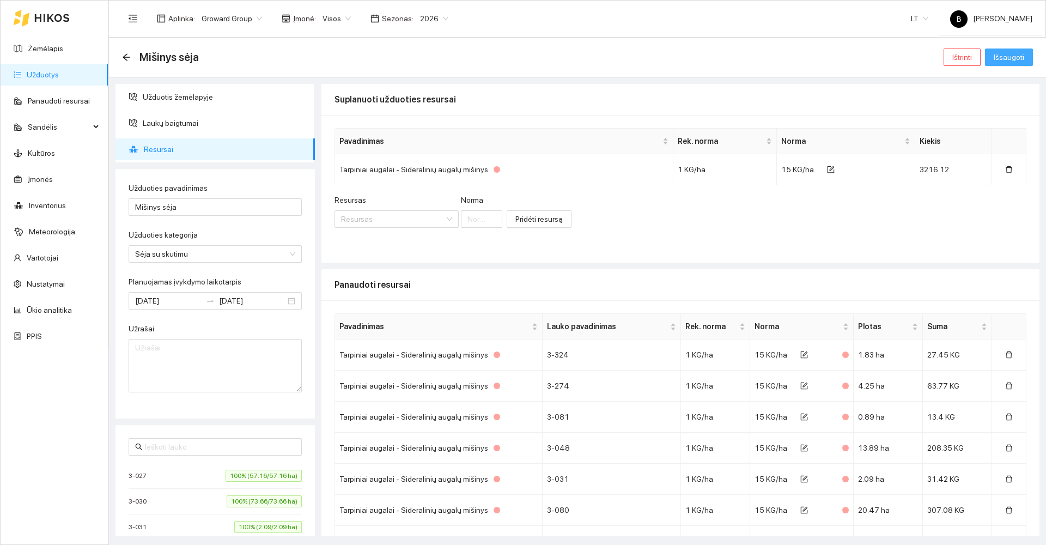
click at [1019, 54] on span "Išsaugoti" at bounding box center [1009, 57] width 31 height 12
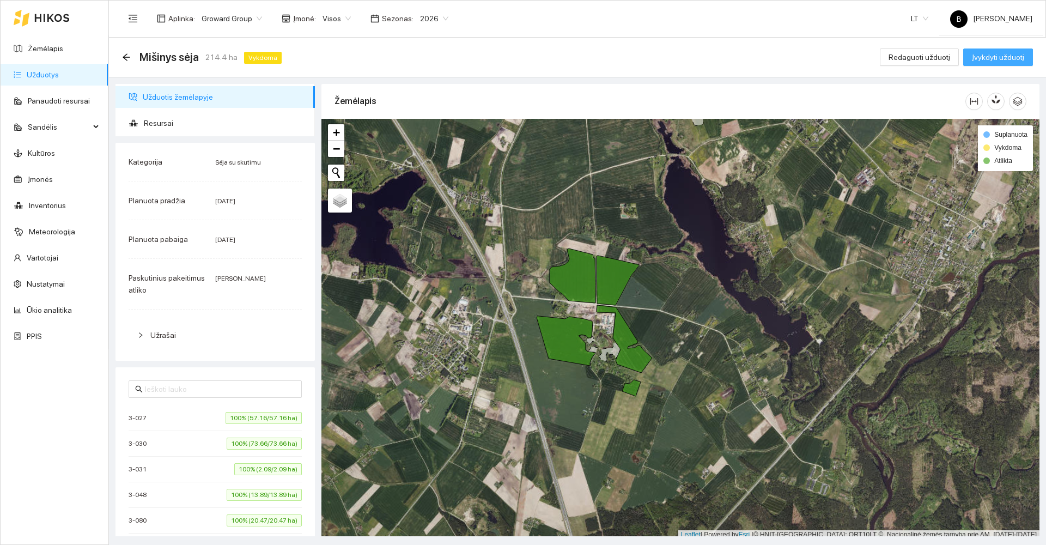
click at [1003, 59] on span "Įvykdyti užduotį" at bounding box center [998, 57] width 52 height 12
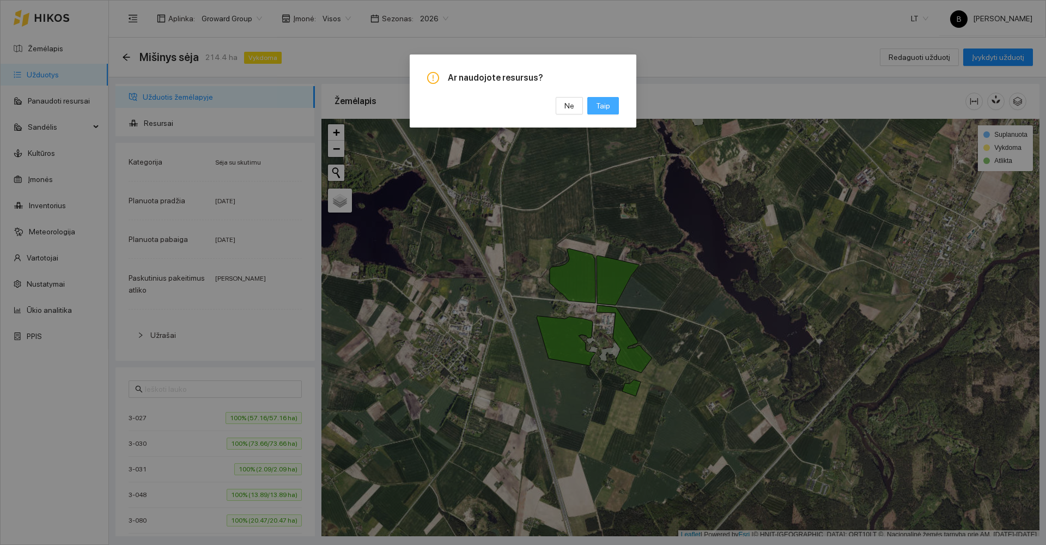
click at [600, 104] on span "Taip" at bounding box center [603, 106] width 14 height 12
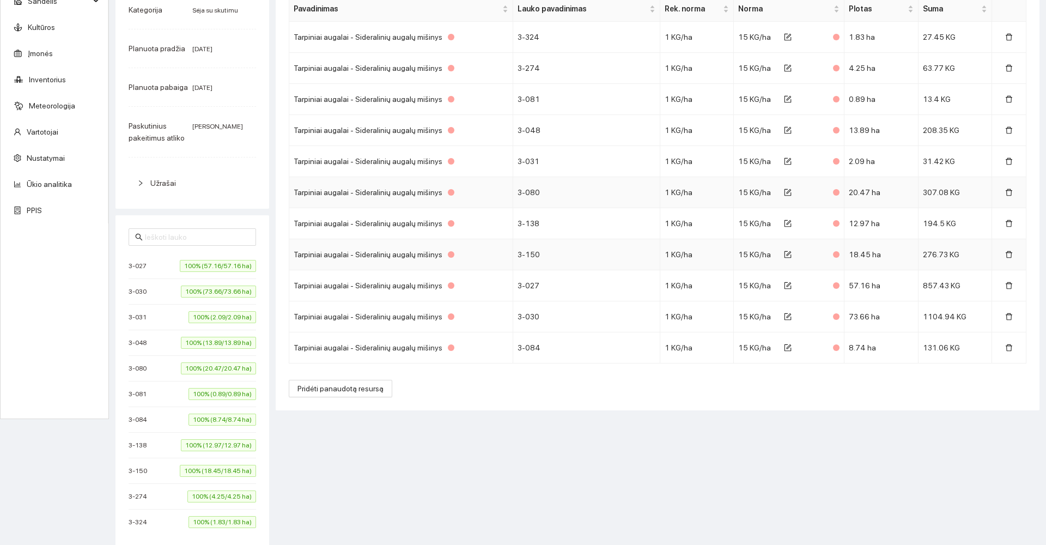
scroll to position [129, 0]
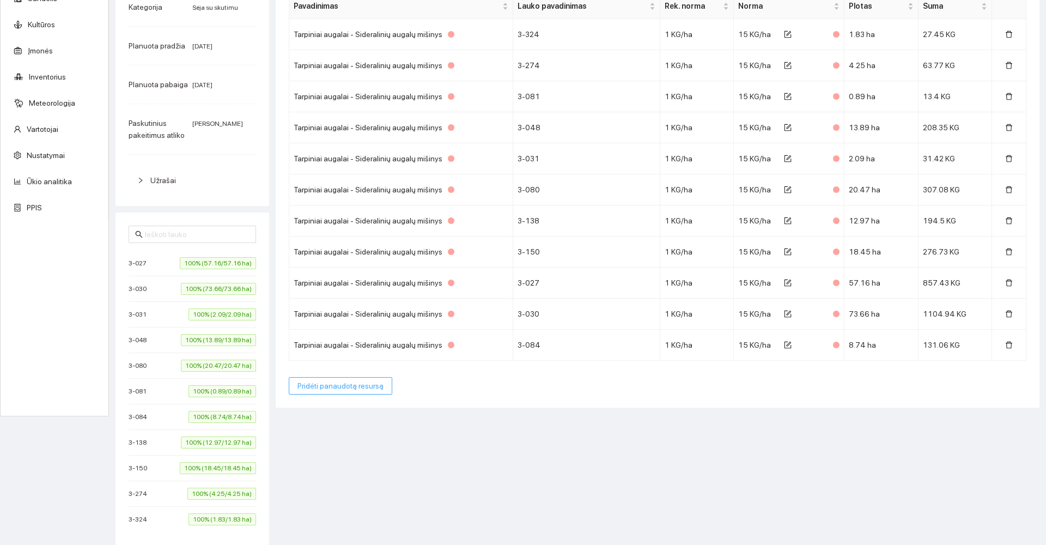
click at [336, 388] on span "Pridėti panaudotą resursą" at bounding box center [340, 386] width 86 height 12
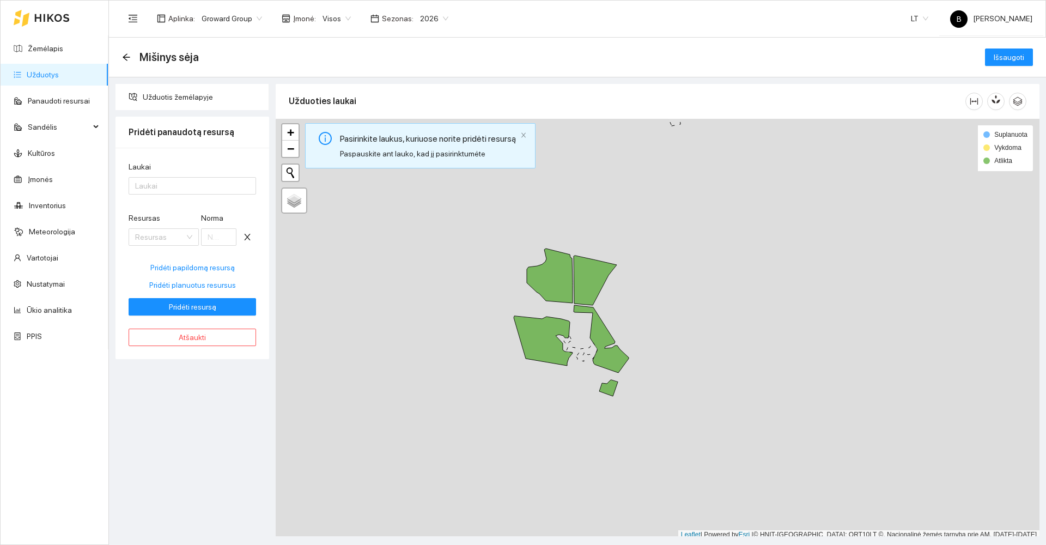
scroll to position [0, 0]
click at [169, 190] on div at bounding box center [186, 185] width 111 height 13
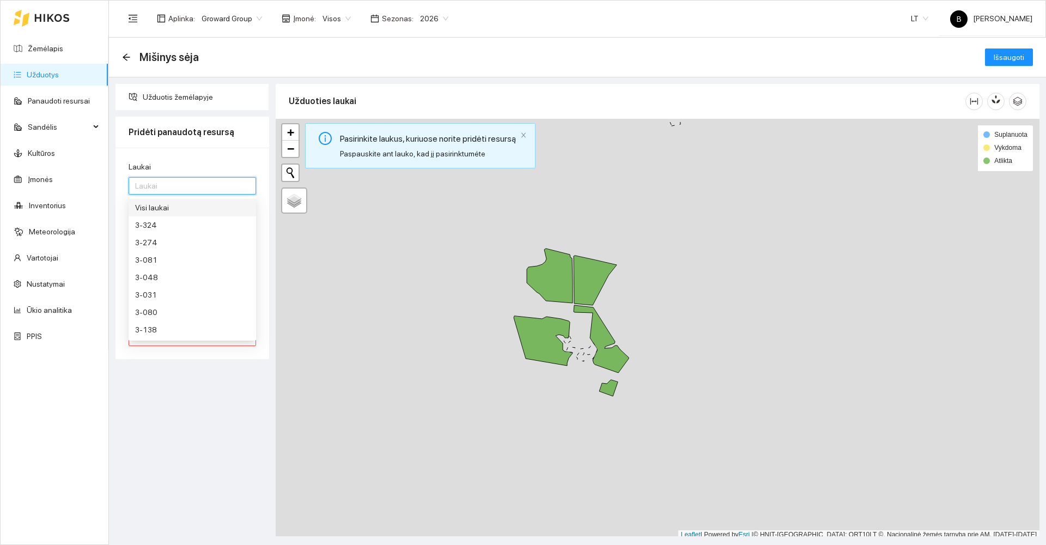
click at [155, 208] on div "Visi laukai" at bounding box center [192, 208] width 114 height 12
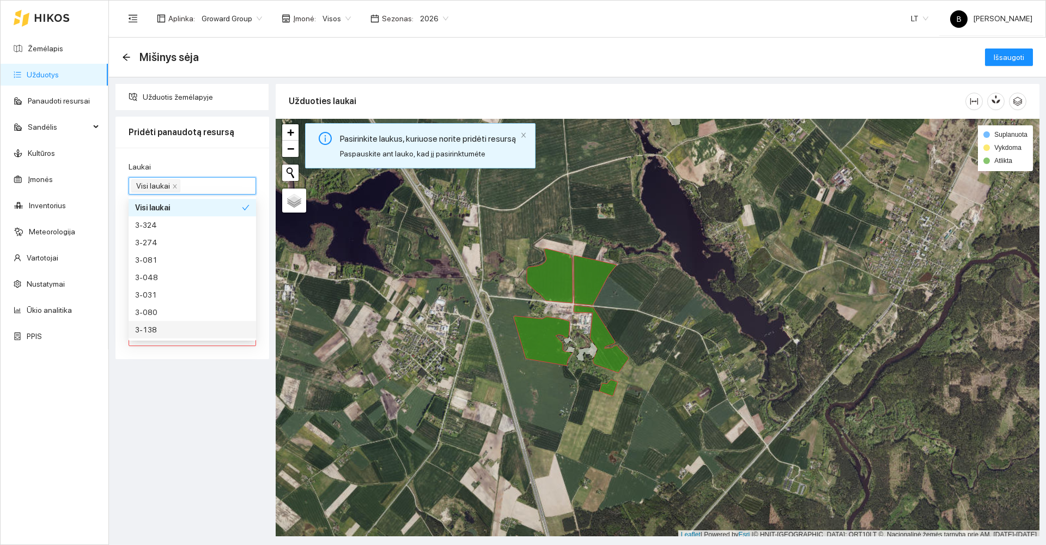
click at [163, 379] on div "Užduotis žemėlapyje Pridėti panaudotą resursą Laukai Visi laukai Resursas Resur…" at bounding box center [192, 310] width 160 height 452
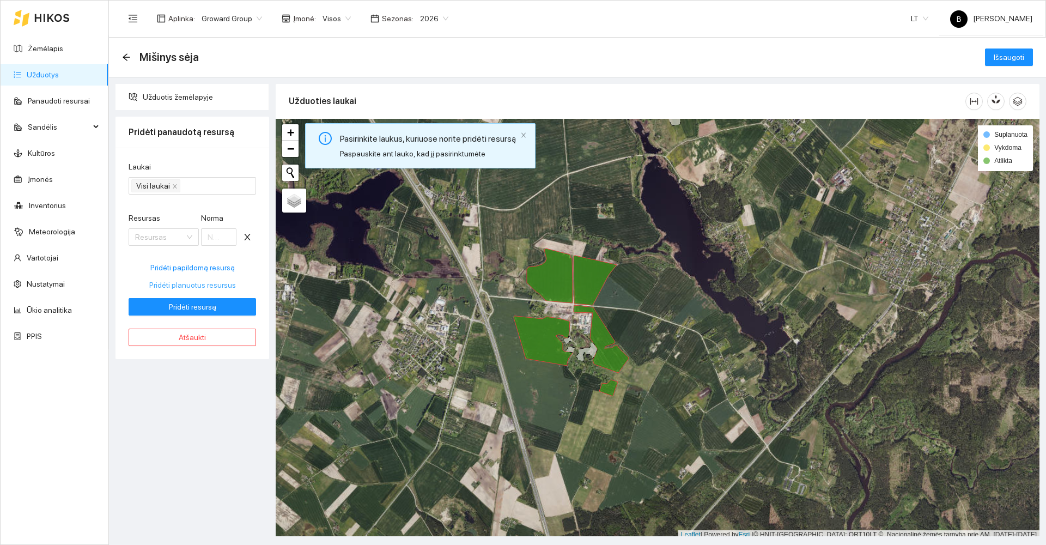
click at [182, 284] on span "Pridėti planuotus resursus" at bounding box center [192, 285] width 87 height 12
type input "15"
click at [195, 305] on span "Pridėti resursą" at bounding box center [192, 307] width 47 height 12
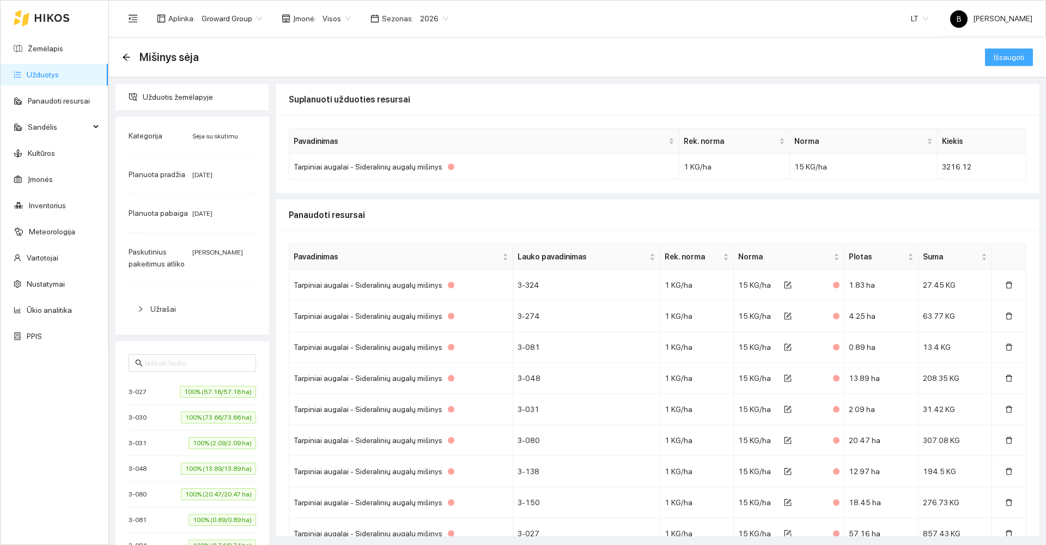
click at [997, 56] on span "Išsaugoti" at bounding box center [1009, 57] width 31 height 12
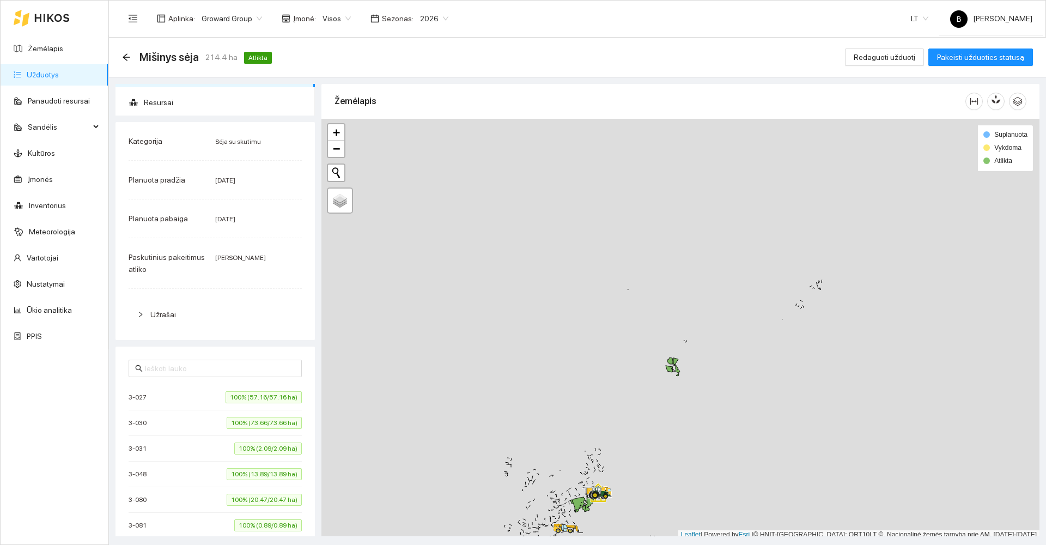
scroll to position [3, 0]
drag, startPoint x: 666, startPoint y: 403, endPoint x: 663, endPoint y: 306, distance: 97.0
click at [660, 310] on div at bounding box center [680, 325] width 718 height 421
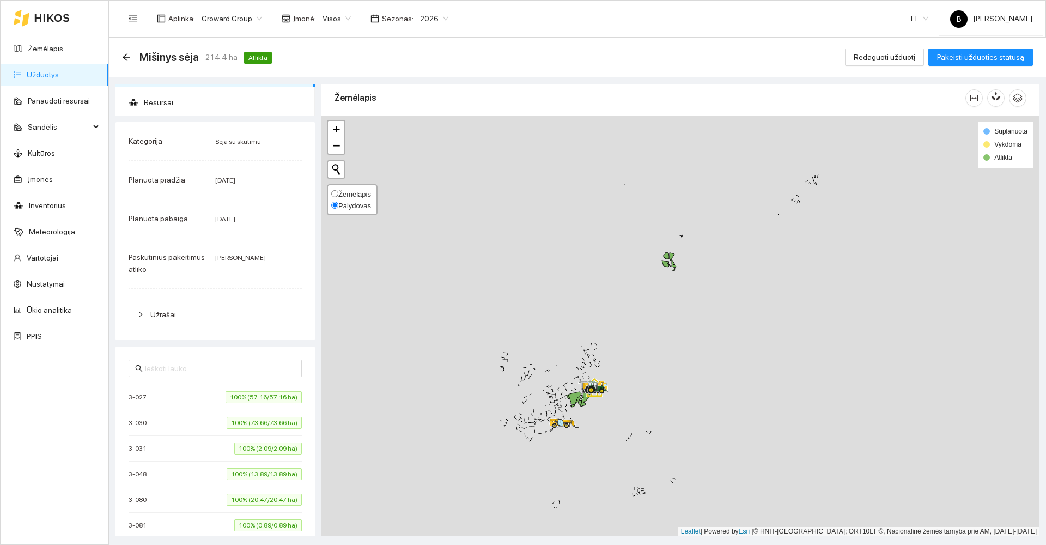
click at [338, 194] on span "Žemėlapis" at bounding box center [351, 194] width 40 height 8
click at [338, 194] on input "Žemėlapis" at bounding box center [334, 193] width 7 height 7
radio input "true"
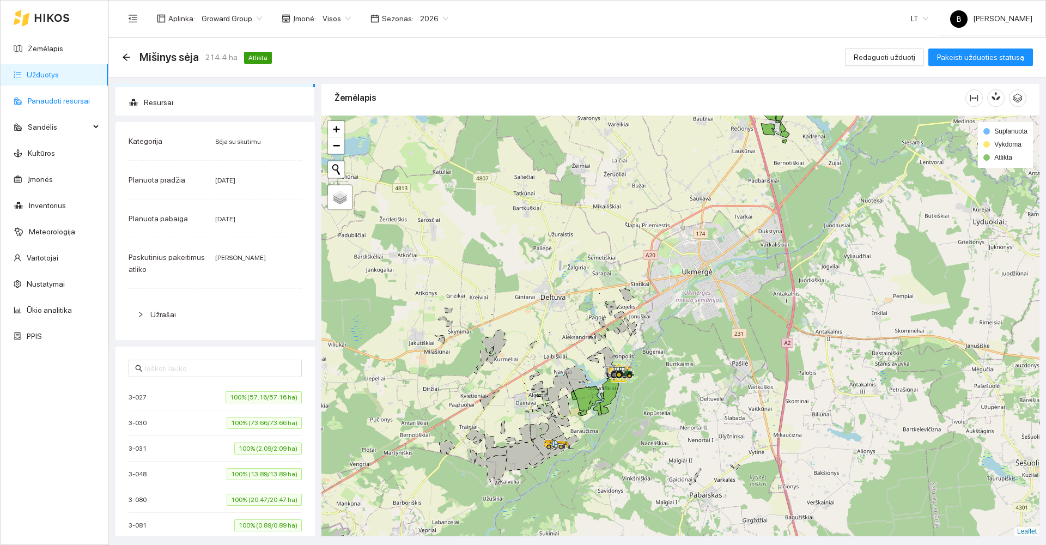
click at [46, 103] on link "Panaudoti resursai" at bounding box center [59, 100] width 62 height 9
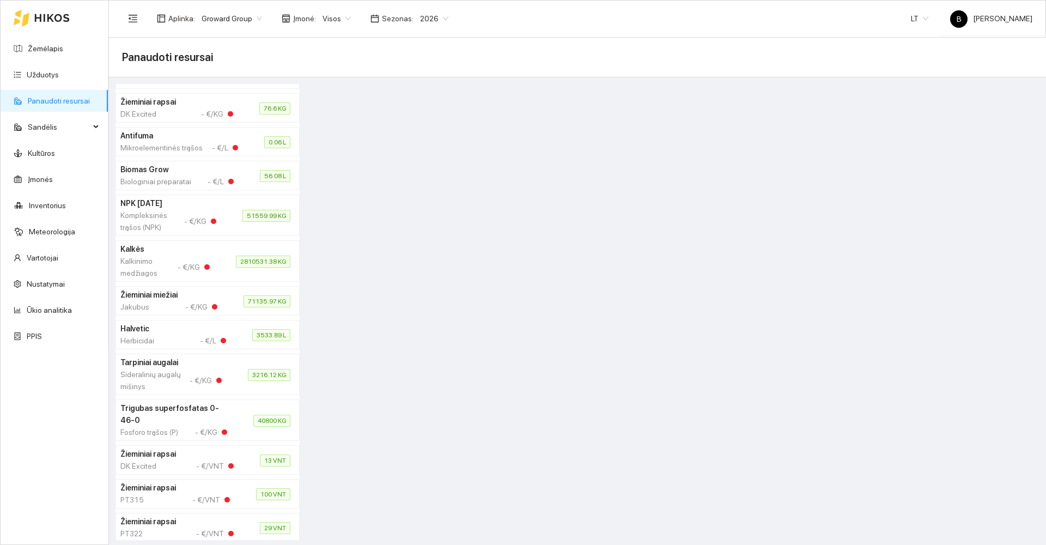
scroll to position [218, 0]
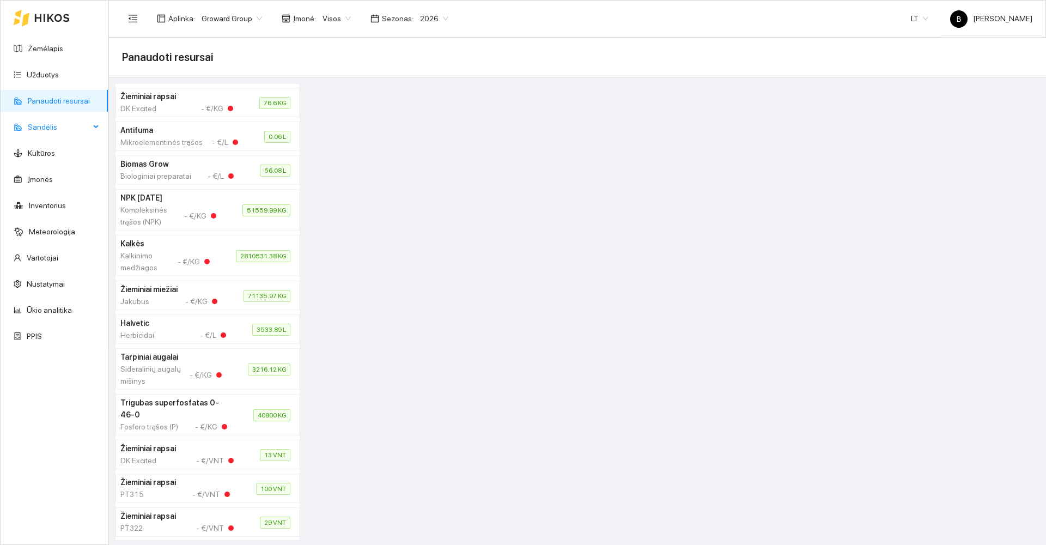
click at [68, 126] on span "Sandėlis" at bounding box center [59, 127] width 62 height 22
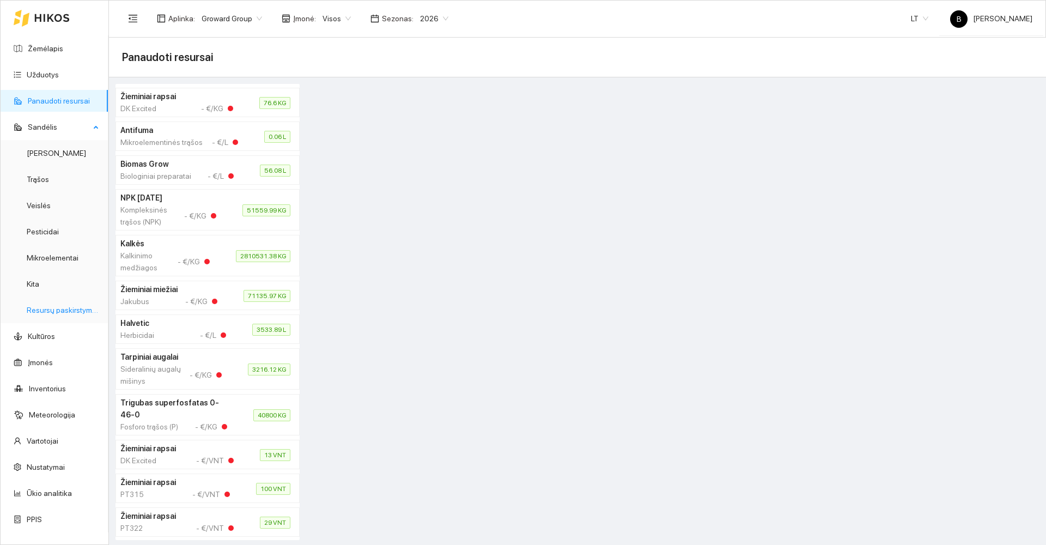
click at [71, 313] on link "Resursų paskirstymas" at bounding box center [64, 310] width 74 height 9
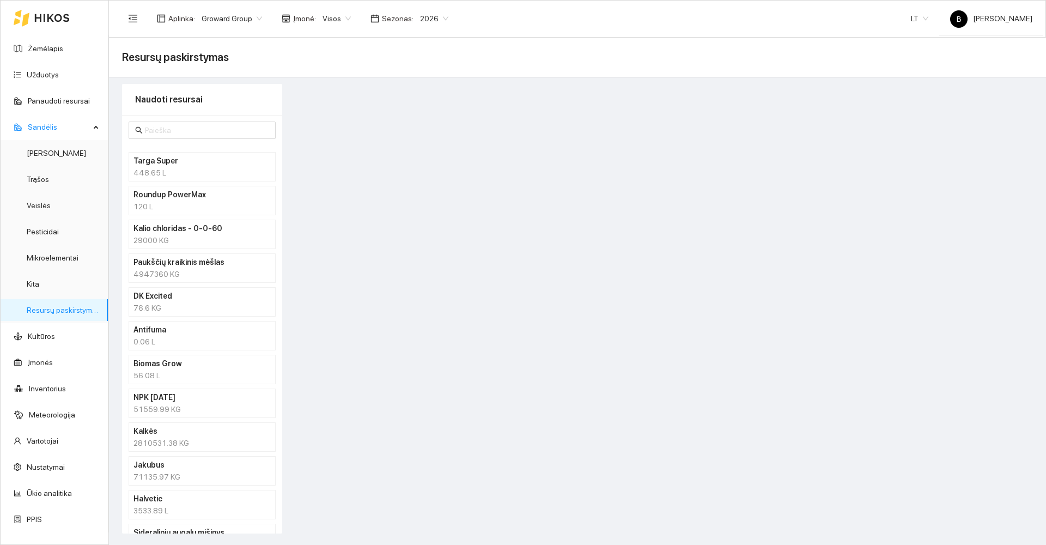
click at [338, 16] on span "Visos" at bounding box center [336, 18] width 28 height 16
click at [354, 58] on div "UAB "Zujų paukštynas" Ukmerge" at bounding box center [374, 57] width 112 height 12
click at [53, 98] on link "Panaudoti resursai" at bounding box center [59, 100] width 62 height 9
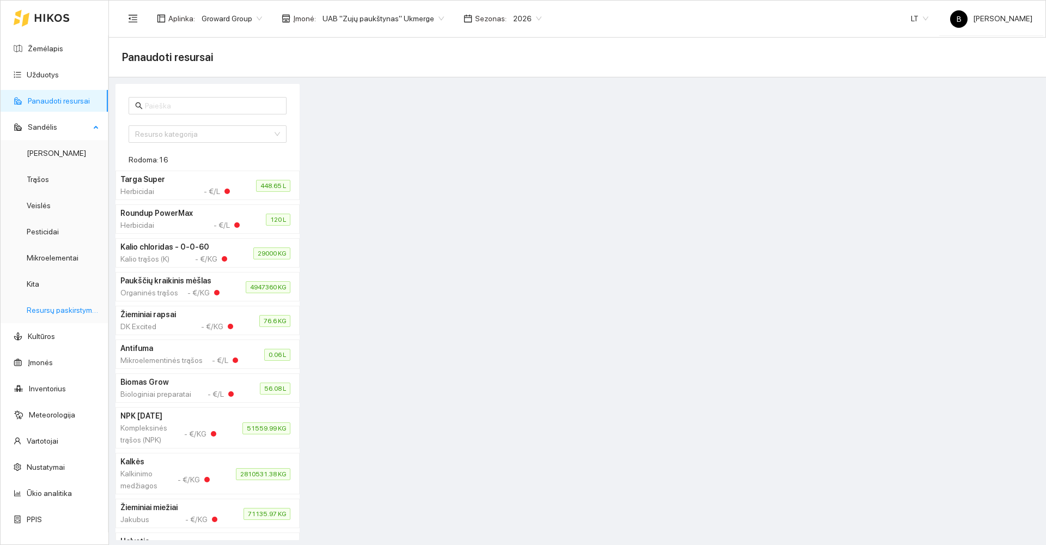
click at [54, 313] on link "Resursų paskirstymas" at bounding box center [64, 310] width 74 height 9
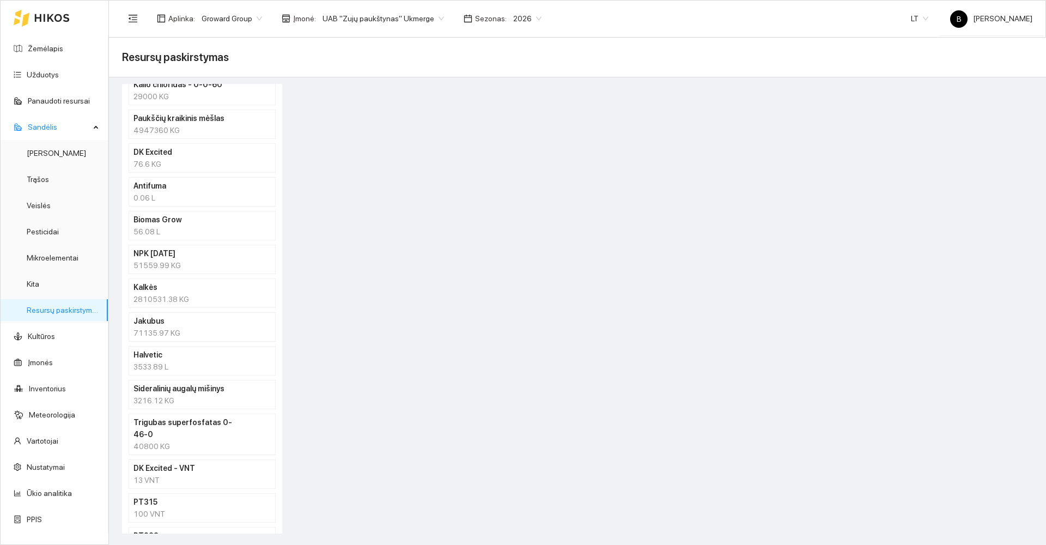
scroll to position [163, 0]
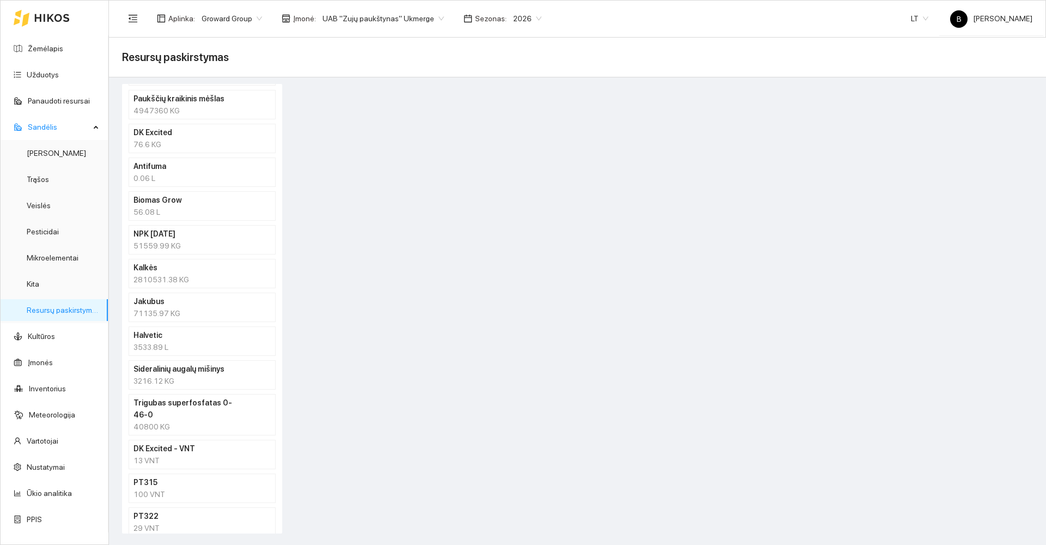
click at [208, 376] on div "3216.12 KG" at bounding box center [201, 381] width 137 height 12
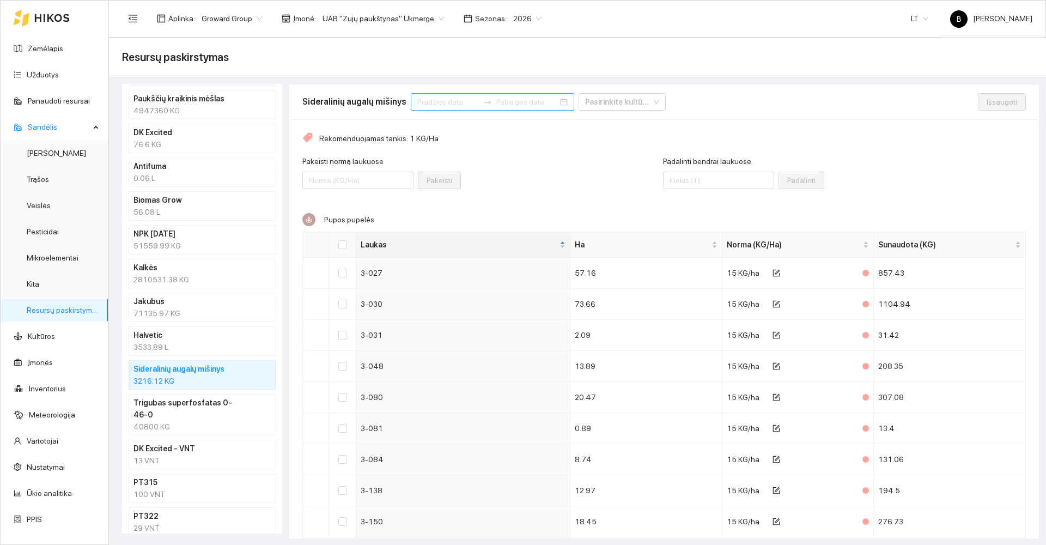
click at [459, 103] on input at bounding box center [448, 102] width 62 height 12
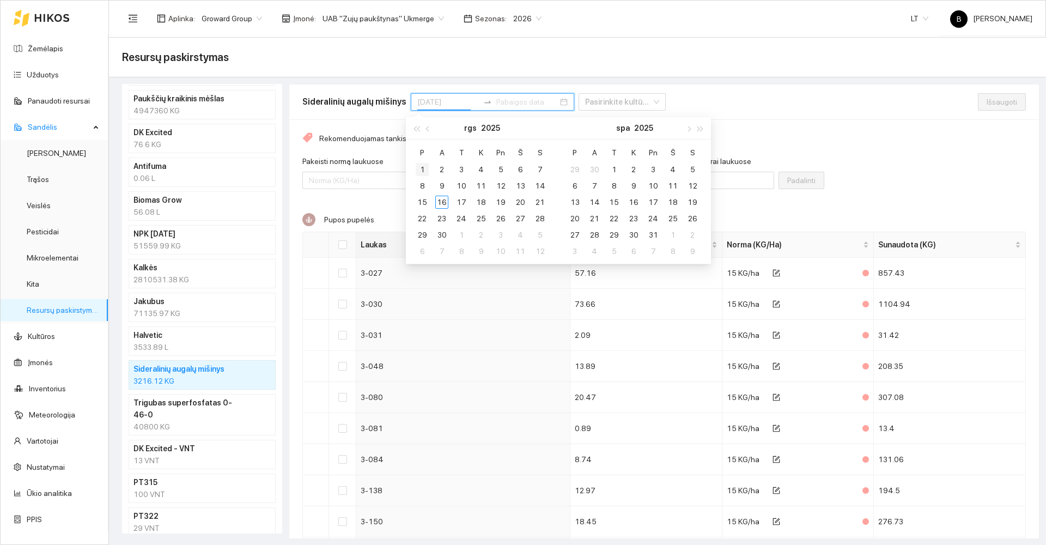
type input "2025-09-01"
click at [423, 171] on div "1" at bounding box center [422, 169] width 13 height 13
type input "[DATE]"
type input "2025-10-20"
type input "2025-09-30"
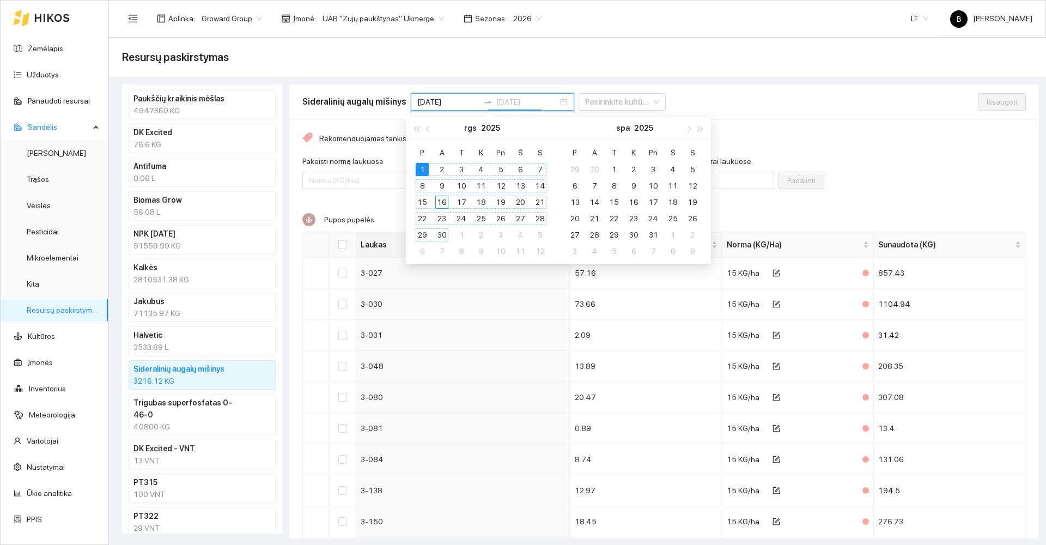
click at [445, 236] on div "30" at bounding box center [441, 234] width 13 height 13
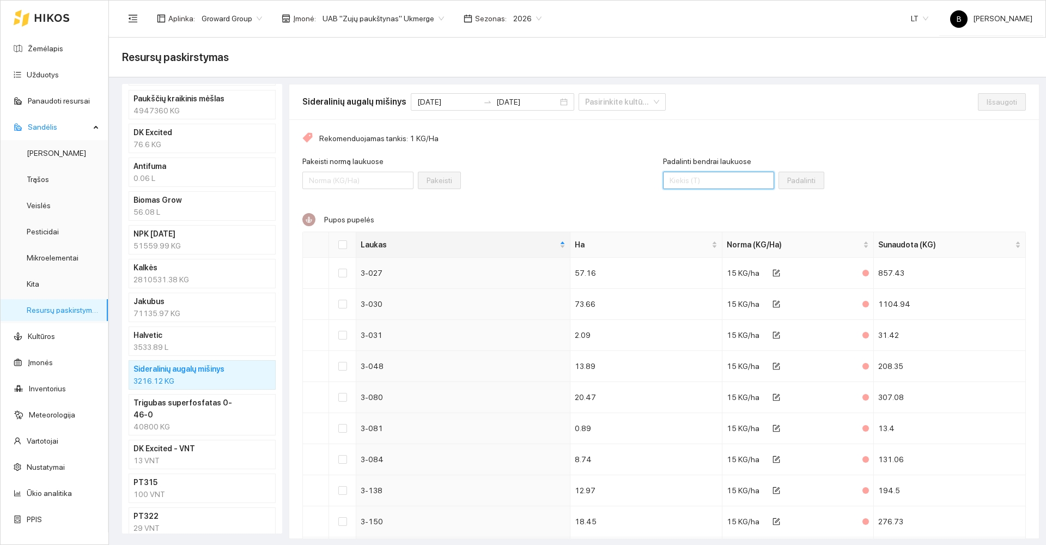
click at [689, 184] on input "Padalinti bendrai laukuose" at bounding box center [718, 180] width 111 height 17
type input "1225"
click at [575, 191] on div "Pakeisti [PERSON_NAME] laukuose Pakeisti" at bounding box center [482, 178] width 361 height 47
click at [343, 246] on input "Select all" at bounding box center [342, 244] width 9 height 9
checkbox input "true"
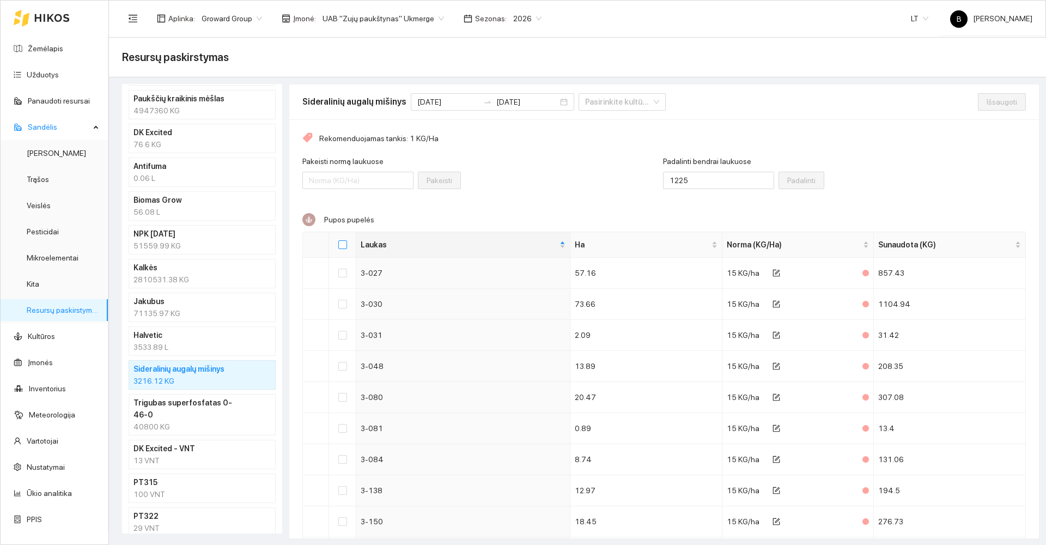
checkbox input "true"
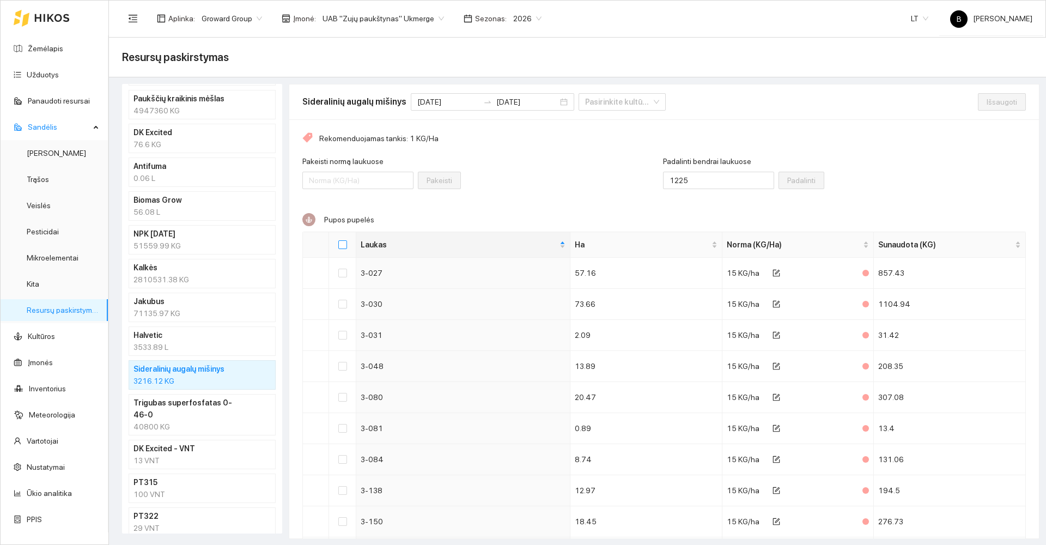
checkbox input "true"
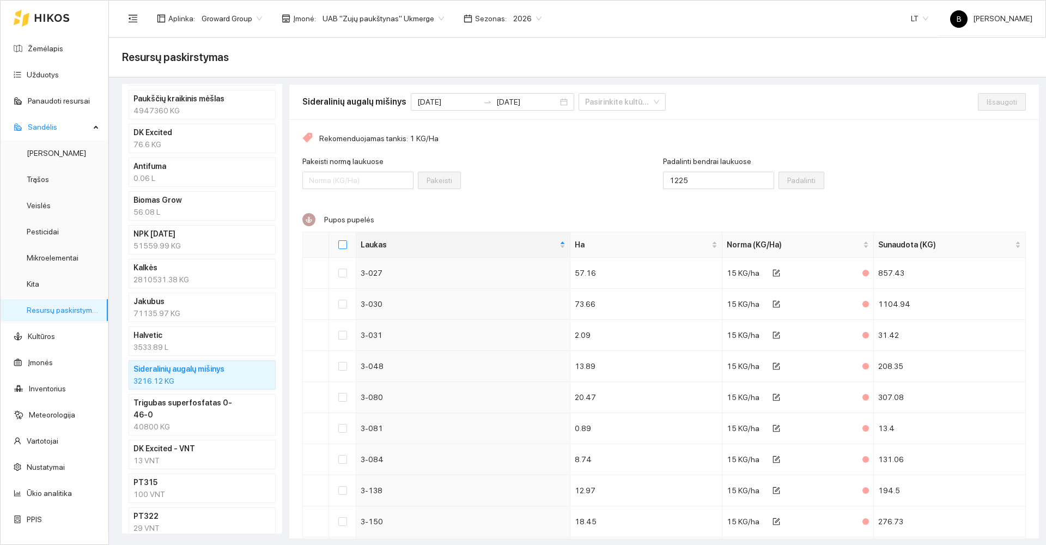
checkbox input "true"
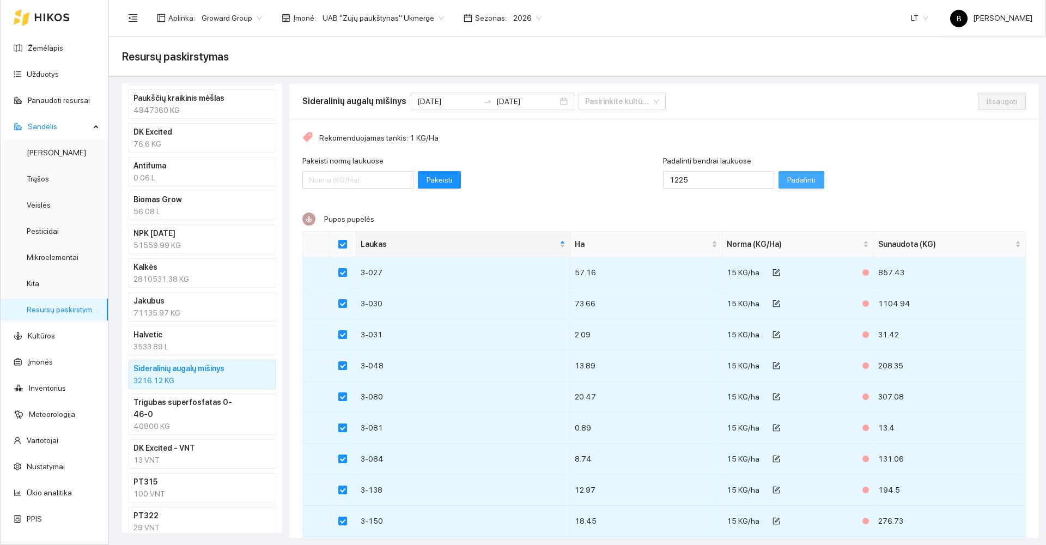
click at [787, 179] on span "Padalinti" at bounding box center [801, 180] width 28 height 12
click at [986, 98] on span "Išsaugoti" at bounding box center [1001, 101] width 31 height 12
checkbox input "false"
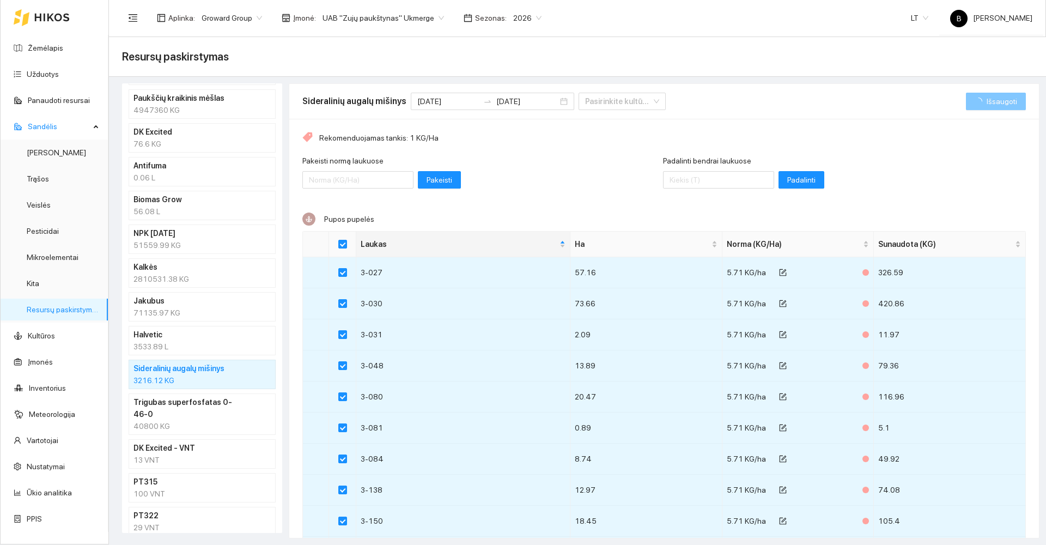
checkbox input "false"
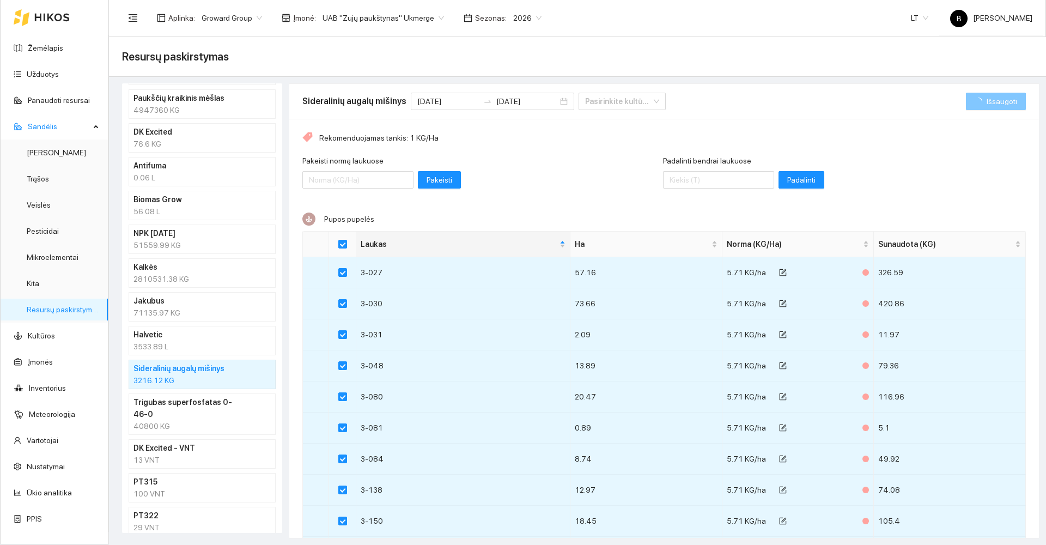
checkbox input "false"
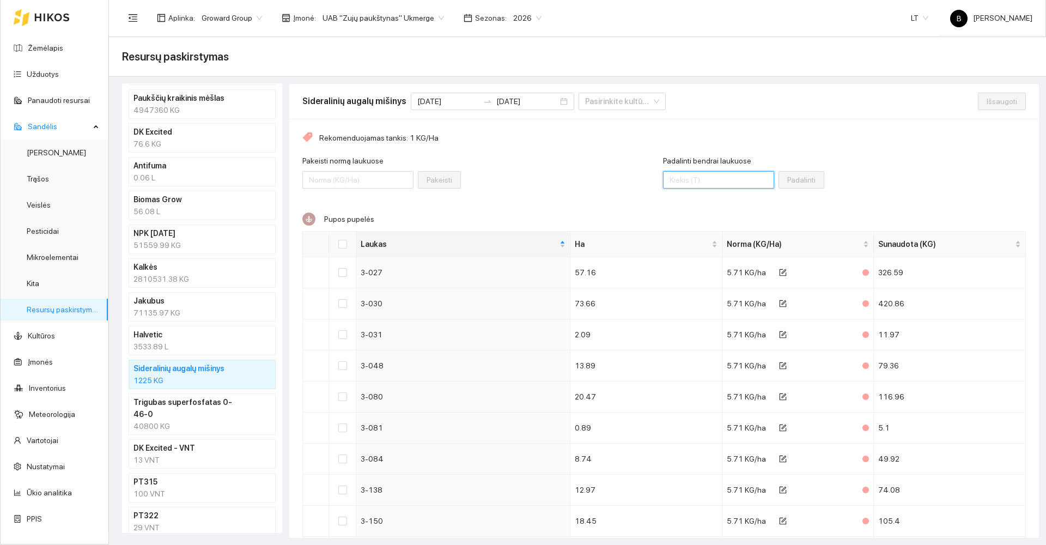
click at [686, 175] on input "Padalinti bendrai laukuose" at bounding box center [718, 179] width 111 height 17
type input "3400"
click at [342, 242] on input "Select all" at bounding box center [342, 244] width 9 height 9
checkbox input "true"
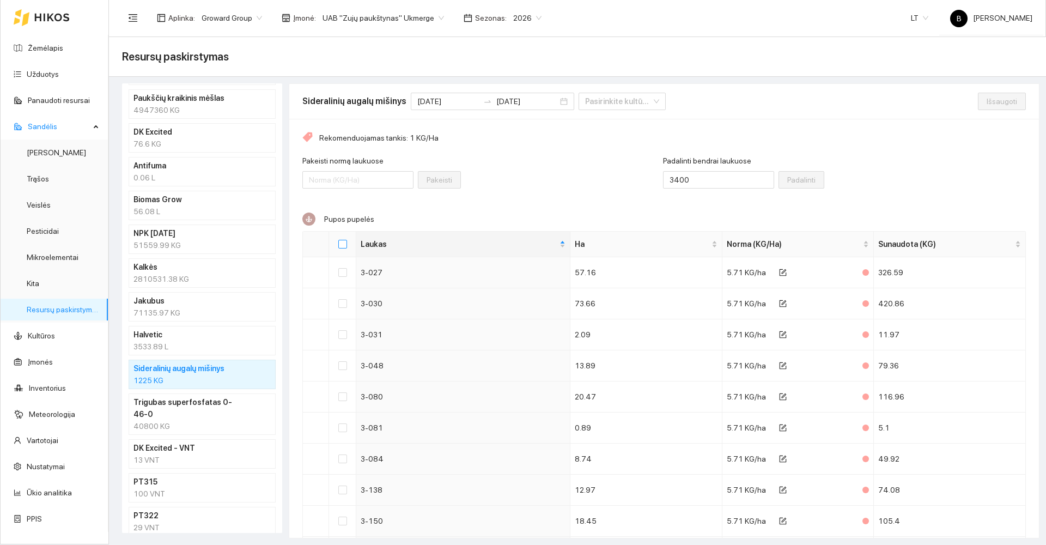
checkbox input "true"
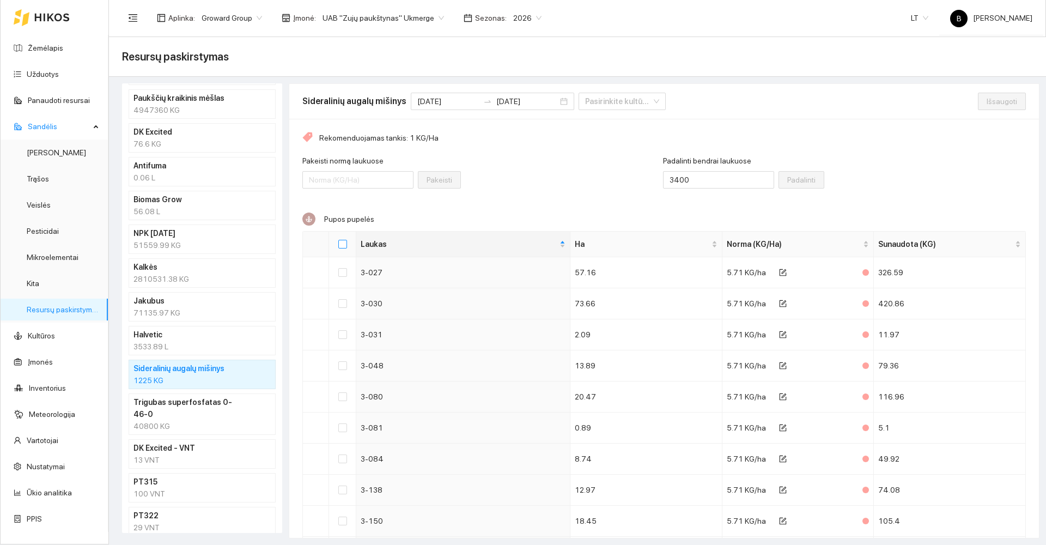
checkbox input "true"
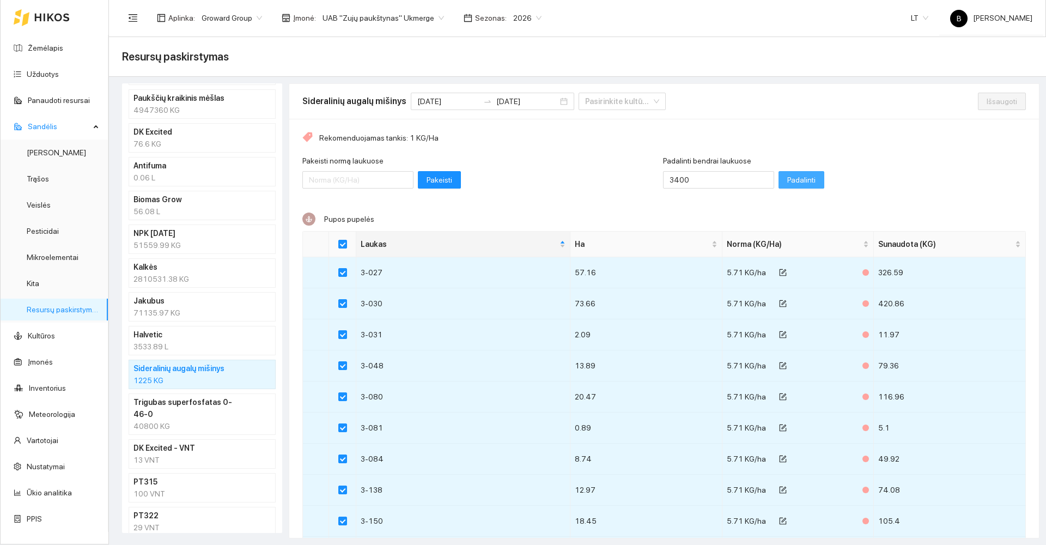
click at [788, 179] on span "Padalinti" at bounding box center [801, 180] width 28 height 12
click at [986, 103] on span "Išsaugoti" at bounding box center [1001, 101] width 31 height 12
checkbox input "false"
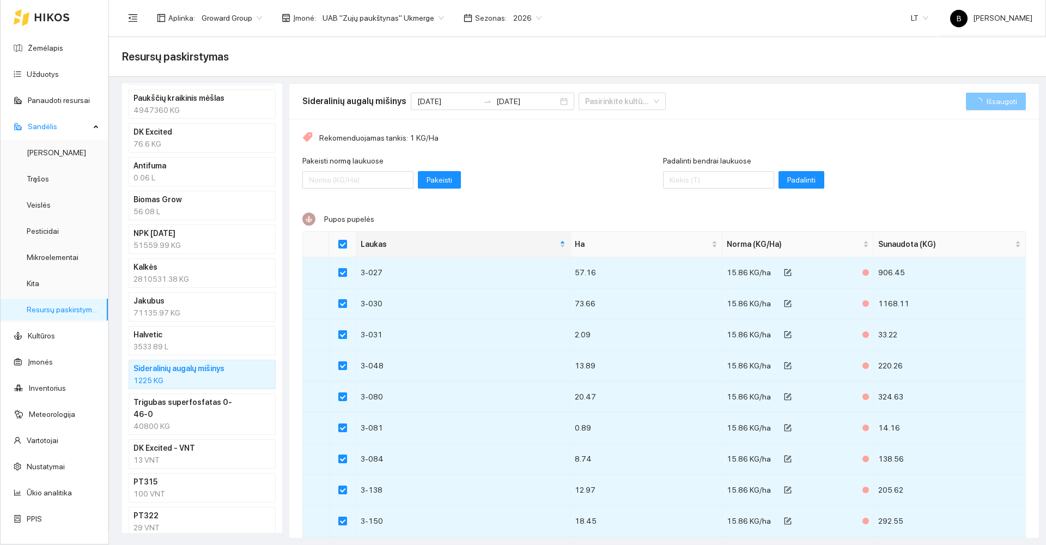
checkbox input "false"
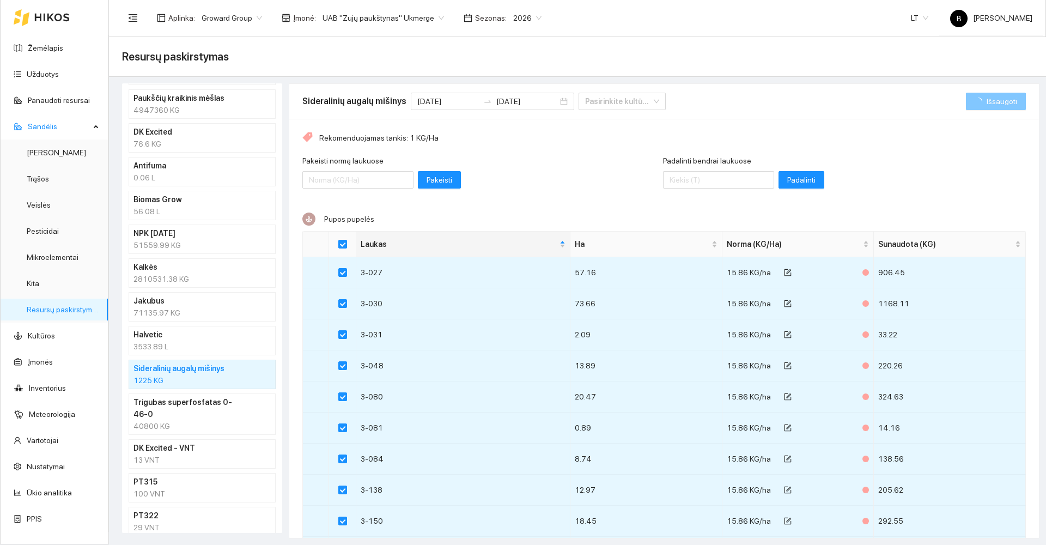
checkbox input "false"
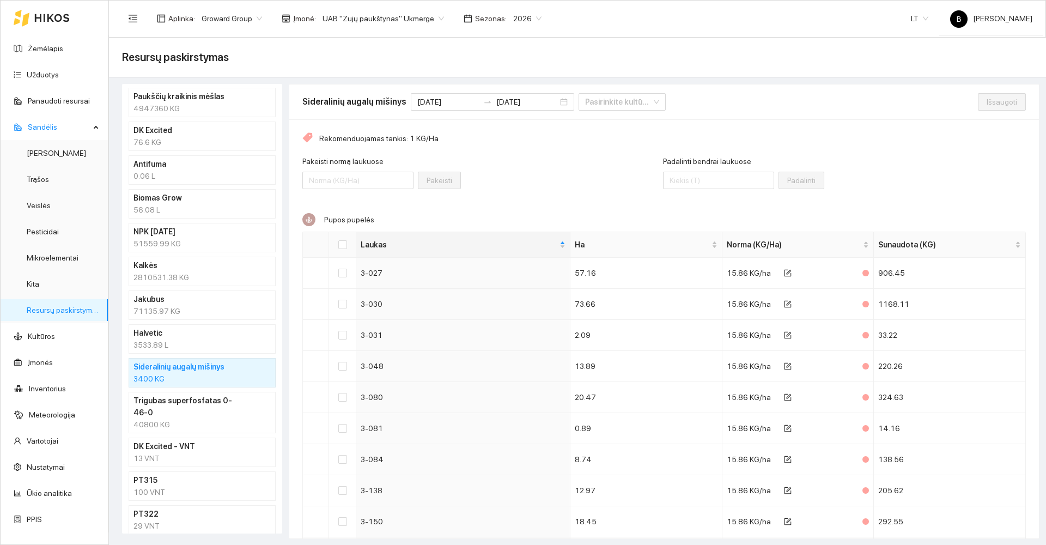
click at [513, 185] on div "Pakeisti [PERSON_NAME] laukuose Pakeisti" at bounding box center [482, 178] width 361 height 47
click at [42, 52] on link "Žemėlapis" at bounding box center [45, 48] width 35 height 9
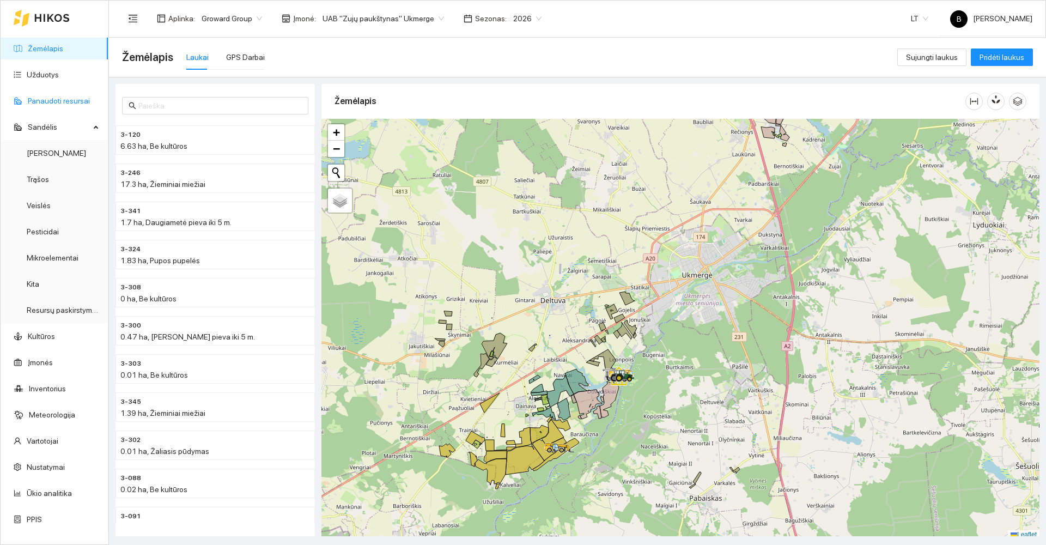
click at [54, 102] on link "Panaudoti resursai" at bounding box center [59, 100] width 62 height 9
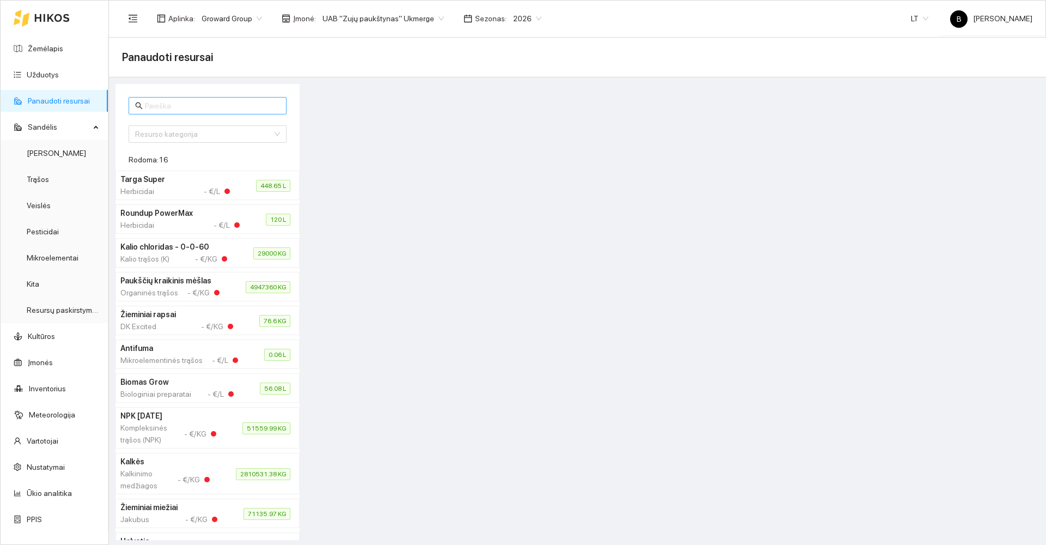
click at [173, 104] on input "text" at bounding box center [212, 106] width 135 height 12
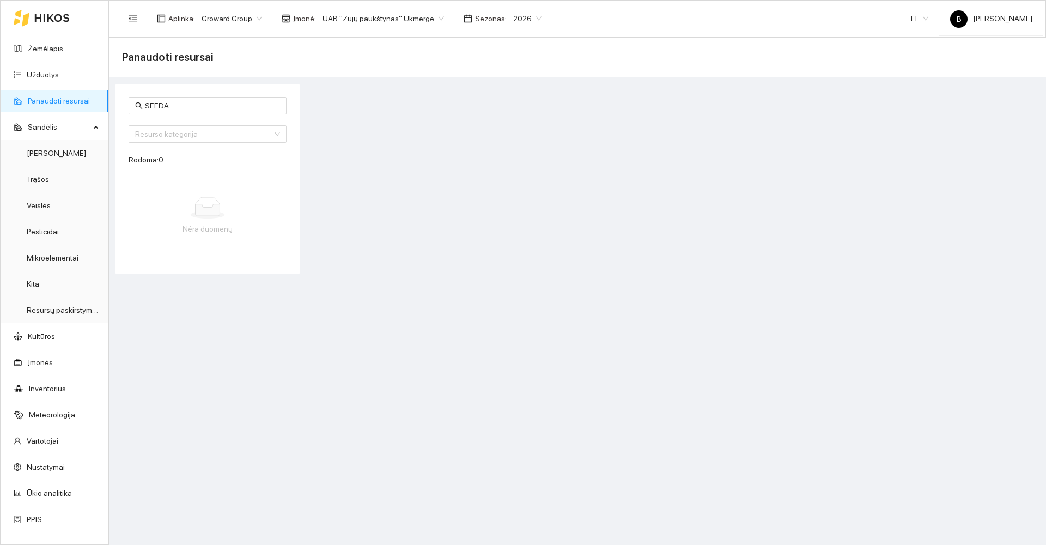
click at [359, 185] on div at bounding box center [673, 179] width 740 height 190
click at [367, 184] on div at bounding box center [673, 179] width 740 height 190
click at [185, 105] on input "SEEDA" at bounding box center [212, 106] width 135 height 12
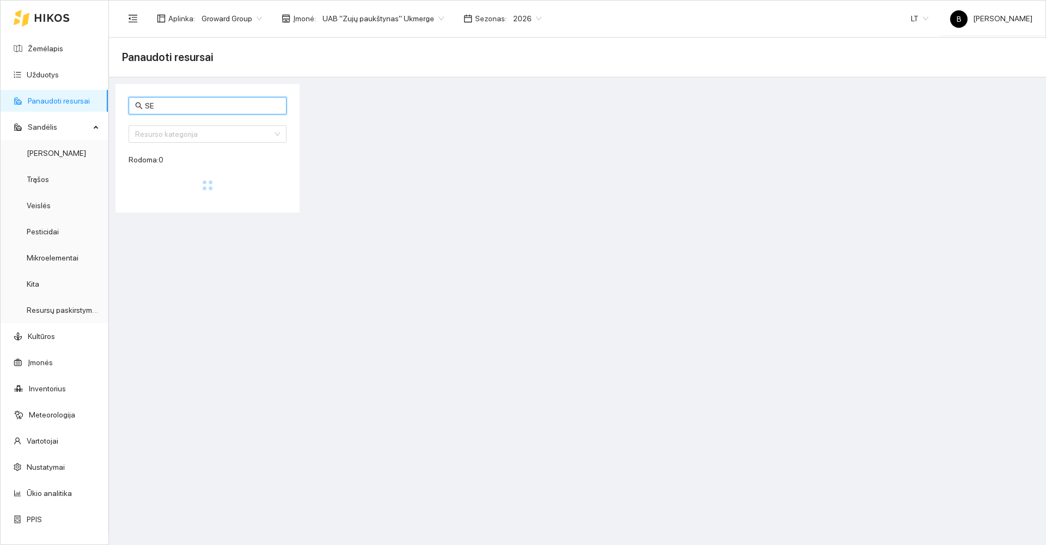
type input "S"
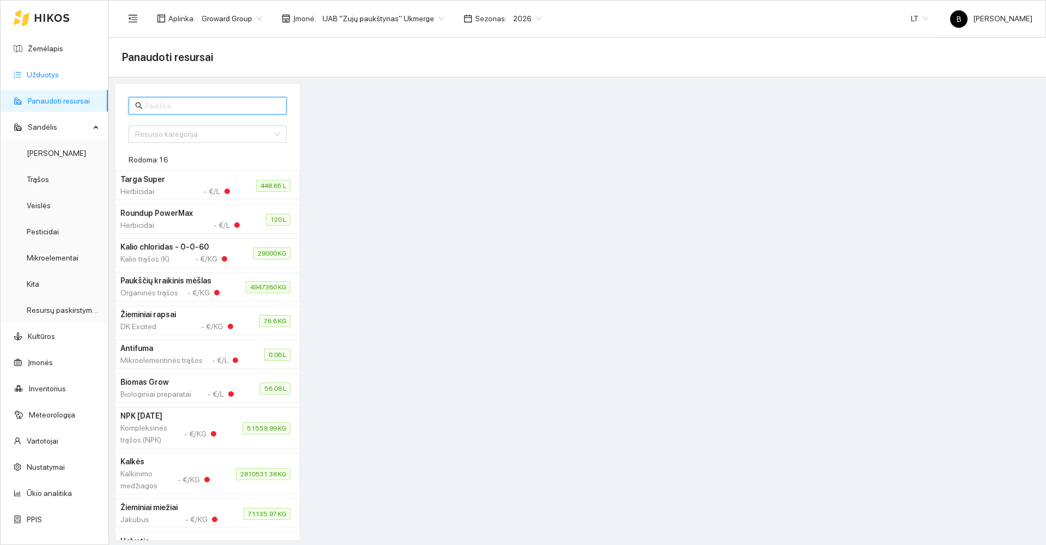
click at [42, 70] on link "Užduotys" at bounding box center [43, 74] width 32 height 9
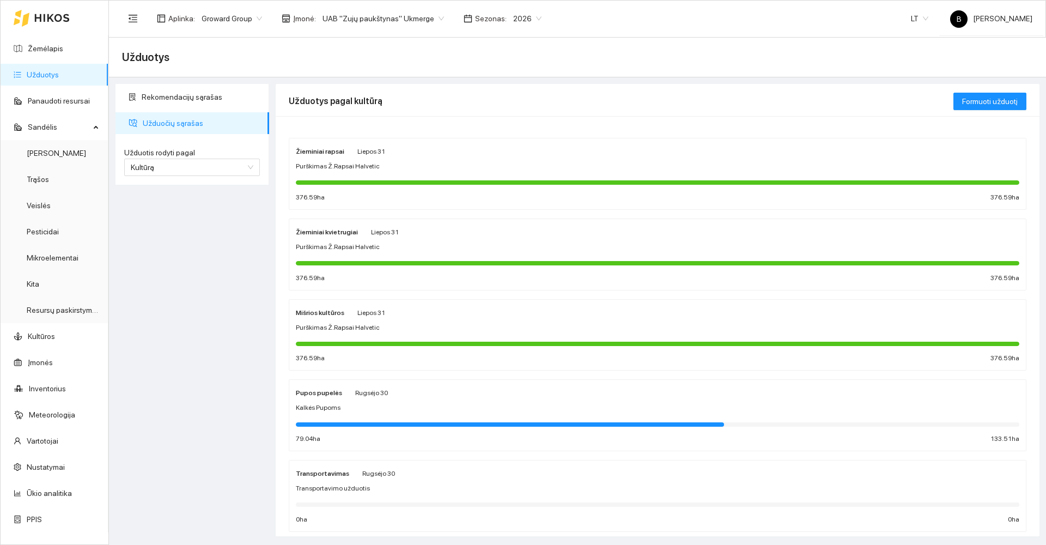
click at [391, 413] on div "Pupos pupelės Rugsėjo 30 Kalkės Pupoms 79.04 ha 133.51 ha" at bounding box center [657, 415] width 723 height 58
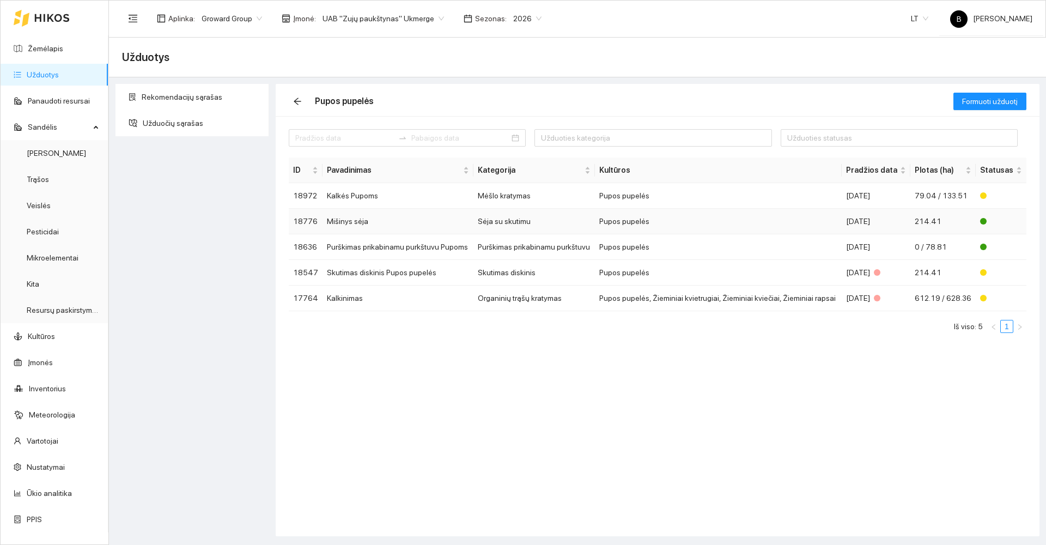
click at [340, 223] on td "Mišinys sėja" at bounding box center [397, 222] width 151 height 26
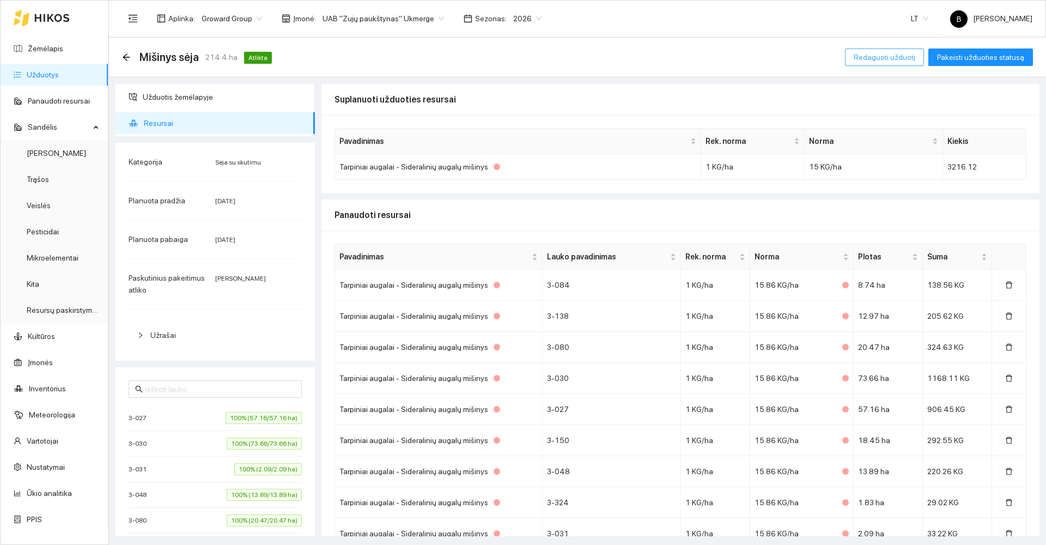
click at [903, 59] on span "Redaguoti užduotį" at bounding box center [885, 57] width 62 height 12
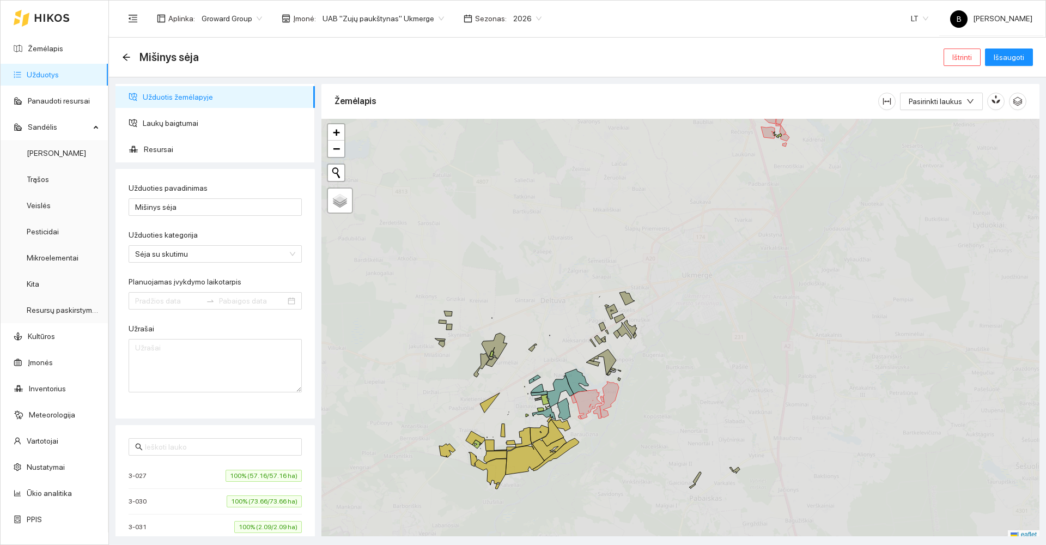
type input "[DATE]"
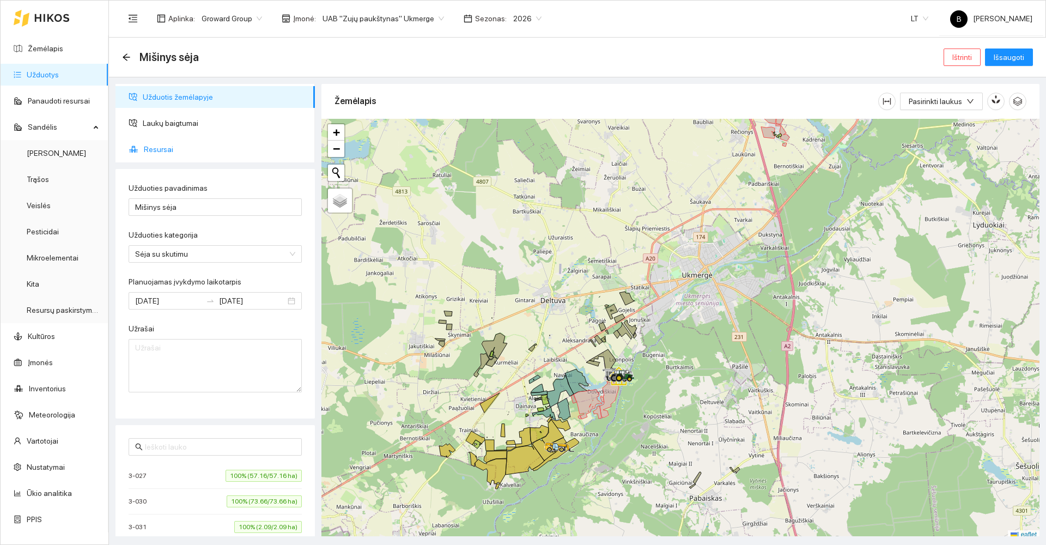
drag, startPoint x: 154, startPoint y: 151, endPoint x: 245, endPoint y: 166, distance: 92.7
click at [153, 151] on span "Resursai" at bounding box center [225, 149] width 162 height 22
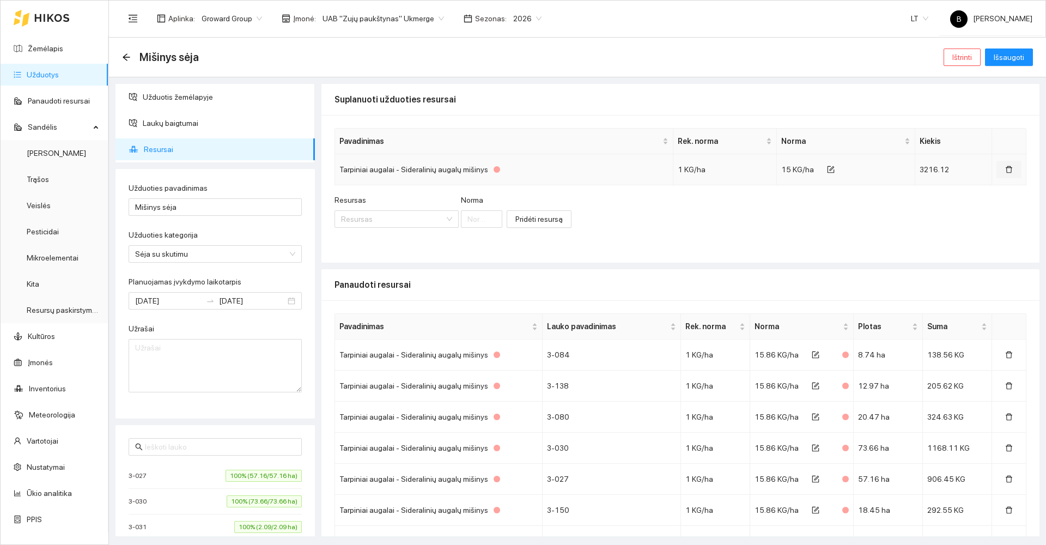
click at [1006, 168] on icon "delete" at bounding box center [1009, 169] width 7 height 7
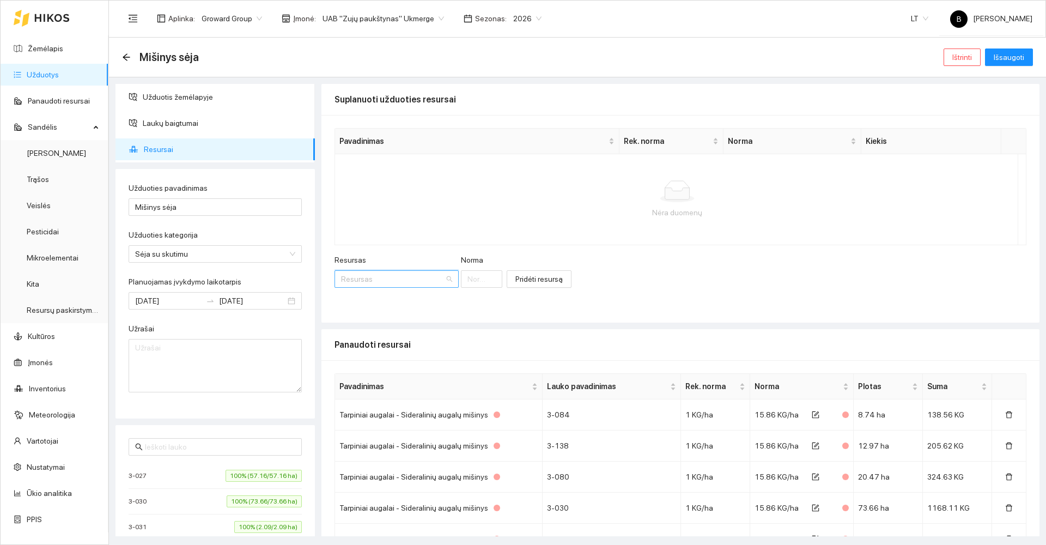
click at [402, 277] on input "Resursas" at bounding box center [392, 279] width 103 height 16
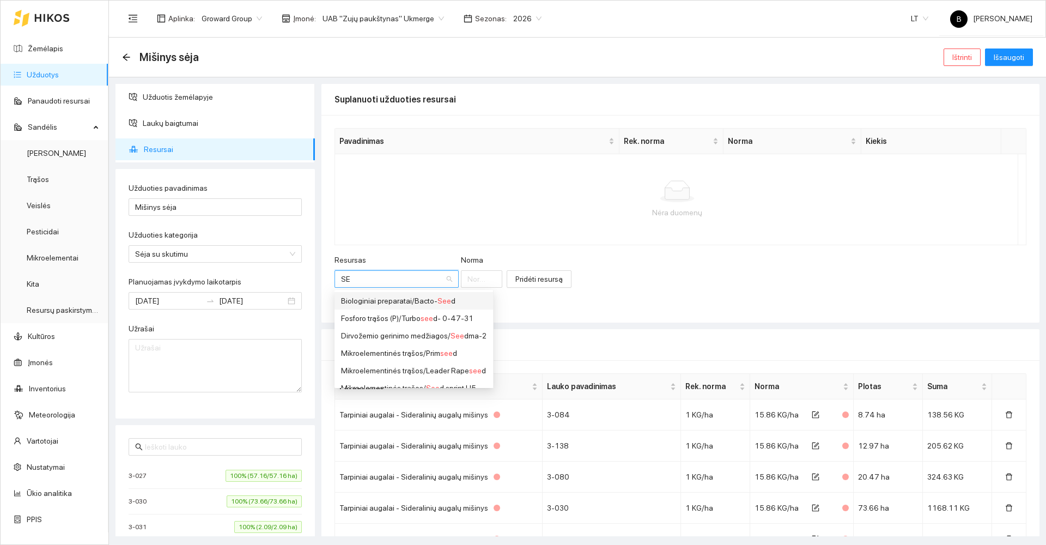
type input "S"
type input "seed"
click at [565, 308] on div "Pavadinimas Rek. [PERSON_NAME] [PERSON_NAME] Kiekis Nėra duomenų Resursas Resur…" at bounding box center [680, 219] width 718 height 208
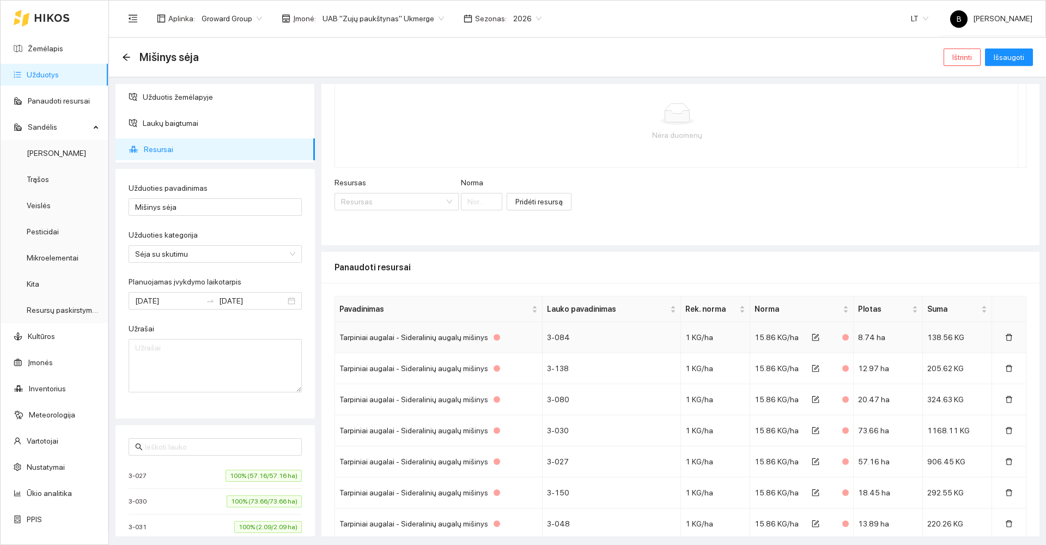
scroll to position [252, 0]
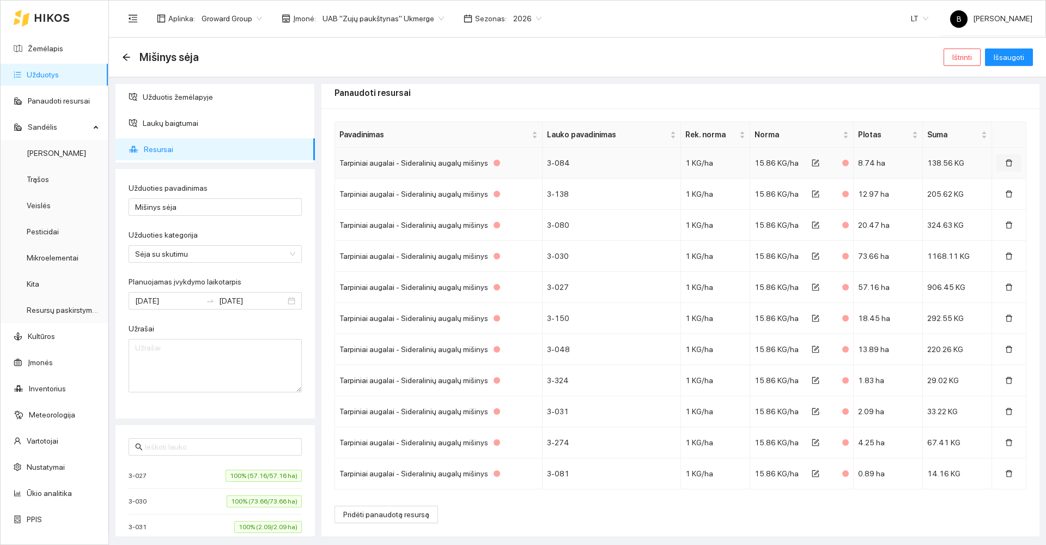
click at [996, 167] on button "button" at bounding box center [1008, 162] width 25 height 17
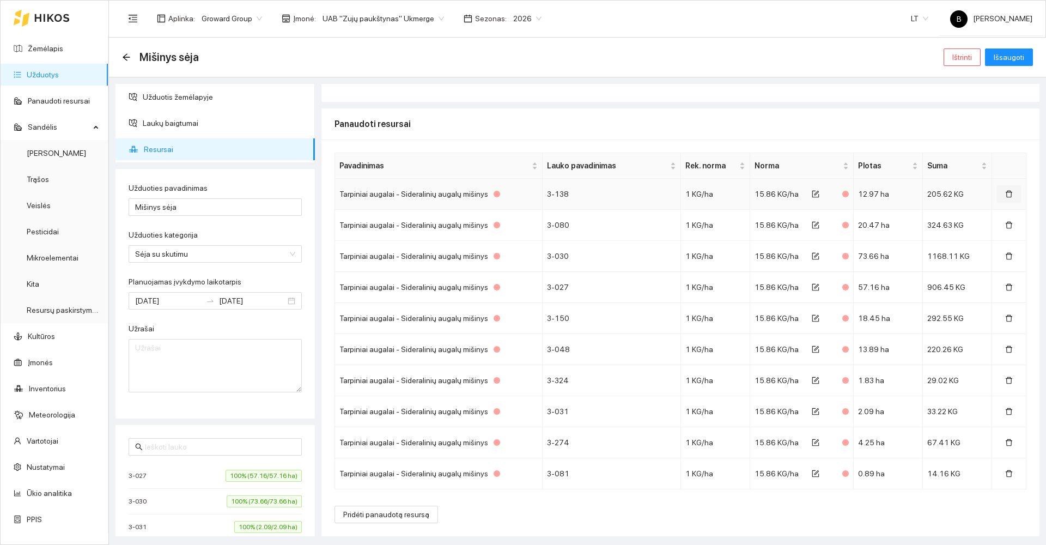
drag, startPoint x: 1004, startPoint y: 194, endPoint x: 997, endPoint y: 197, distance: 7.1
click at [1005, 193] on icon "delete" at bounding box center [1009, 194] width 8 height 8
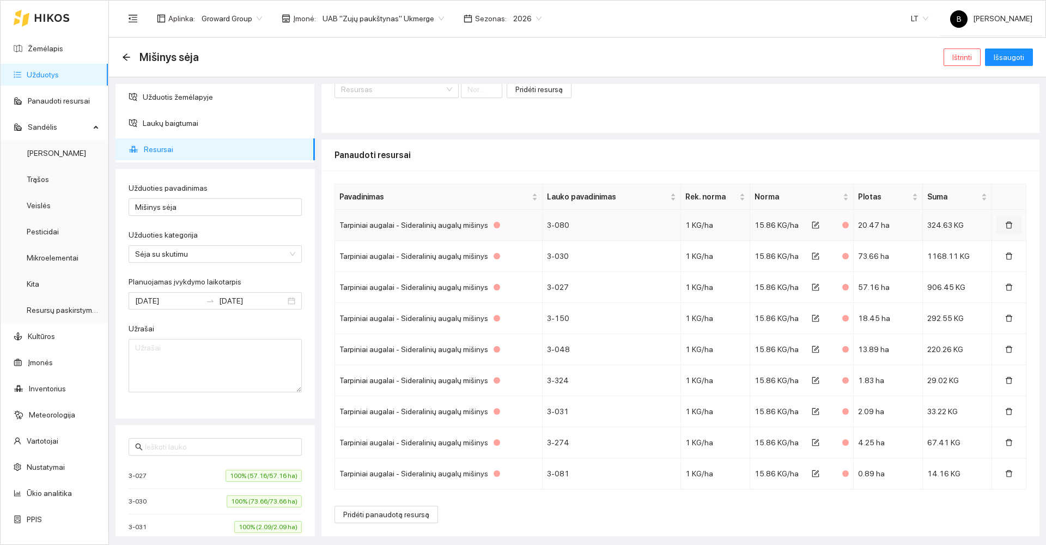
click at [1005, 227] on icon "delete" at bounding box center [1009, 225] width 8 height 8
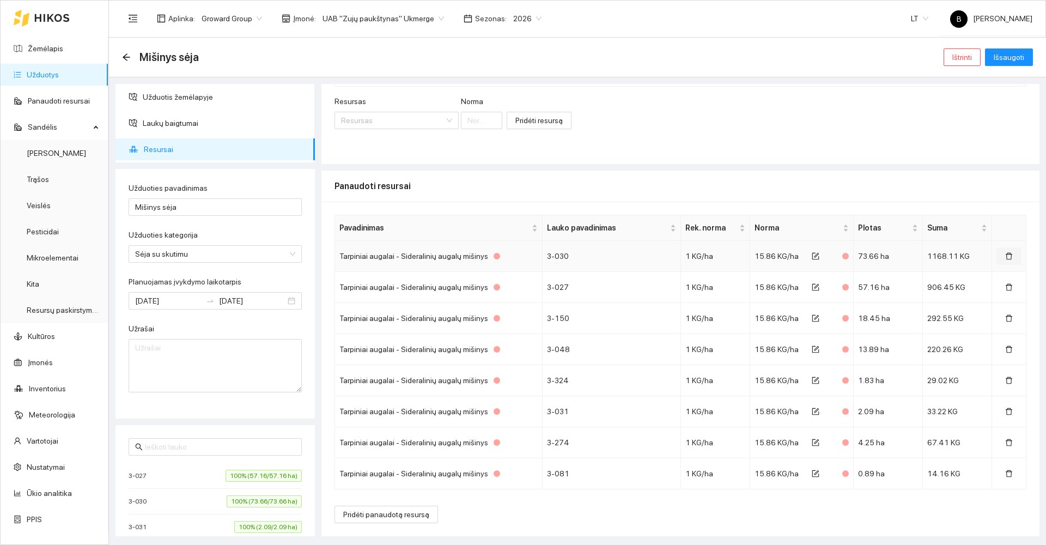
click at [1006, 258] on icon "delete" at bounding box center [1009, 256] width 7 height 7
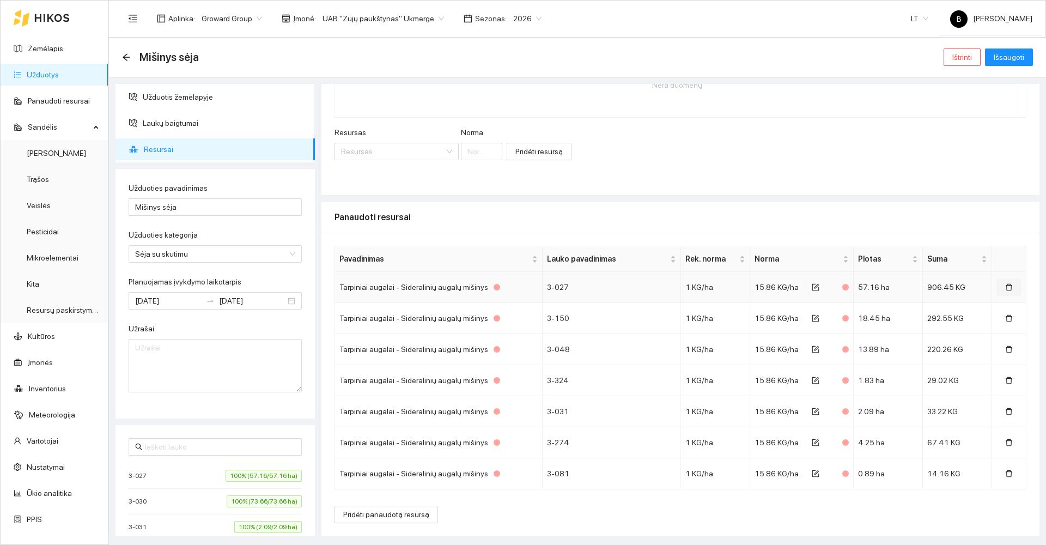
drag, startPoint x: 996, startPoint y: 285, endPoint x: 1005, endPoint y: 295, distance: 13.1
click at [996, 287] on button "button" at bounding box center [1008, 286] width 25 height 17
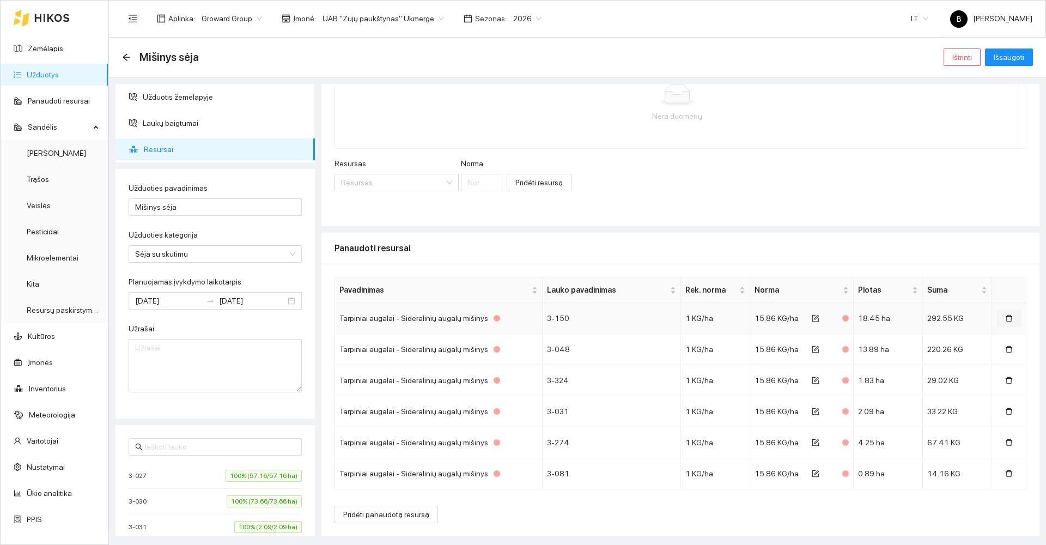
click at [1006, 321] on icon "delete" at bounding box center [1009, 318] width 7 height 7
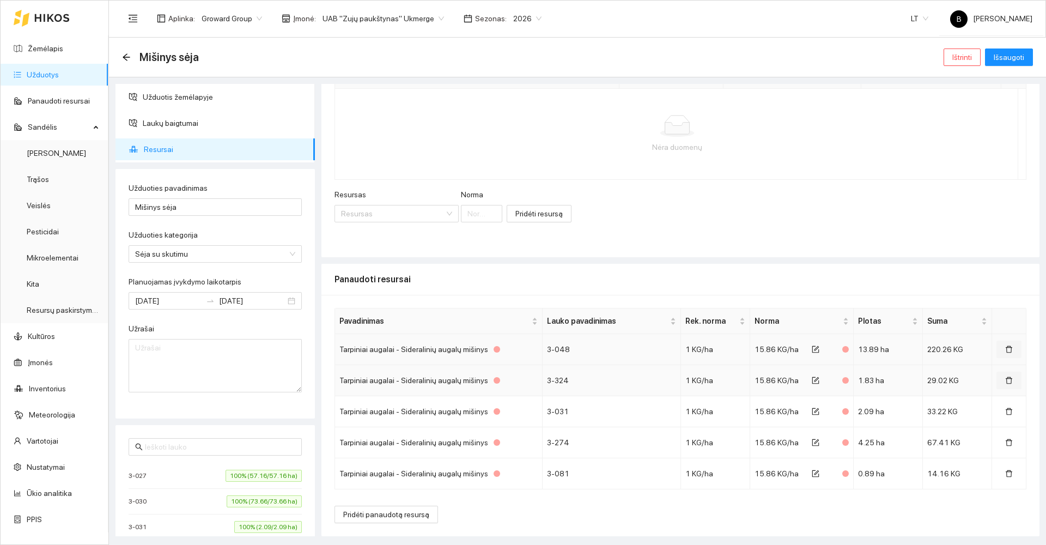
drag, startPoint x: 1004, startPoint y: 344, endPoint x: 1009, endPoint y: 377, distance: 33.0
click at [1004, 345] on button "button" at bounding box center [1008, 348] width 25 height 17
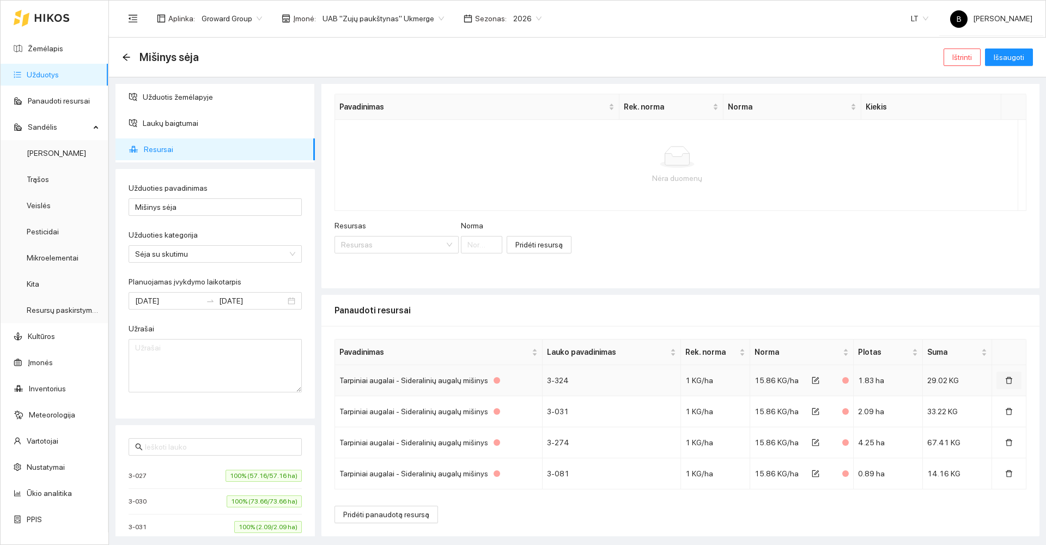
click at [1005, 377] on icon "delete" at bounding box center [1009, 380] width 8 height 8
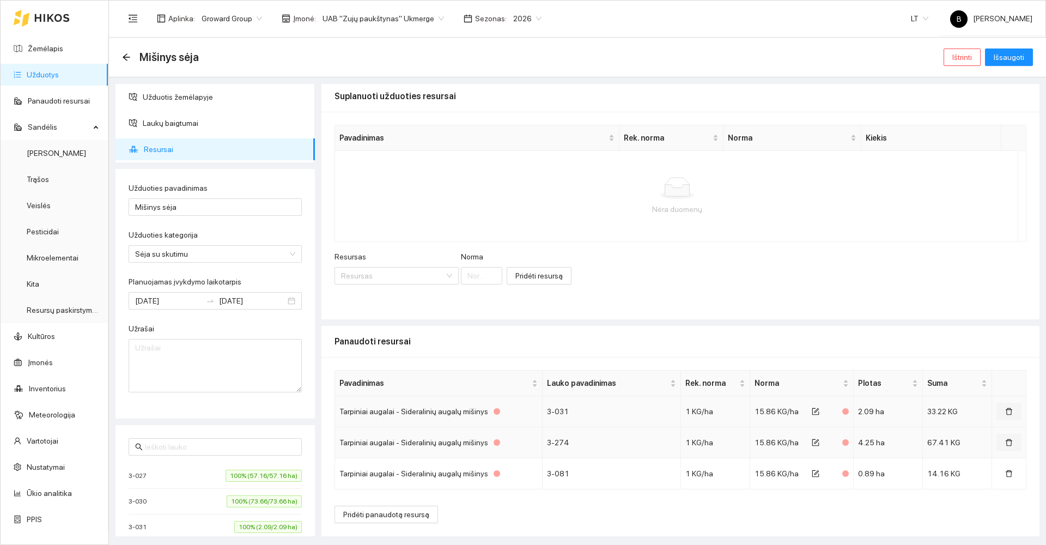
click at [1005, 408] on icon "delete" at bounding box center [1009, 411] width 8 height 8
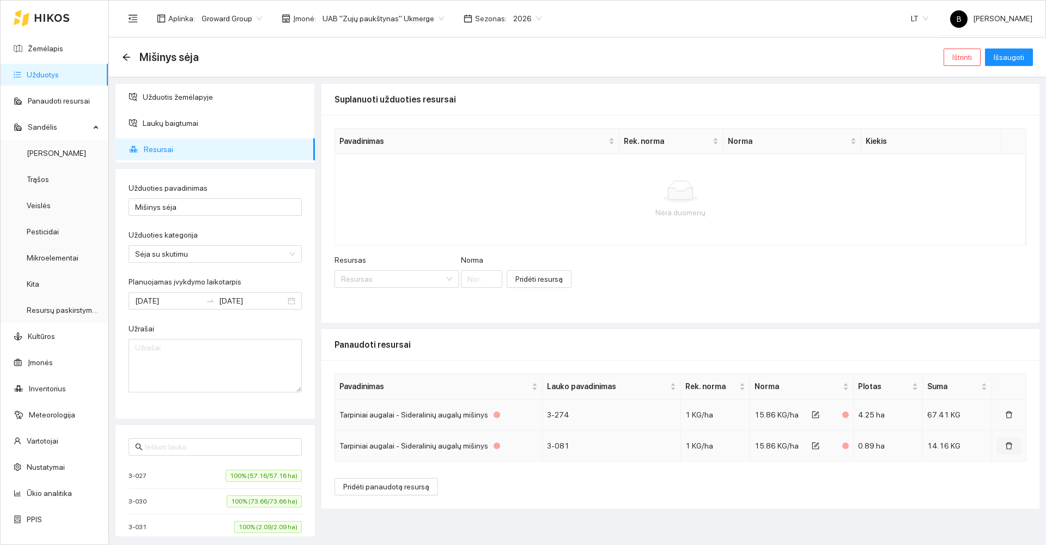
scroll to position [0, 0]
click at [1009, 411] on icon "delete" at bounding box center [1009, 415] width 8 height 8
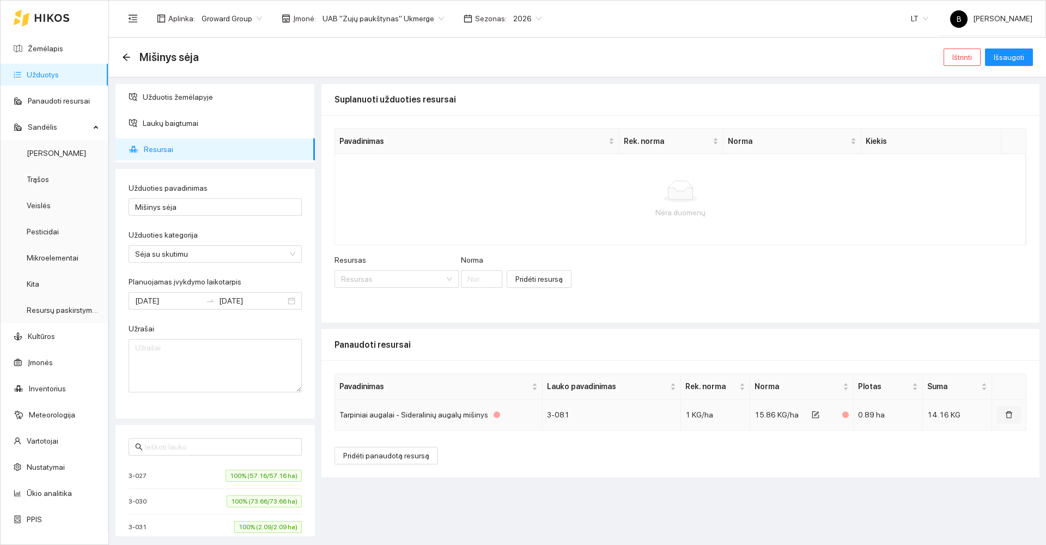
click at [1009, 413] on icon "delete" at bounding box center [1009, 415] width 8 height 8
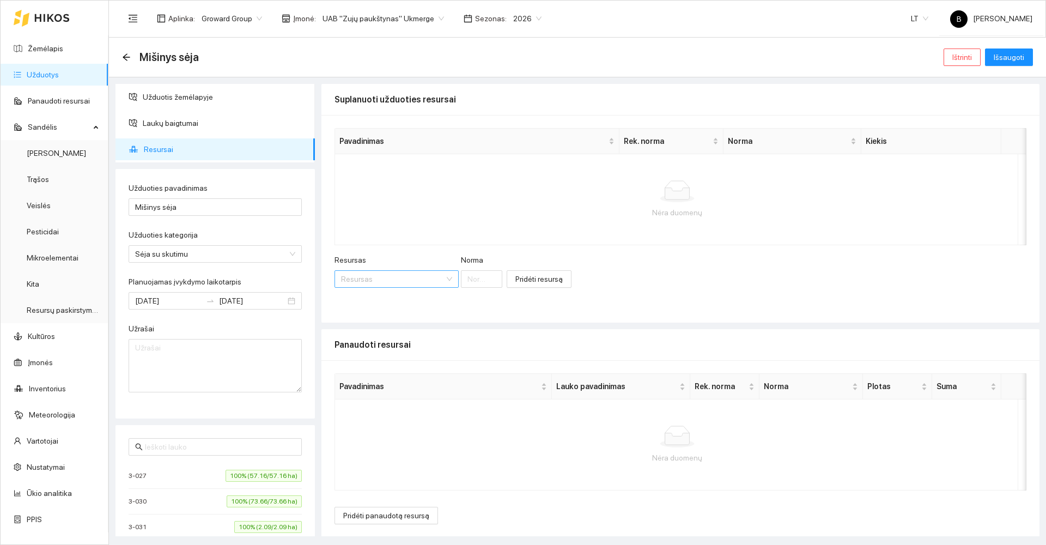
click at [376, 278] on input "Resursas" at bounding box center [392, 279] width 103 height 16
type input "seedma"
click at [467, 301] on span "Seedma" at bounding box center [464, 300] width 28 height 9
drag, startPoint x: 556, startPoint y: 284, endPoint x: 552, endPoint y: 279, distance: 5.9
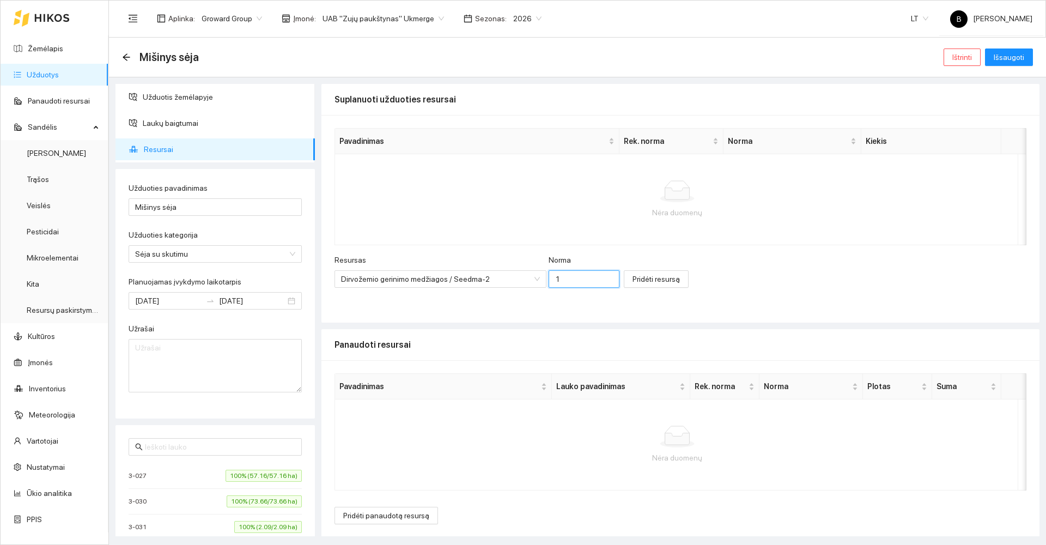
click at [556, 284] on input "1" at bounding box center [584, 278] width 71 height 17
type input "15"
click at [632, 277] on span "Pridėti resursą" at bounding box center [655, 279] width 47 height 12
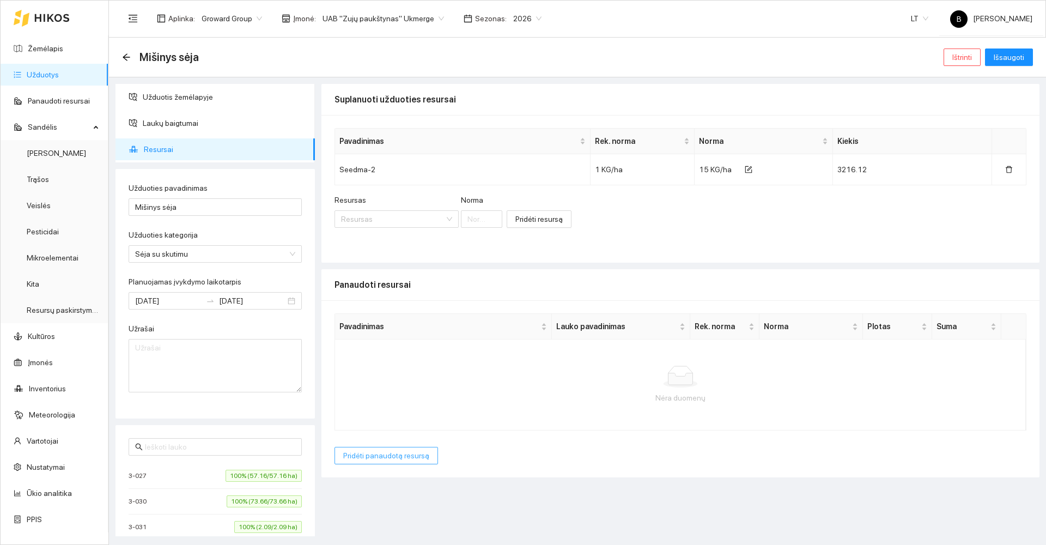
click at [370, 453] on span "Pridėti panaudotą resursą" at bounding box center [386, 455] width 86 height 12
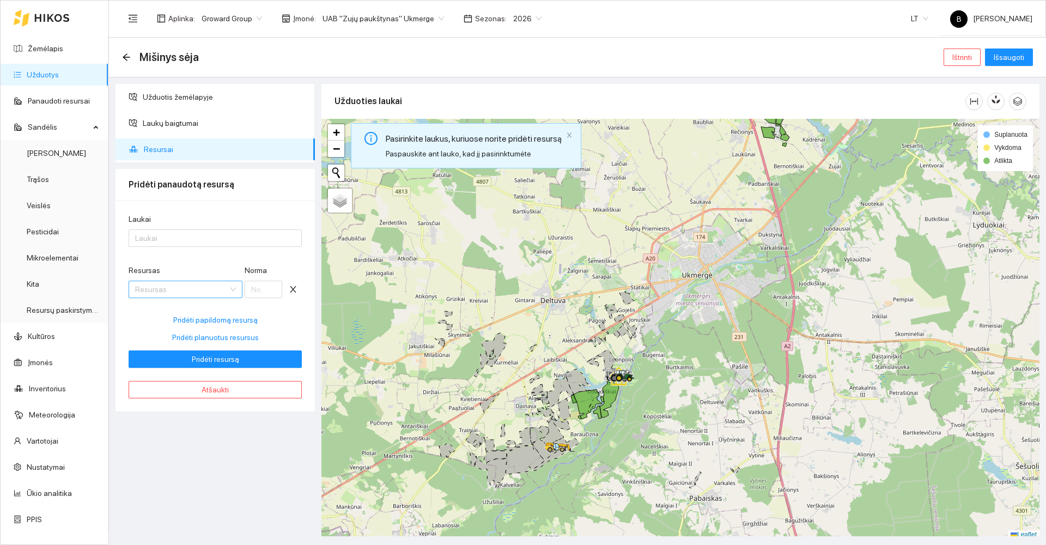
click at [176, 287] on input "Resursas" at bounding box center [181, 289] width 93 height 16
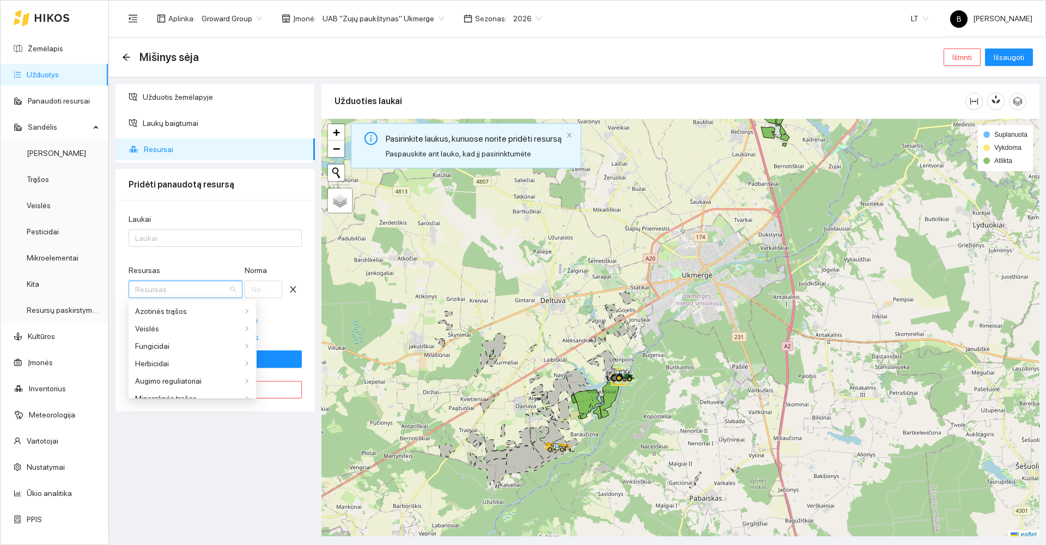
click at [184, 289] on input "Resursas" at bounding box center [181, 289] width 93 height 16
drag, startPoint x: 229, startPoint y: 450, endPoint x: 231, endPoint y: 430, distance: 19.7
click at [231, 430] on div "Užduotis žemėlapyje Laukų baigtumai Resursai Pridėti panaudotą resursą Laukai L…" at bounding box center [215, 310] width 206 height 452
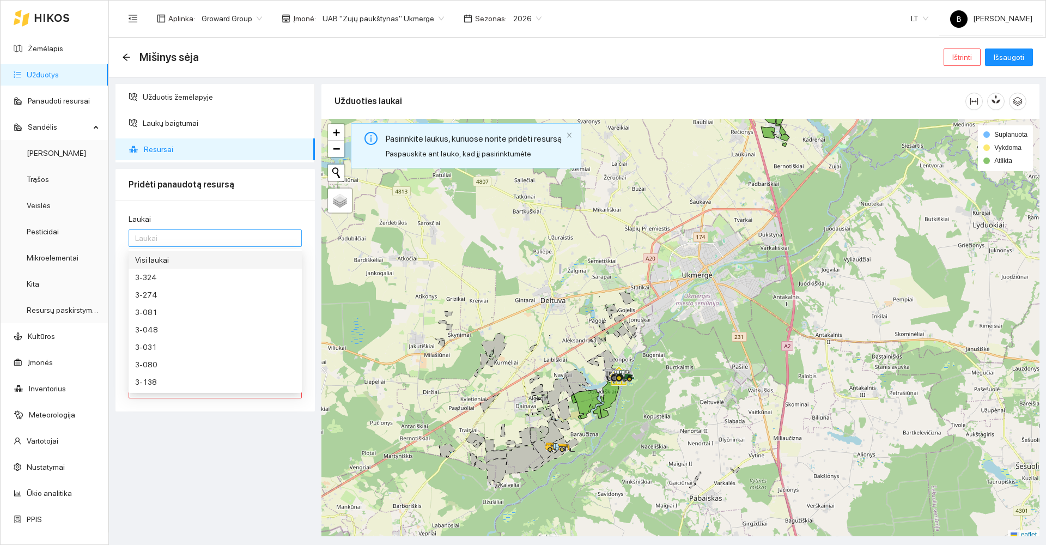
click at [207, 236] on div at bounding box center [209, 237] width 157 height 13
click at [176, 261] on div "Visi laukai" at bounding box center [215, 260] width 160 height 12
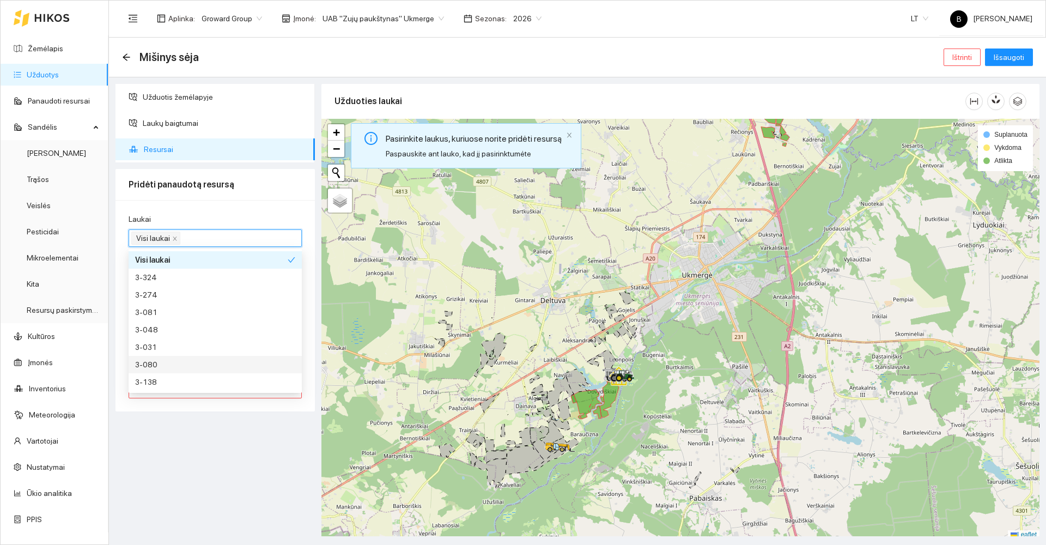
click at [225, 458] on div "Užduotis žemėlapyje Laukų baigtumai Resursai Pridėti panaudotą resursą Laukai V…" at bounding box center [215, 310] width 206 height 452
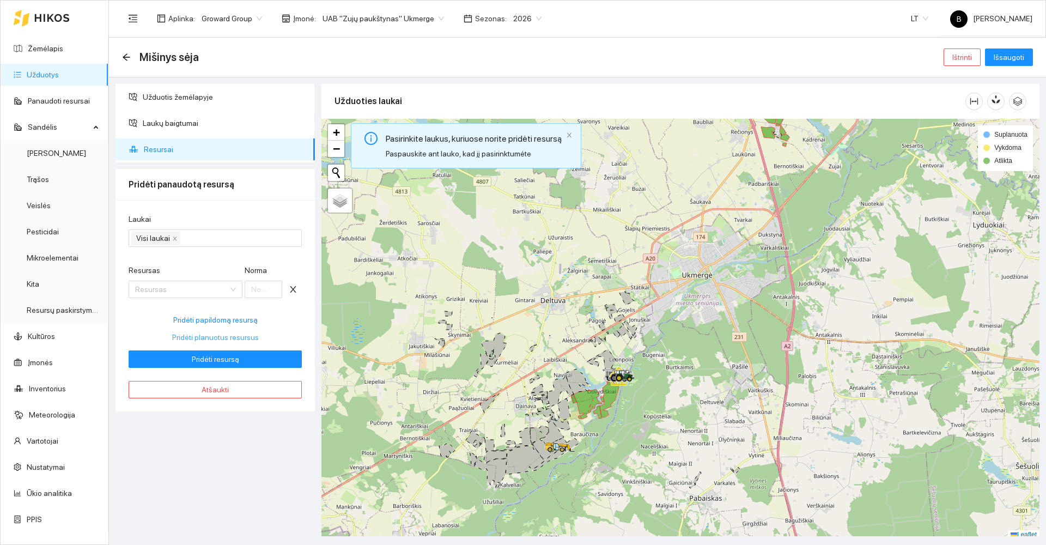
click at [222, 338] on span "Pridėti planuotus resursus" at bounding box center [215, 337] width 87 height 12
type input "15"
click at [220, 363] on span "Pridėti resursą" at bounding box center [215, 359] width 47 height 12
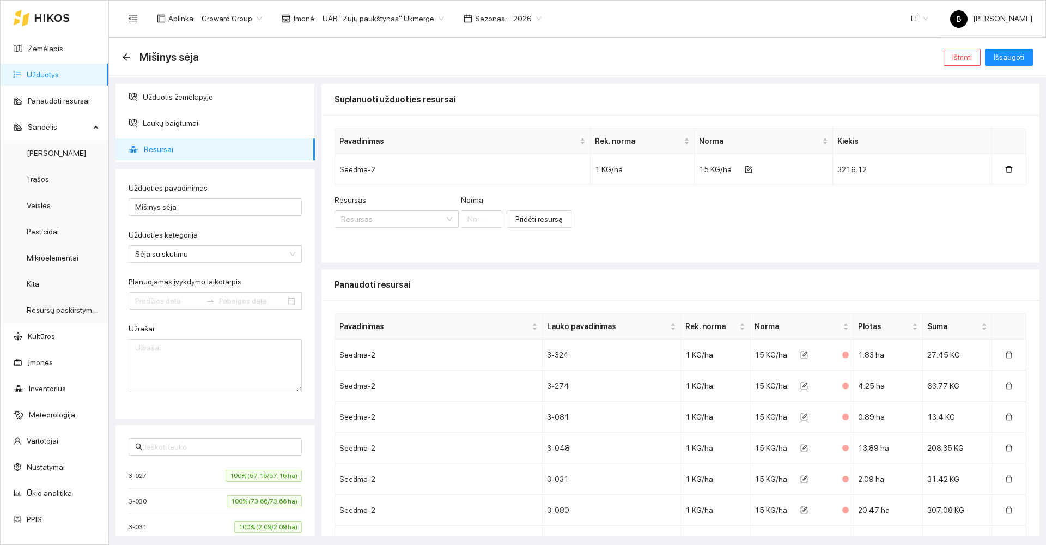
type input "[DATE]"
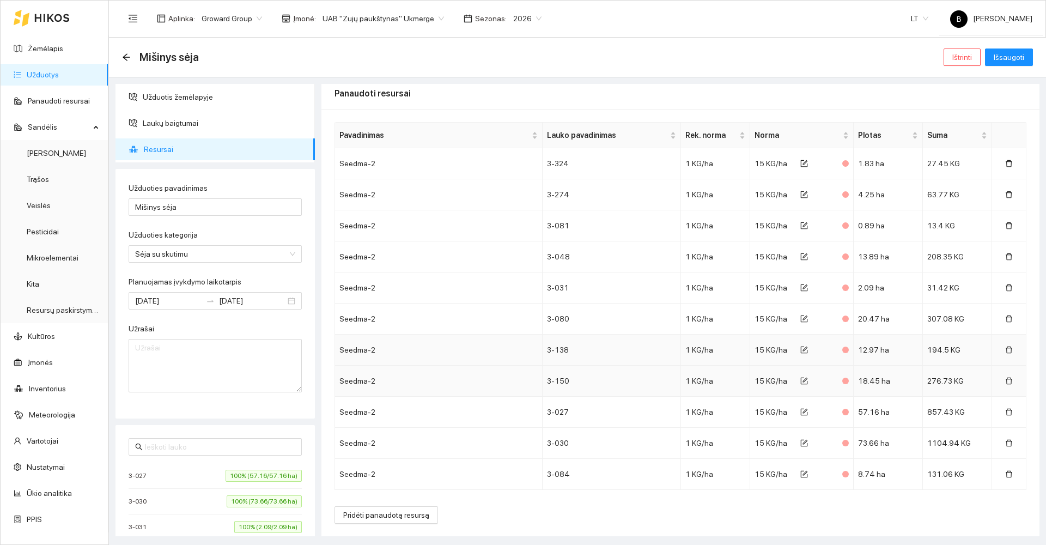
scroll to position [192, 0]
click at [1009, 51] on button "Išsaugoti" at bounding box center [1009, 56] width 48 height 17
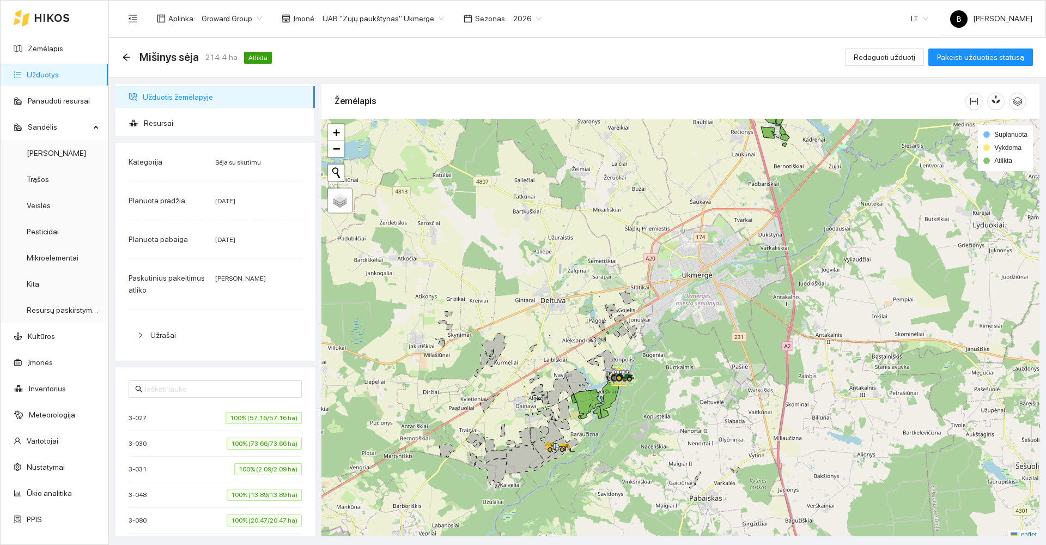
scroll to position [3, 0]
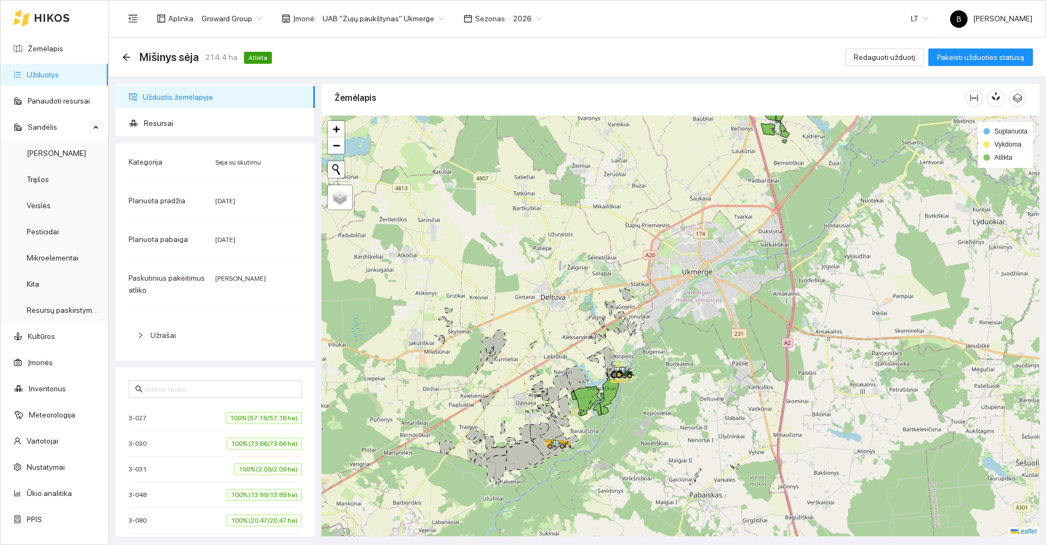
drag, startPoint x: 686, startPoint y: 176, endPoint x: 624, endPoint y: 282, distance: 122.6
click at [624, 282] on div at bounding box center [680, 325] width 718 height 421
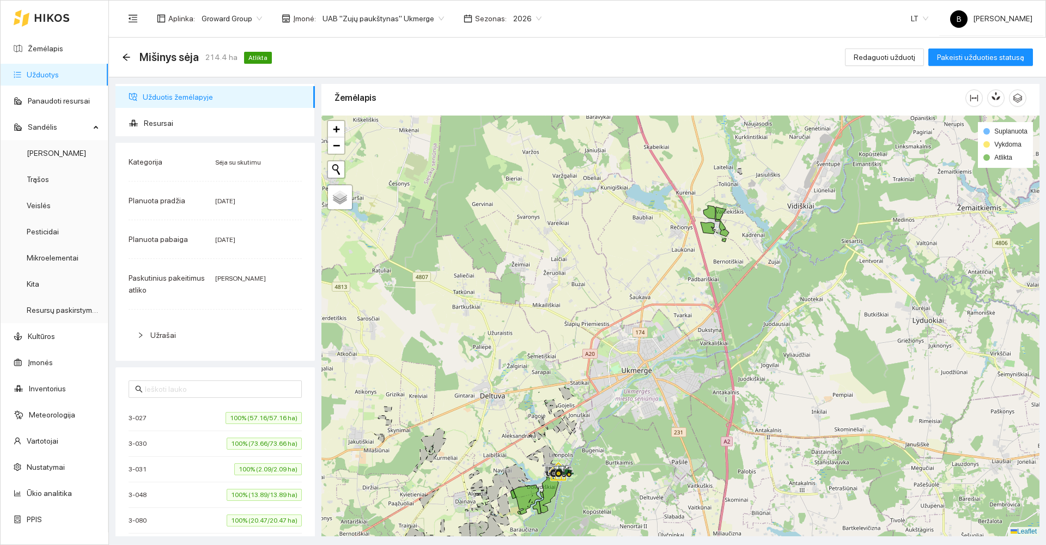
drag, startPoint x: 625, startPoint y: 271, endPoint x: 696, endPoint y: 139, distance: 149.6
click at [700, 144] on div at bounding box center [680, 325] width 718 height 421
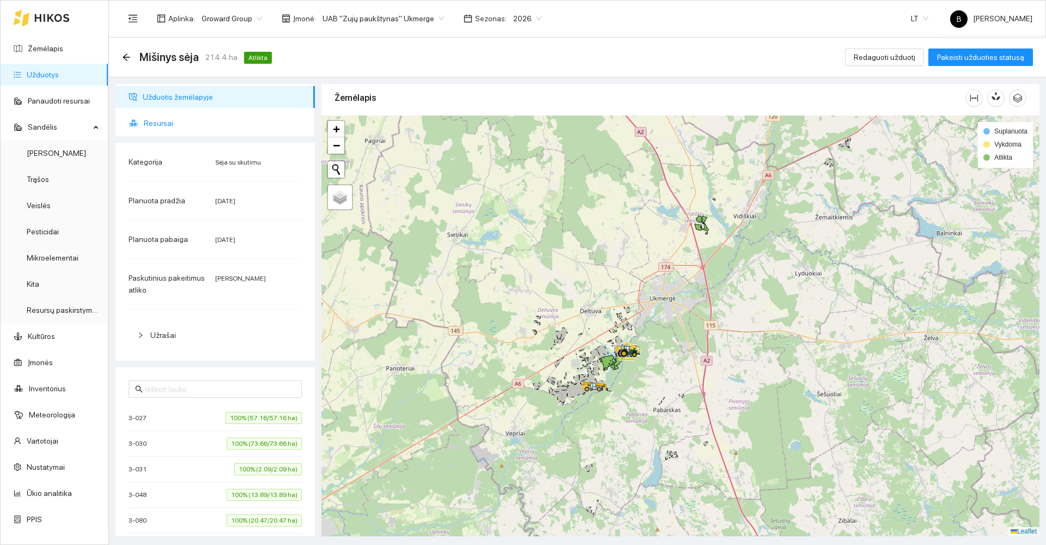
click at [154, 119] on span "Resursai" at bounding box center [225, 123] width 162 height 22
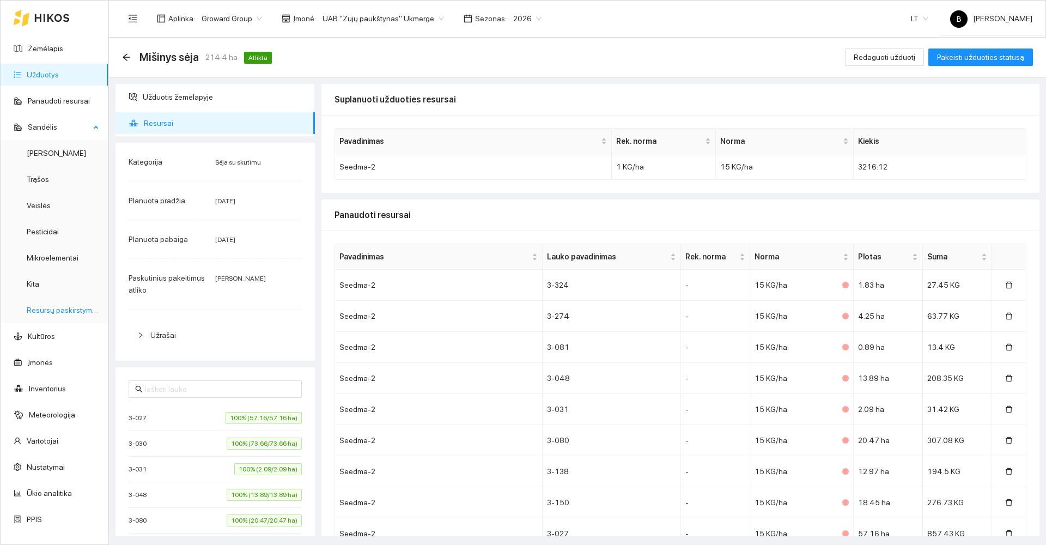
click at [68, 306] on link "Resursų paskirstymas" at bounding box center [64, 310] width 74 height 9
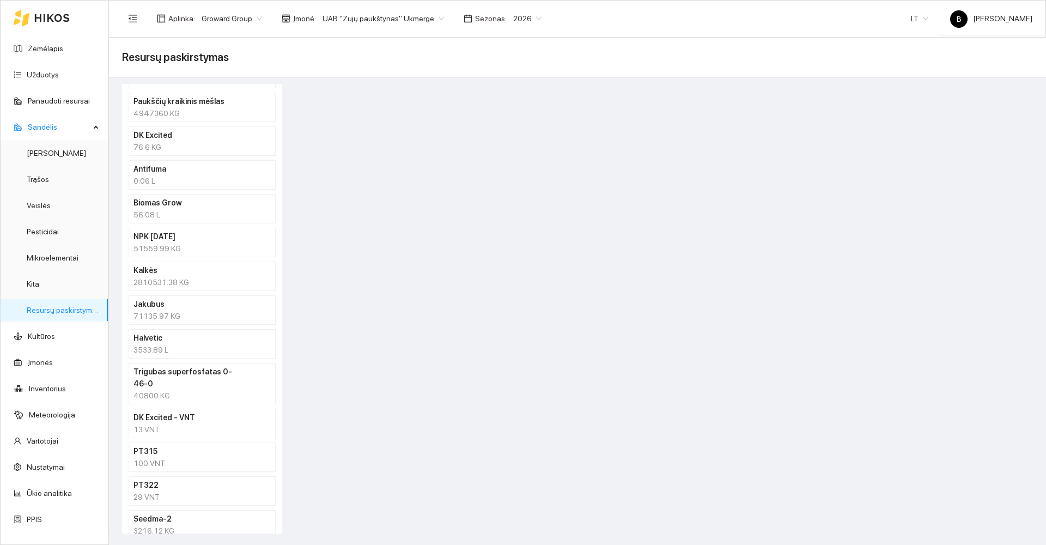
scroll to position [166, 0]
click at [186, 508] on h4 "Seedma-2" at bounding box center [187, 514] width 109 height 12
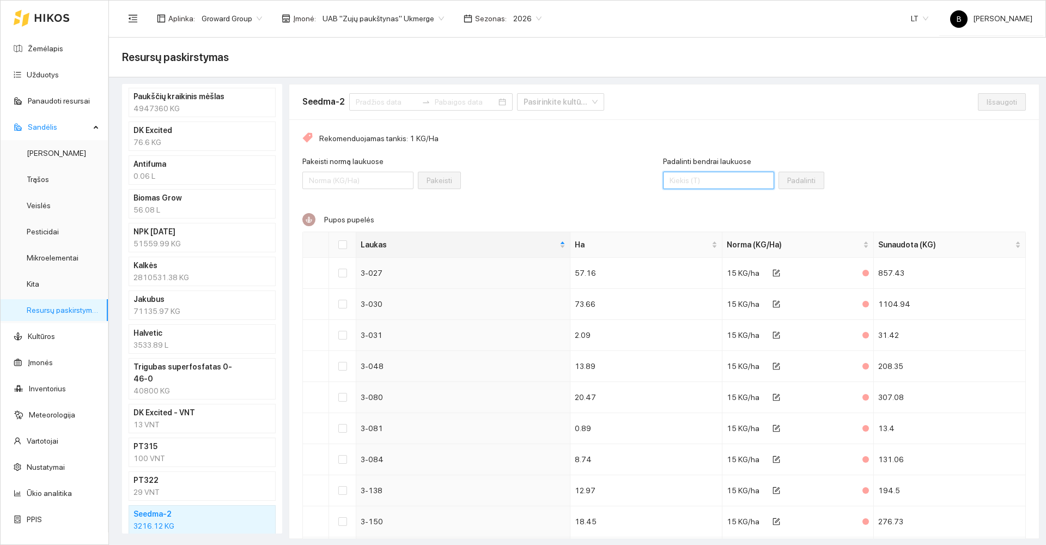
click at [693, 180] on input "Padalinti bendrai laukuose" at bounding box center [718, 180] width 111 height 17
type input "3400"
click at [342, 244] on input "Select all" at bounding box center [342, 244] width 9 height 9
checkbox input "true"
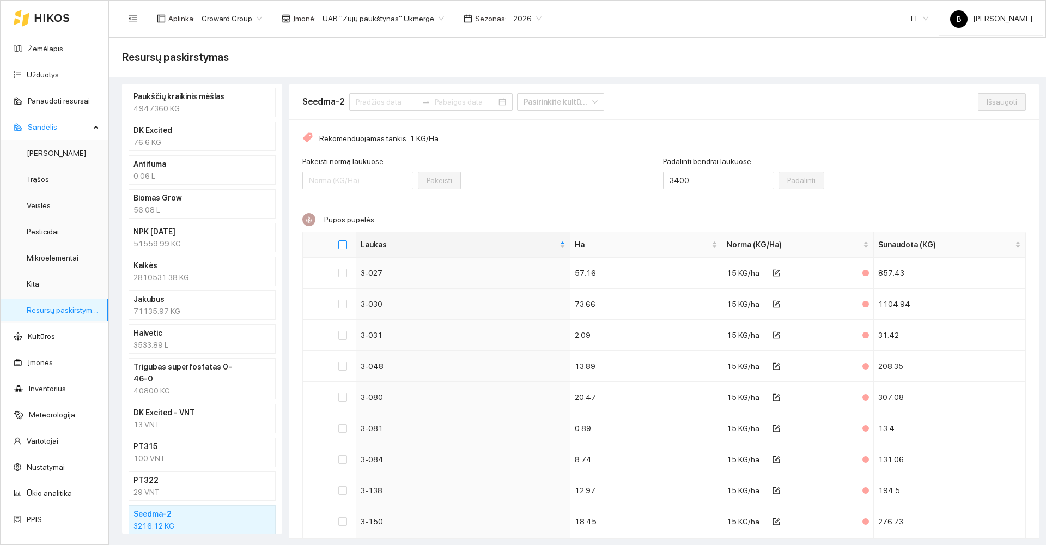
checkbox input "true"
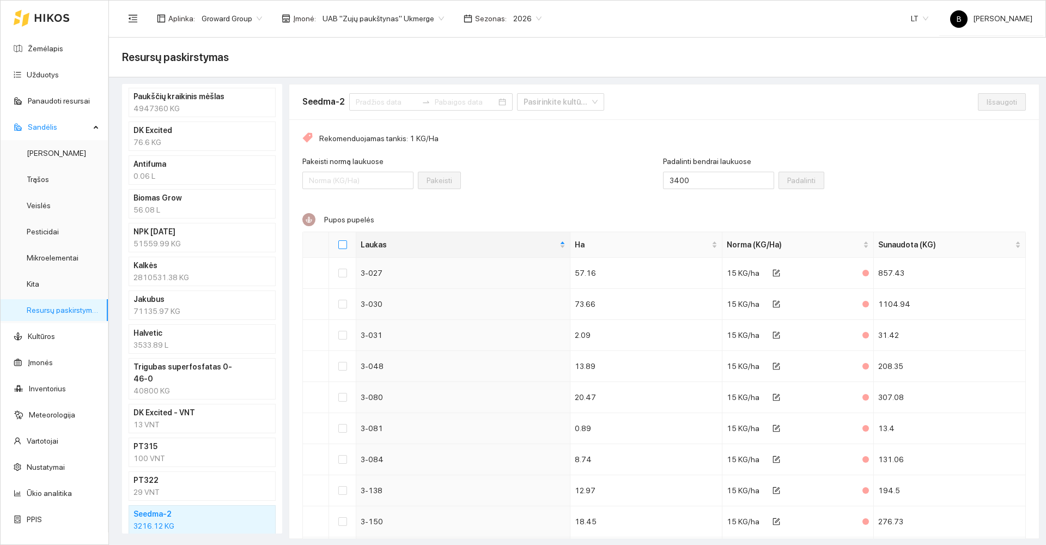
checkbox input "true"
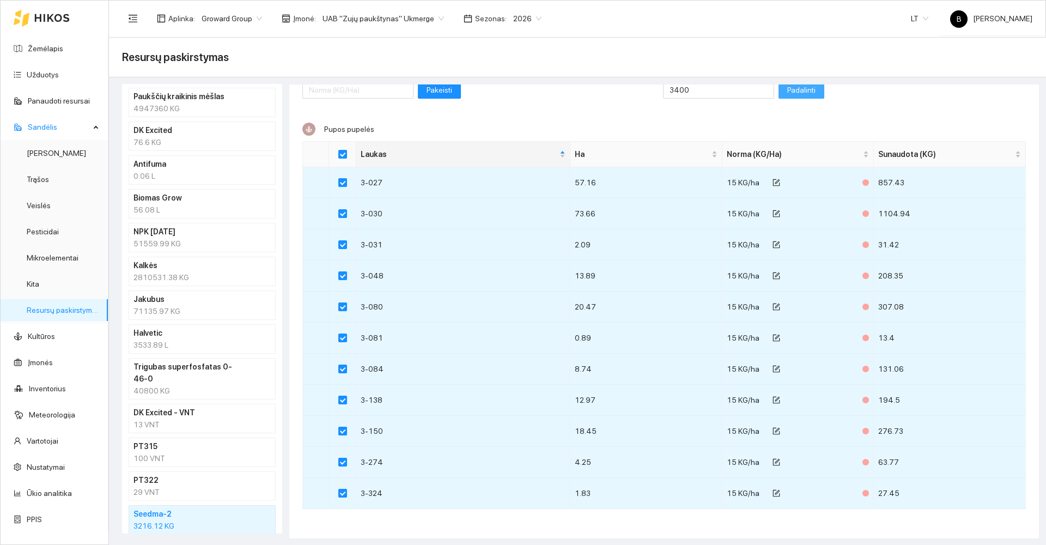
click at [787, 91] on span "Padalinti" at bounding box center [801, 90] width 28 height 12
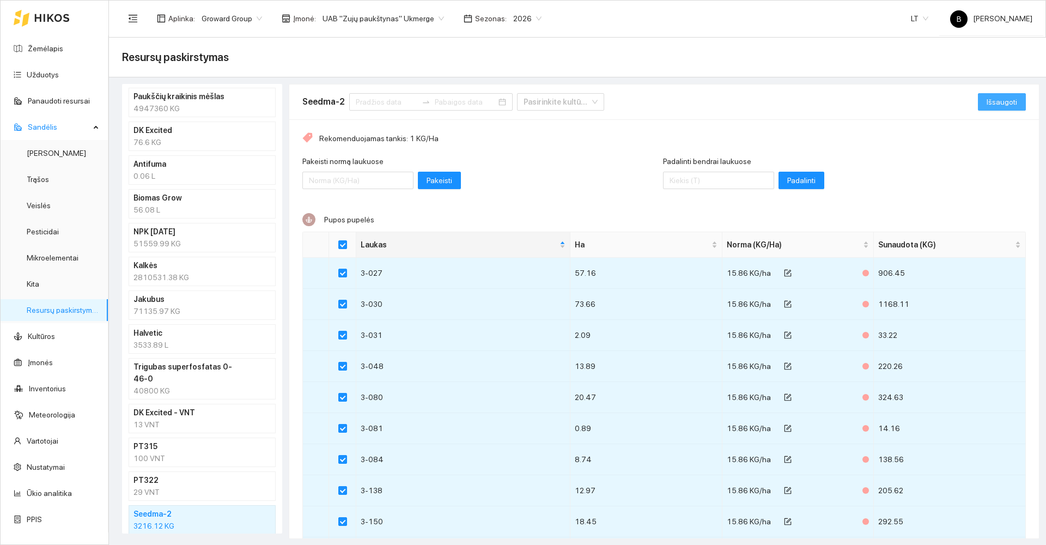
click at [986, 101] on span "Išsaugoti" at bounding box center [1001, 102] width 31 height 12
checkbox input "false"
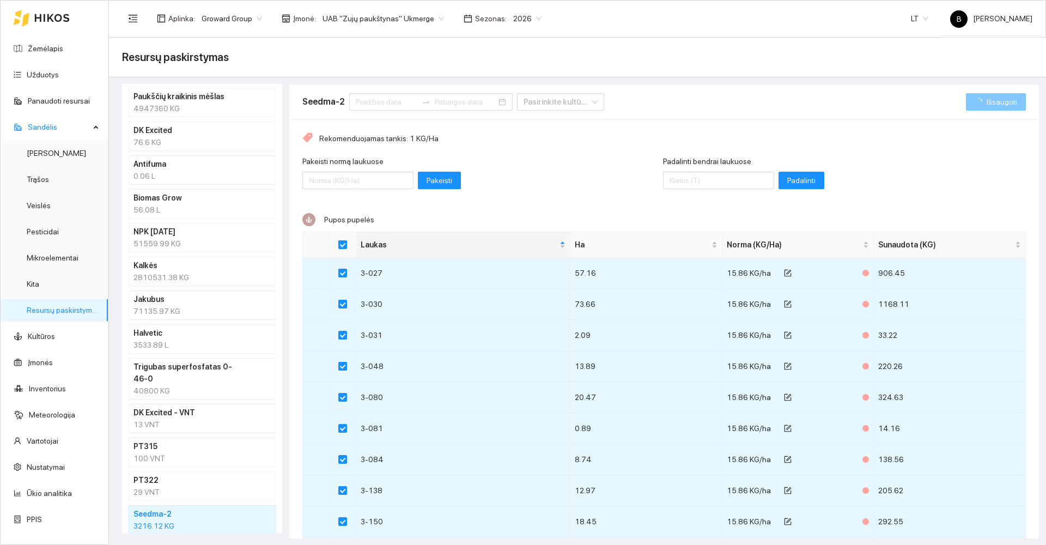
checkbox input "false"
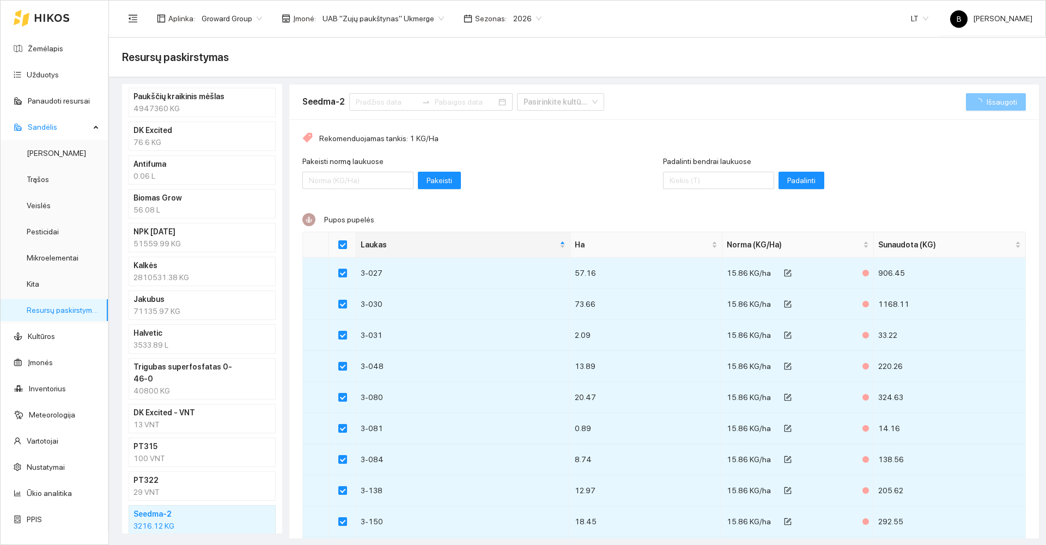
checkbox input "false"
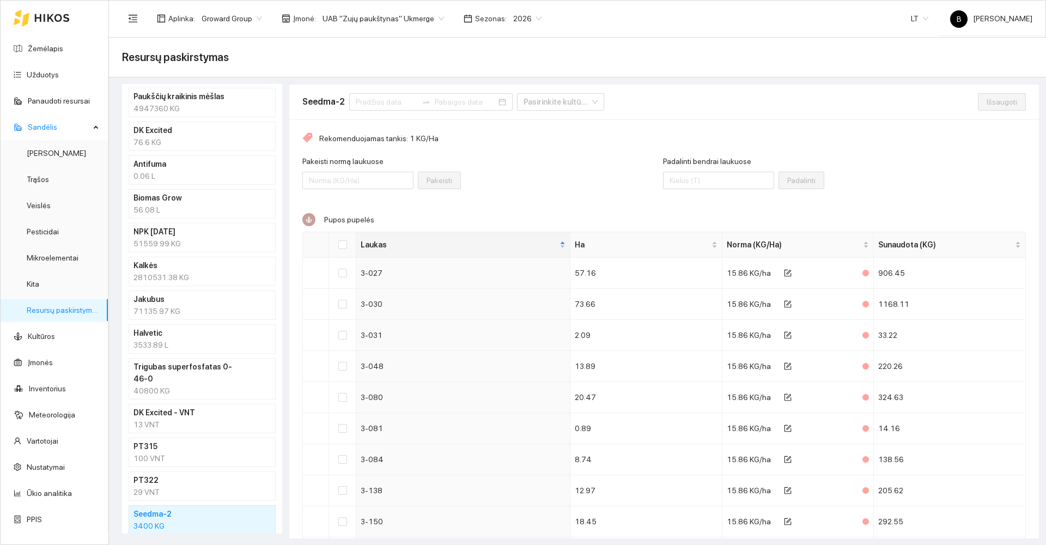
click at [515, 171] on div "Pakeisti [PERSON_NAME] laukuose Pakeisti" at bounding box center [482, 178] width 361 height 47
click at [39, 53] on link "Žemėlapis" at bounding box center [45, 48] width 35 height 9
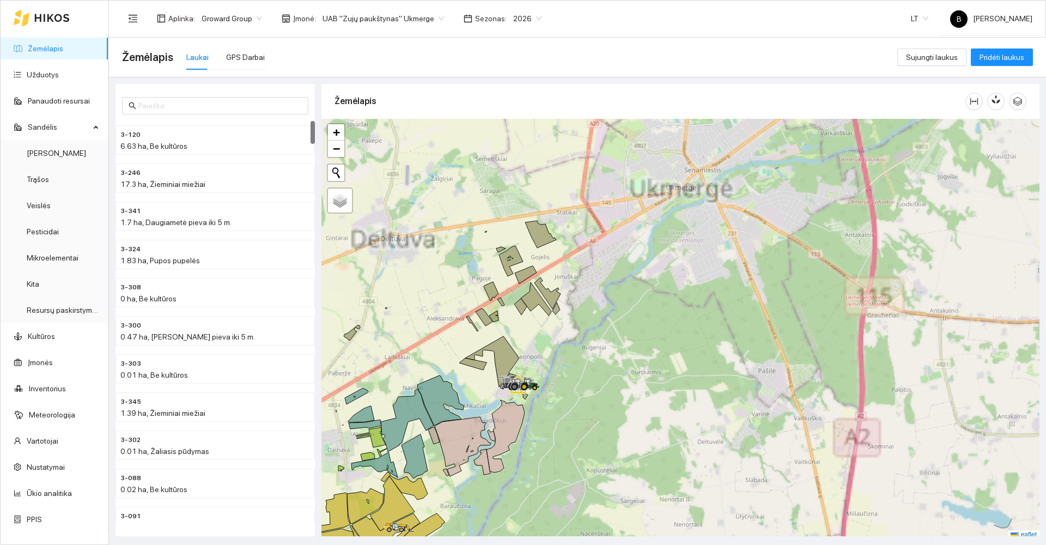
scroll to position [3, 0]
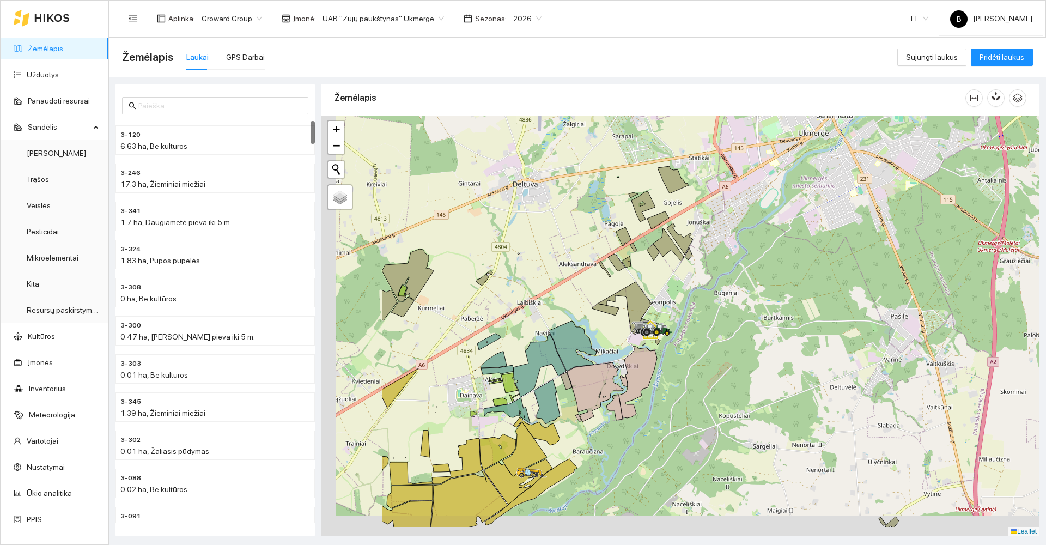
drag, startPoint x: 594, startPoint y: 362, endPoint x: 730, endPoint y: 304, distance: 147.9
click at [734, 306] on div at bounding box center [680, 325] width 718 height 421
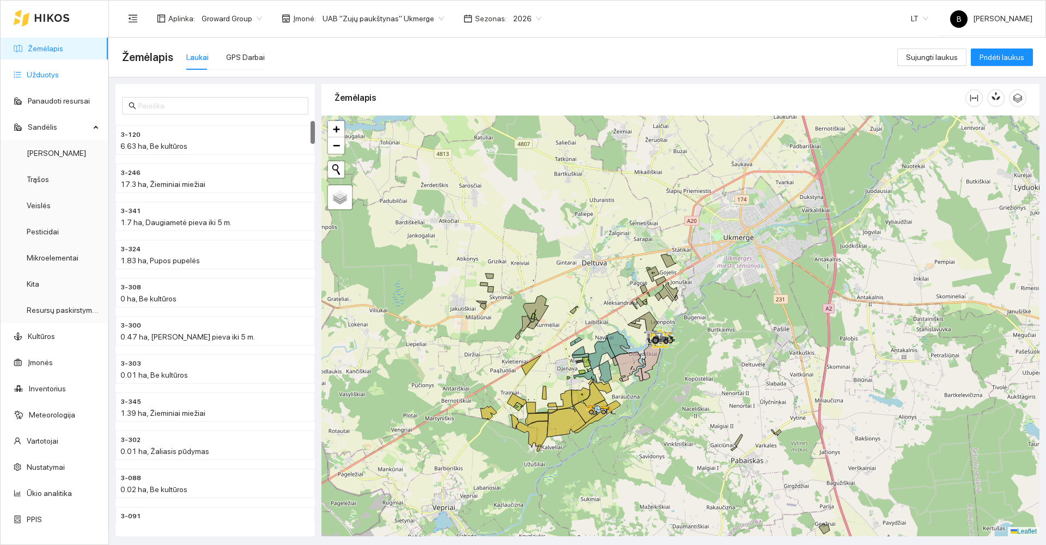
click at [47, 78] on link "Užduotys" at bounding box center [43, 74] width 32 height 9
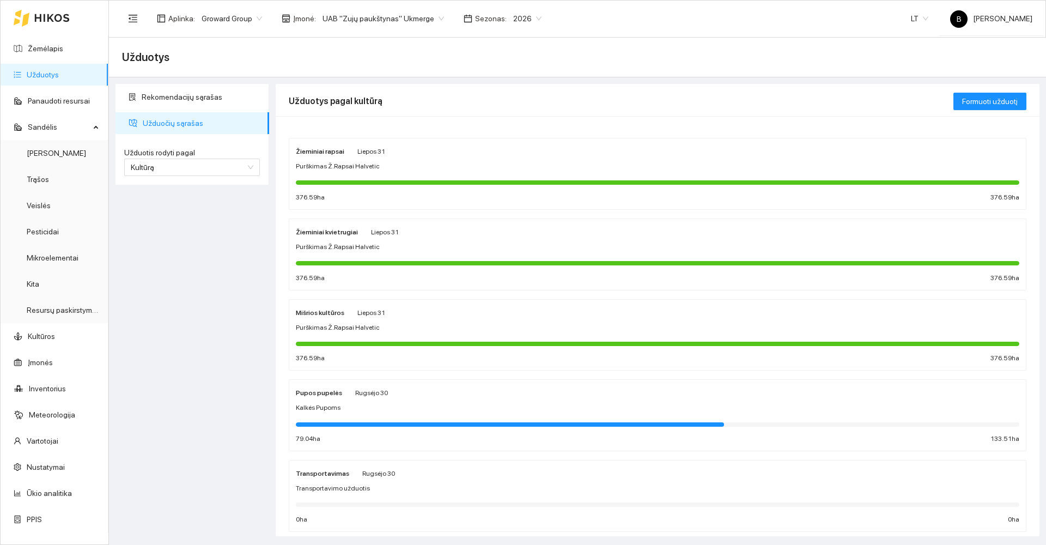
click at [424, 164] on div "Purškimas Ž.Rapsai Halvetic" at bounding box center [657, 166] width 723 height 10
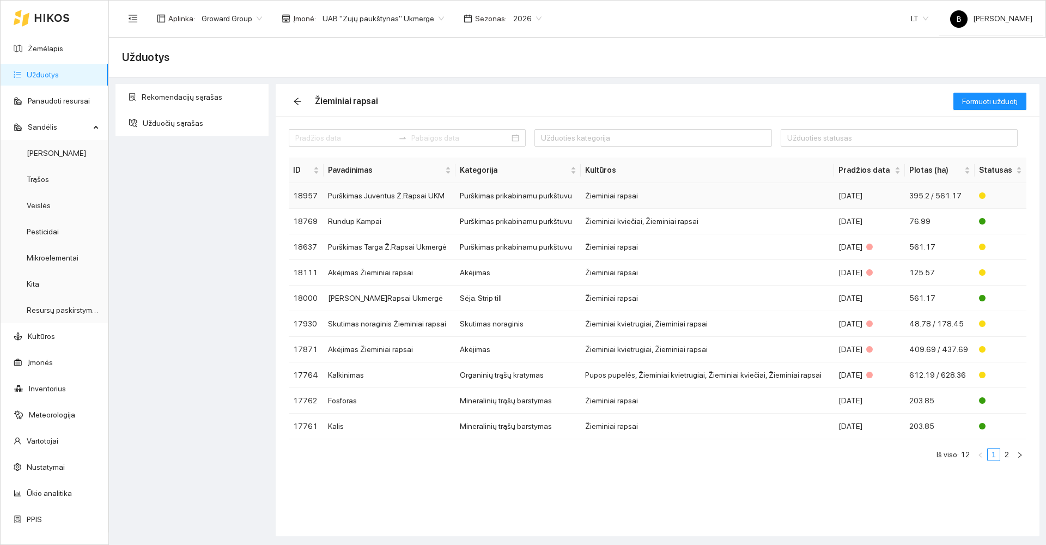
click at [428, 194] on td "Purškimas Juventus Ž.Rapsai UKM" at bounding box center [390, 196] width 132 height 26
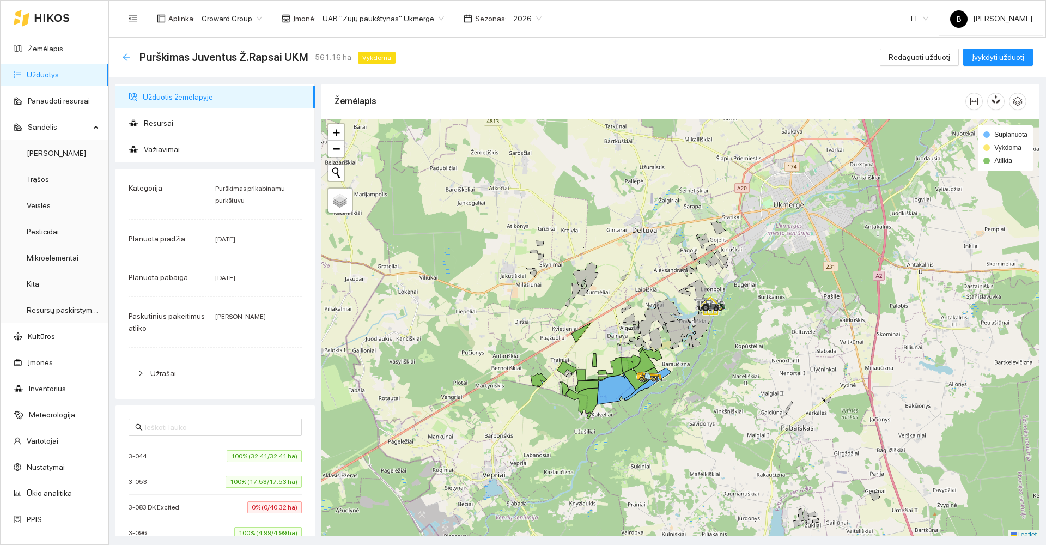
click at [127, 60] on icon "arrow-left" at bounding box center [126, 57] width 9 height 9
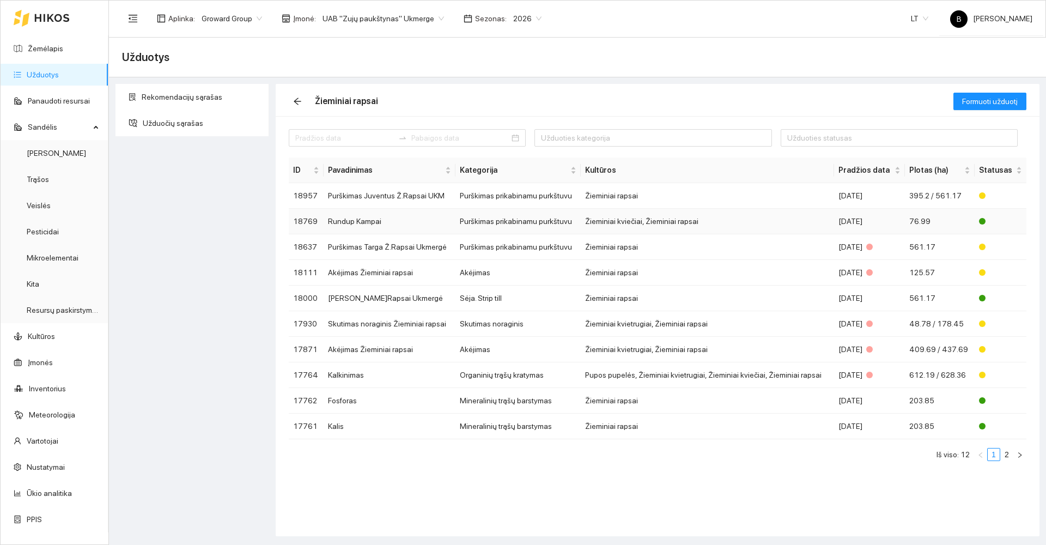
click at [336, 224] on td "Rundup Kampai" at bounding box center [390, 222] width 132 height 26
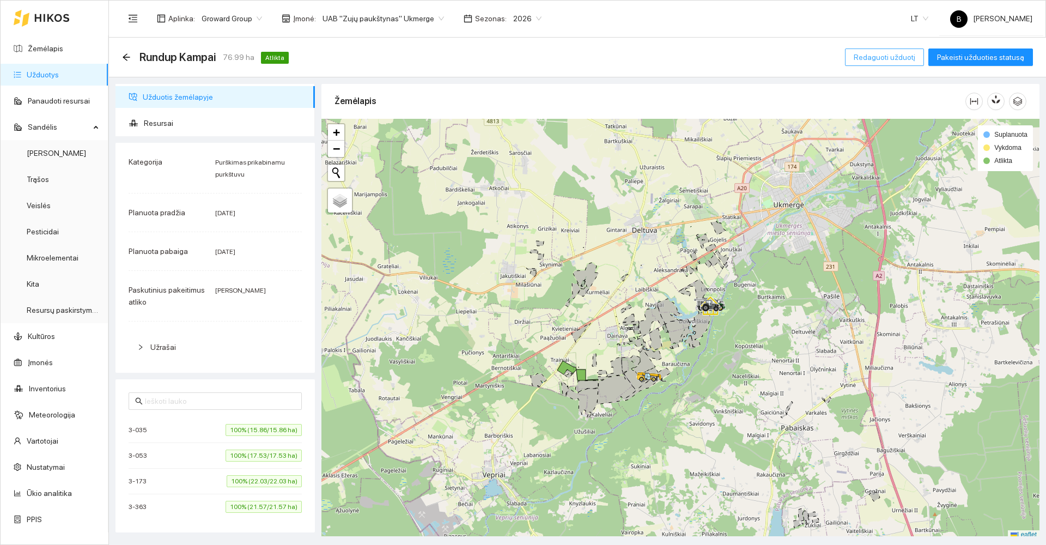
click at [875, 58] on span "Redaguoti užduotį" at bounding box center [885, 57] width 62 height 12
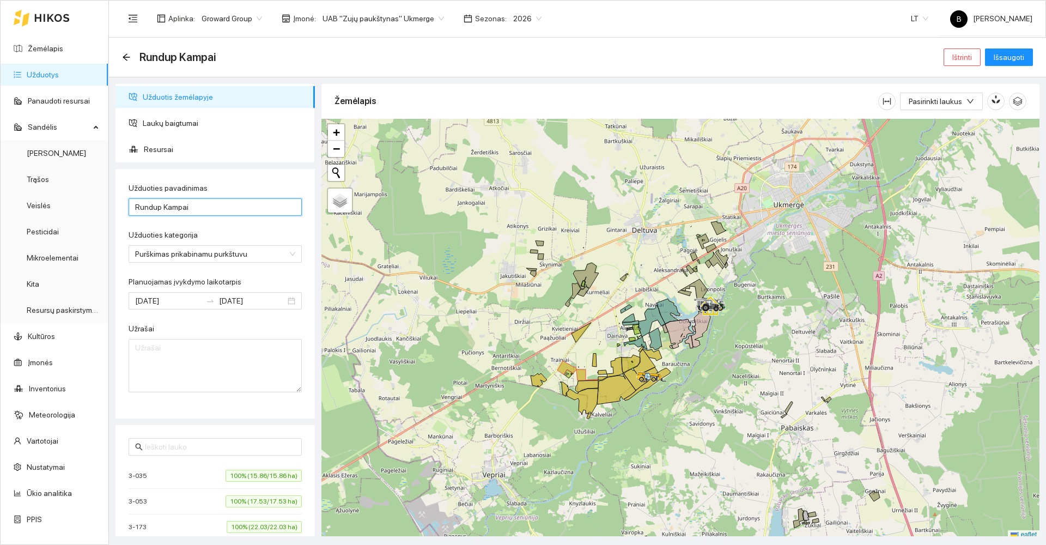
click at [138, 206] on input "Rundup Kampai" at bounding box center [215, 206] width 173 height 17
type input "Roundup Kampai"
click at [998, 57] on span "Išsaugoti" at bounding box center [1009, 57] width 31 height 12
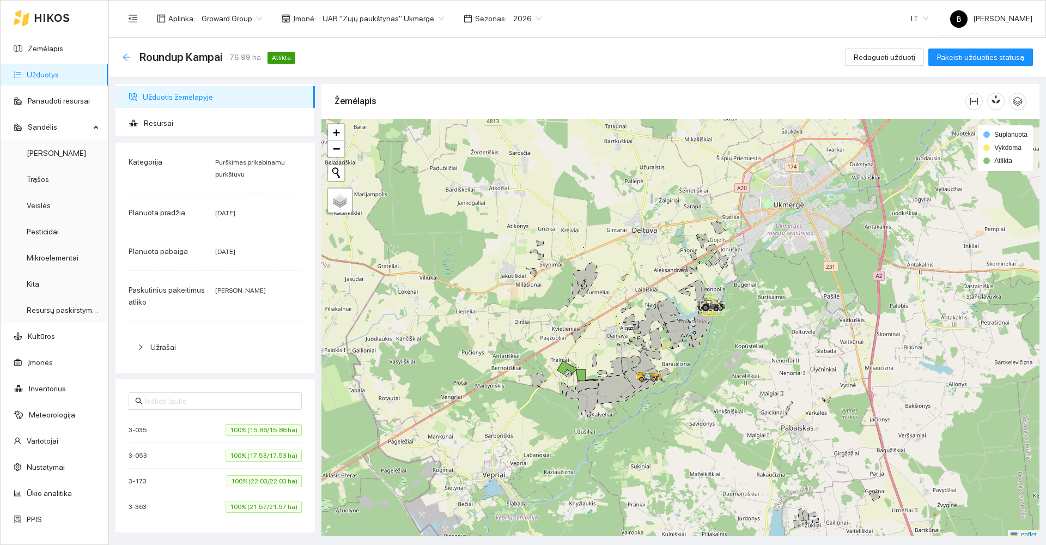
click at [124, 56] on icon "arrow-left" at bounding box center [126, 57] width 9 height 9
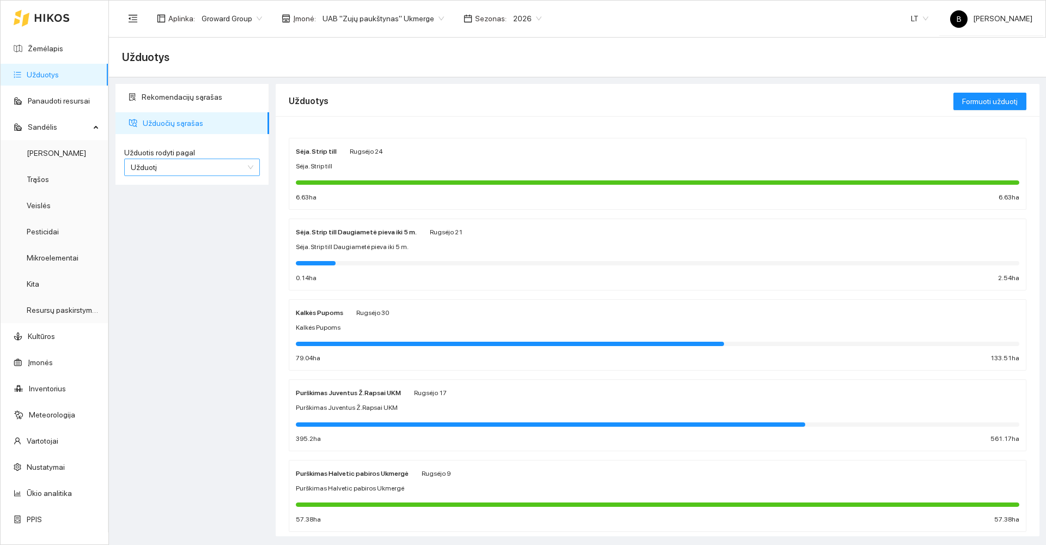
click at [188, 170] on span "Užduotį" at bounding box center [192, 167] width 123 height 16
click at [190, 211] on div "Kultūrą" at bounding box center [192, 206] width 123 height 12
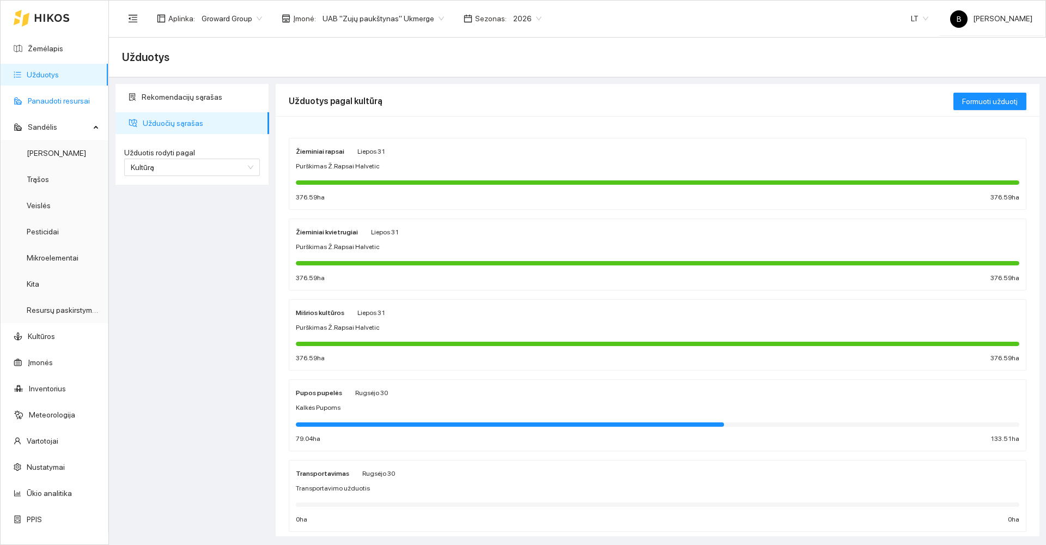
click at [60, 100] on link "Panaudoti resursai" at bounding box center [59, 100] width 62 height 9
